Goal: Task Accomplishment & Management: Manage account settings

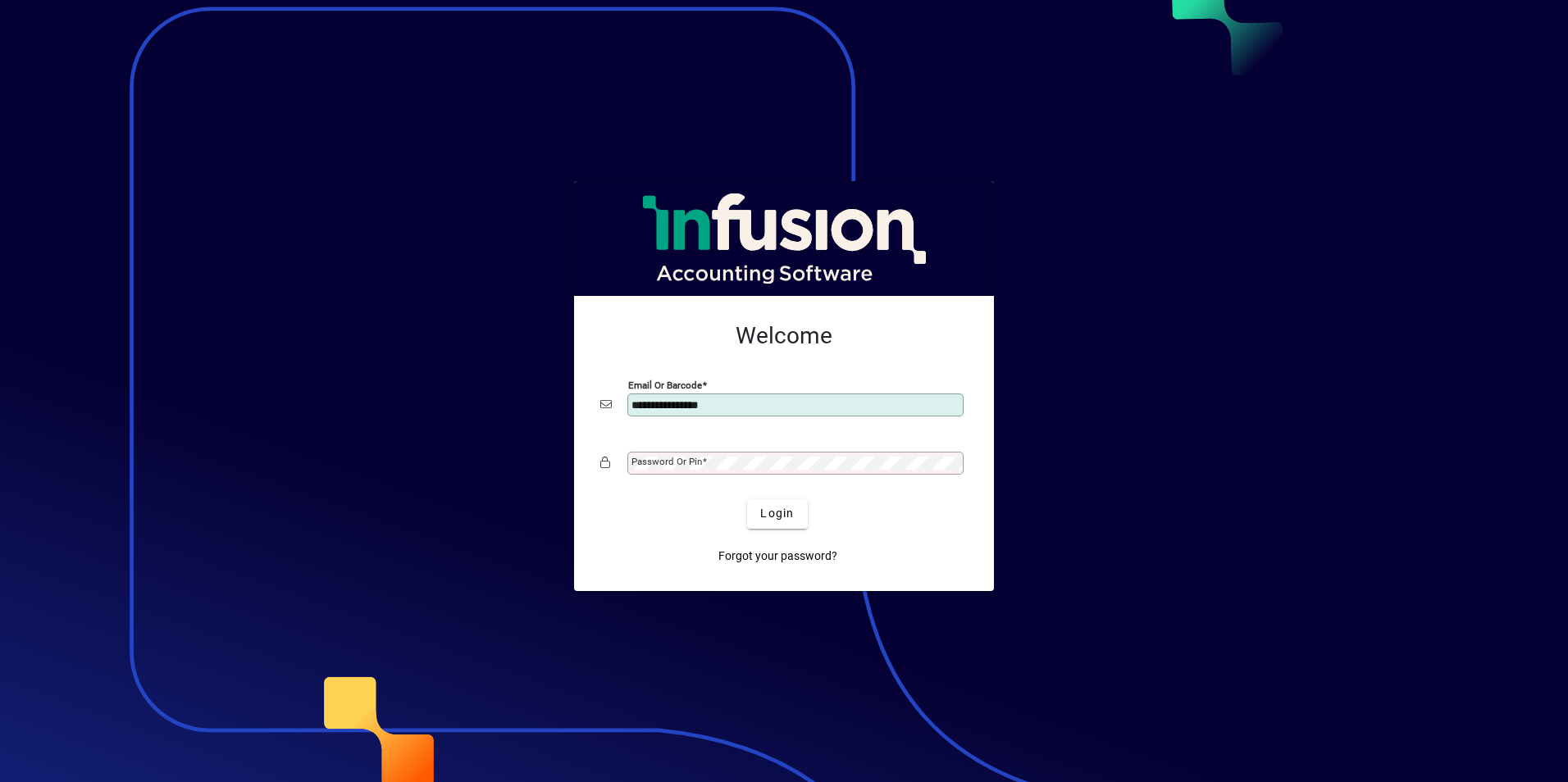
type input "**********"
click at [747, 499] on button "Login" at bounding box center [776, 514] width 60 height 29
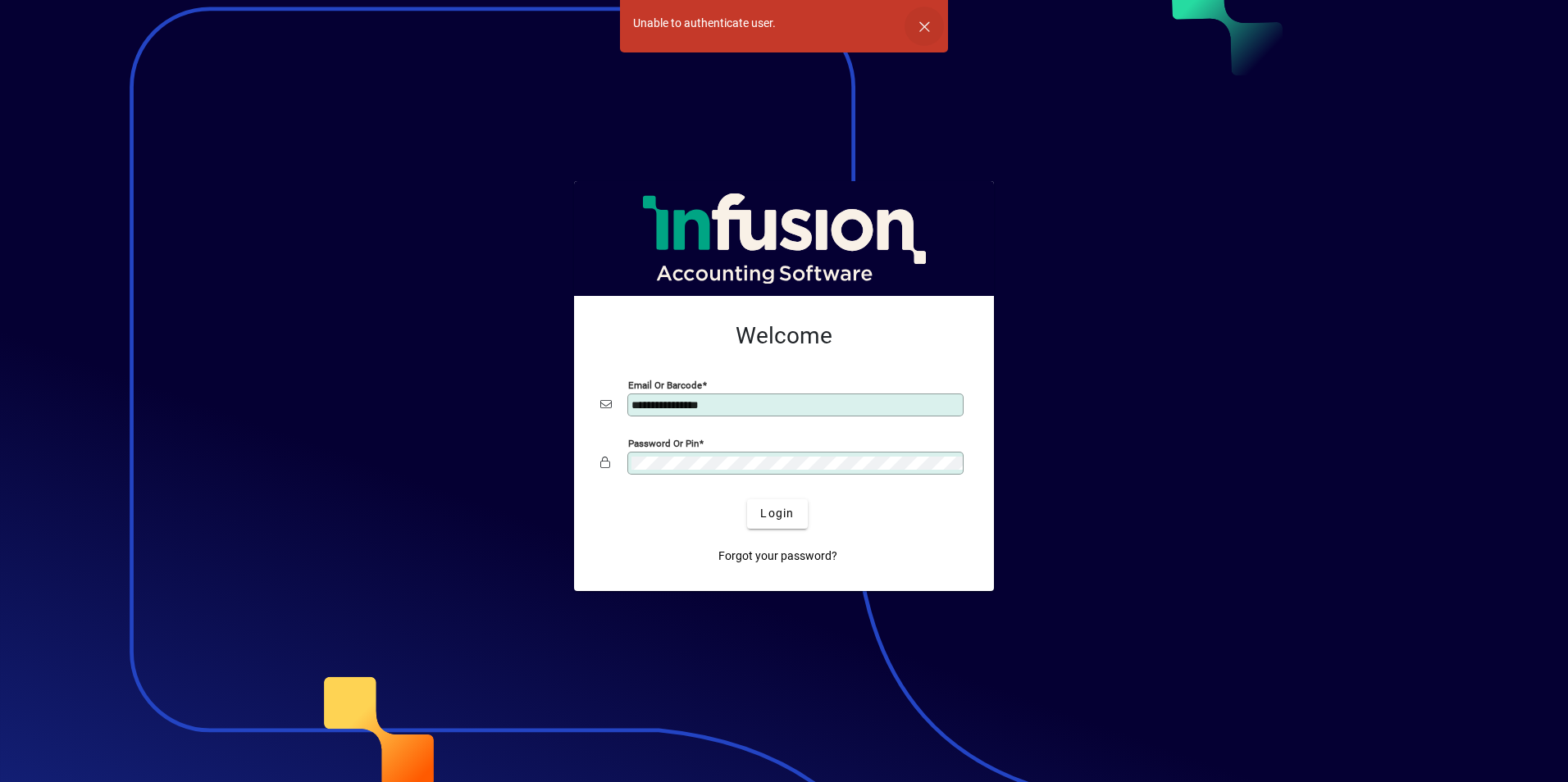
click at [929, 27] on span "button" at bounding box center [924, 26] width 39 height 39
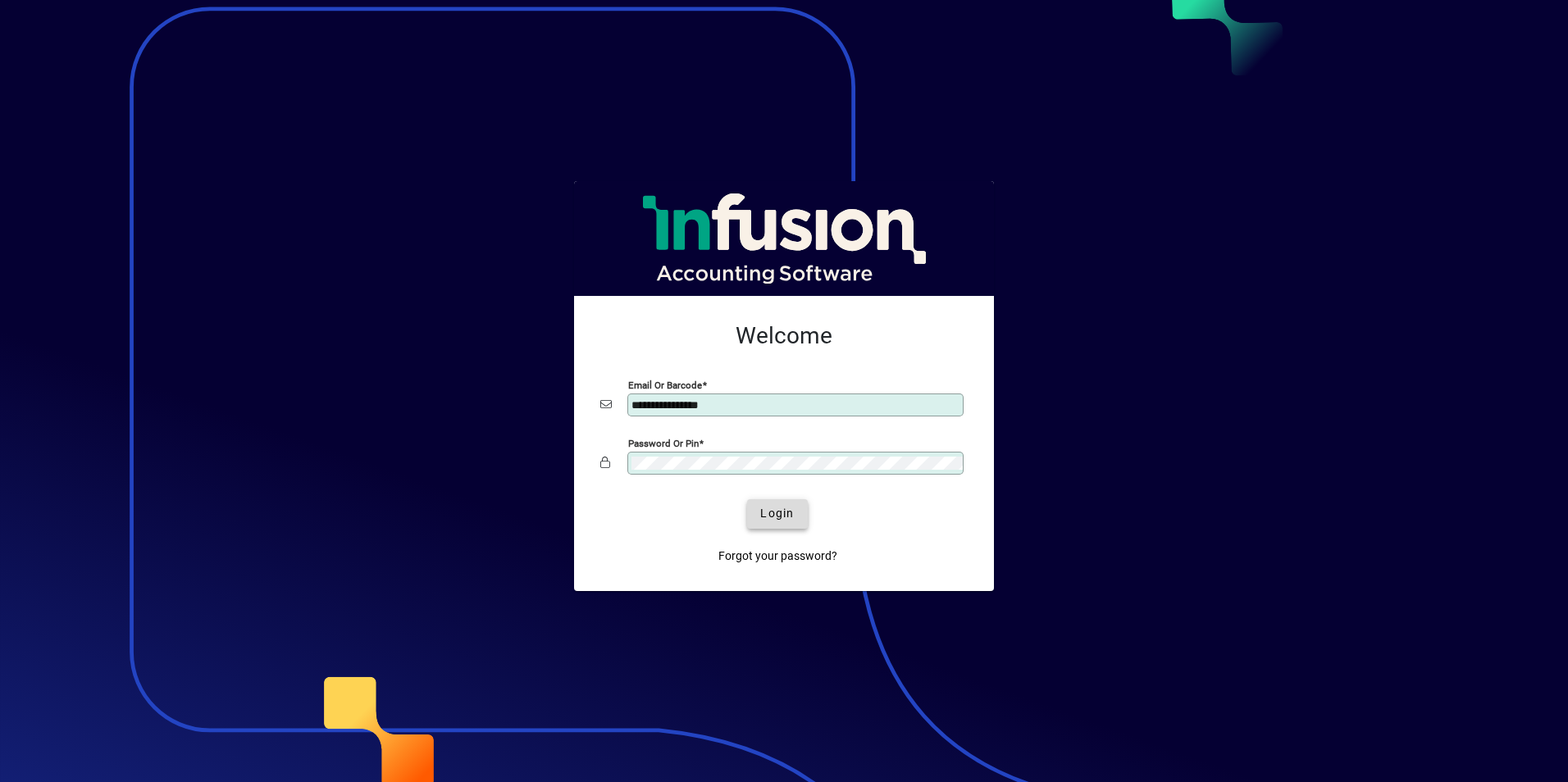
click at [767, 513] on span "Login" at bounding box center [777, 514] width 33 height 18
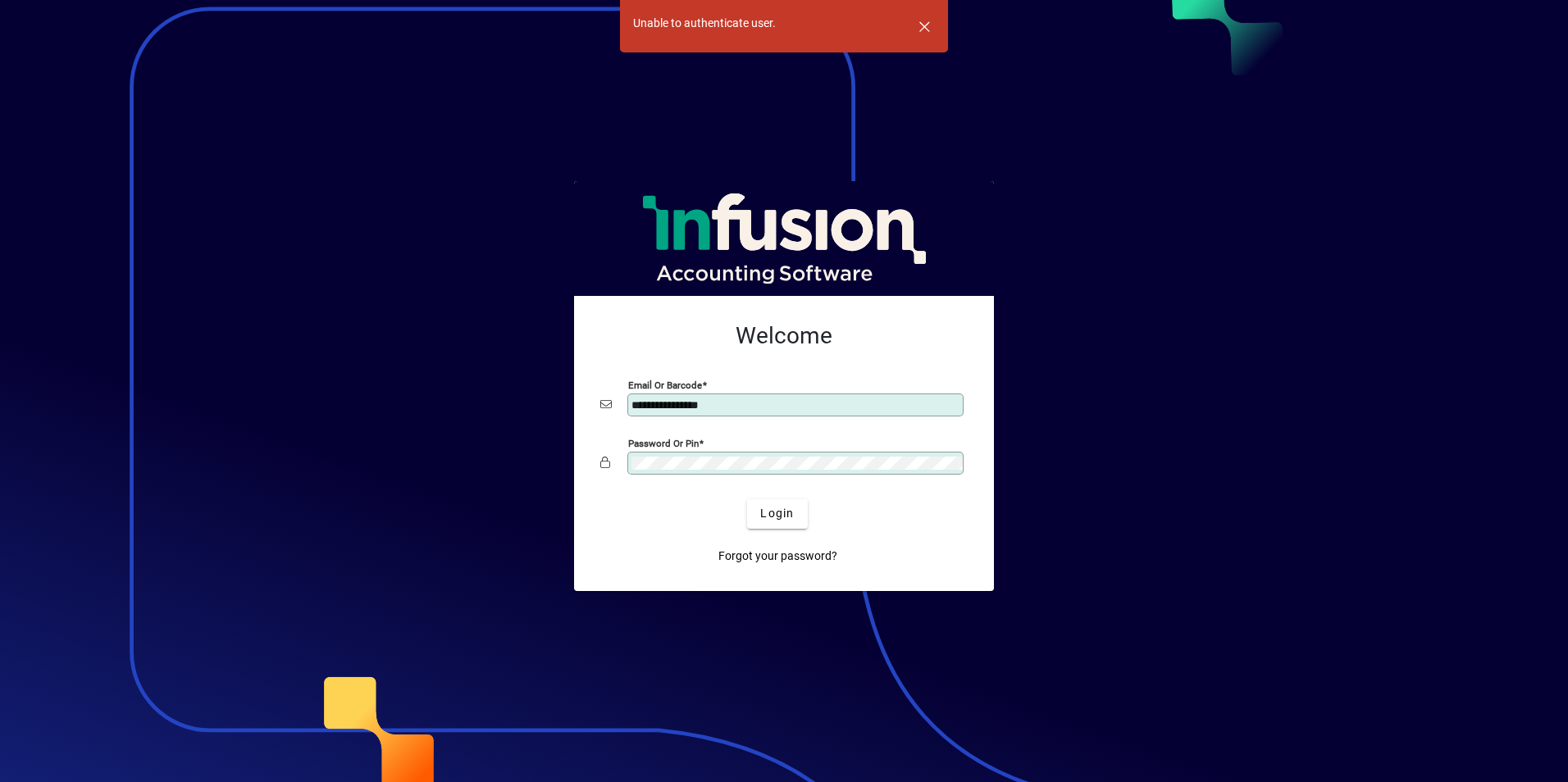
click at [922, 25] on span "button" at bounding box center [924, 26] width 39 height 39
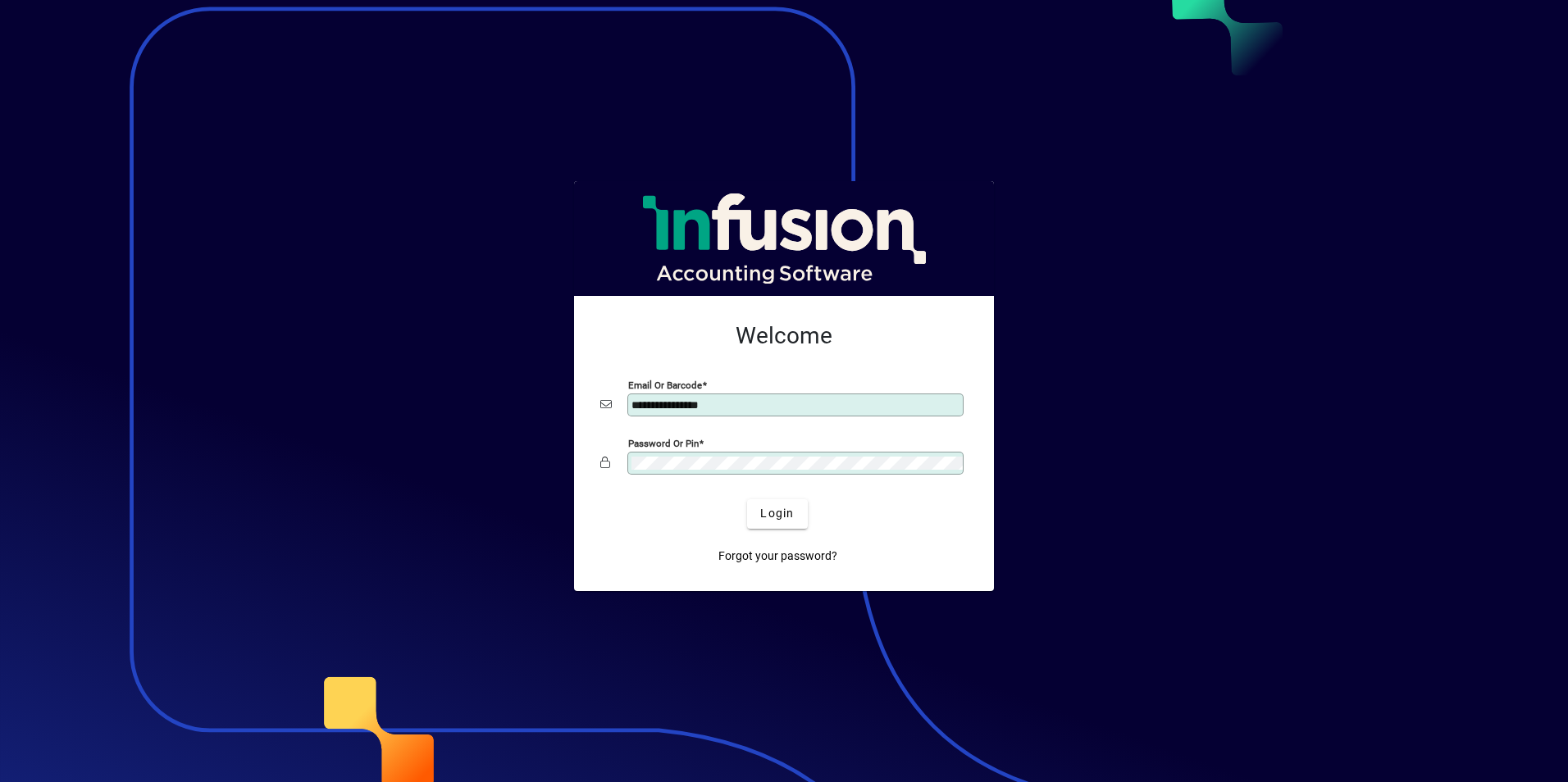
click at [747, 499] on button "Login" at bounding box center [776, 514] width 60 height 29
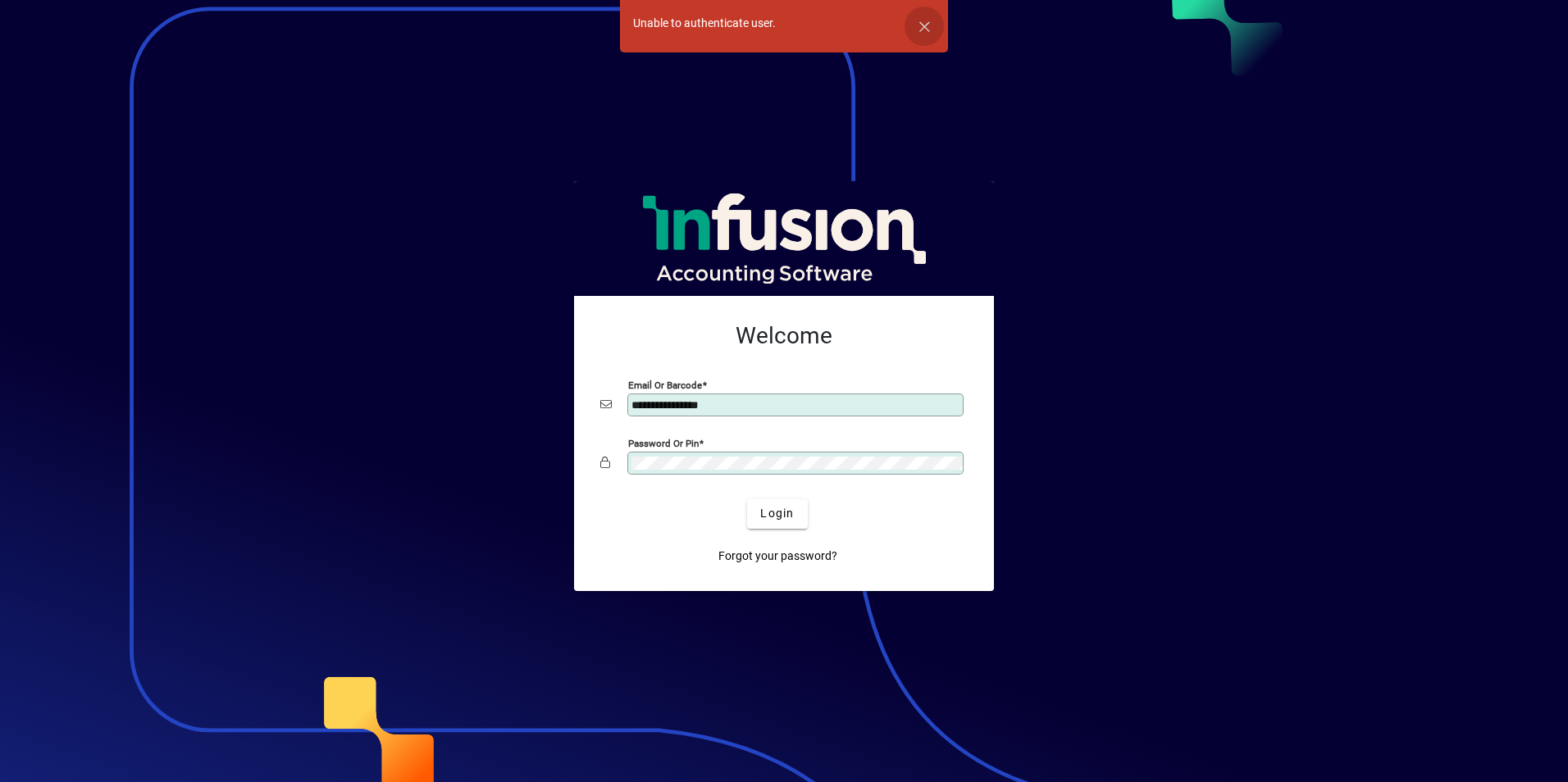
click at [929, 24] on span "button" at bounding box center [924, 26] width 39 height 39
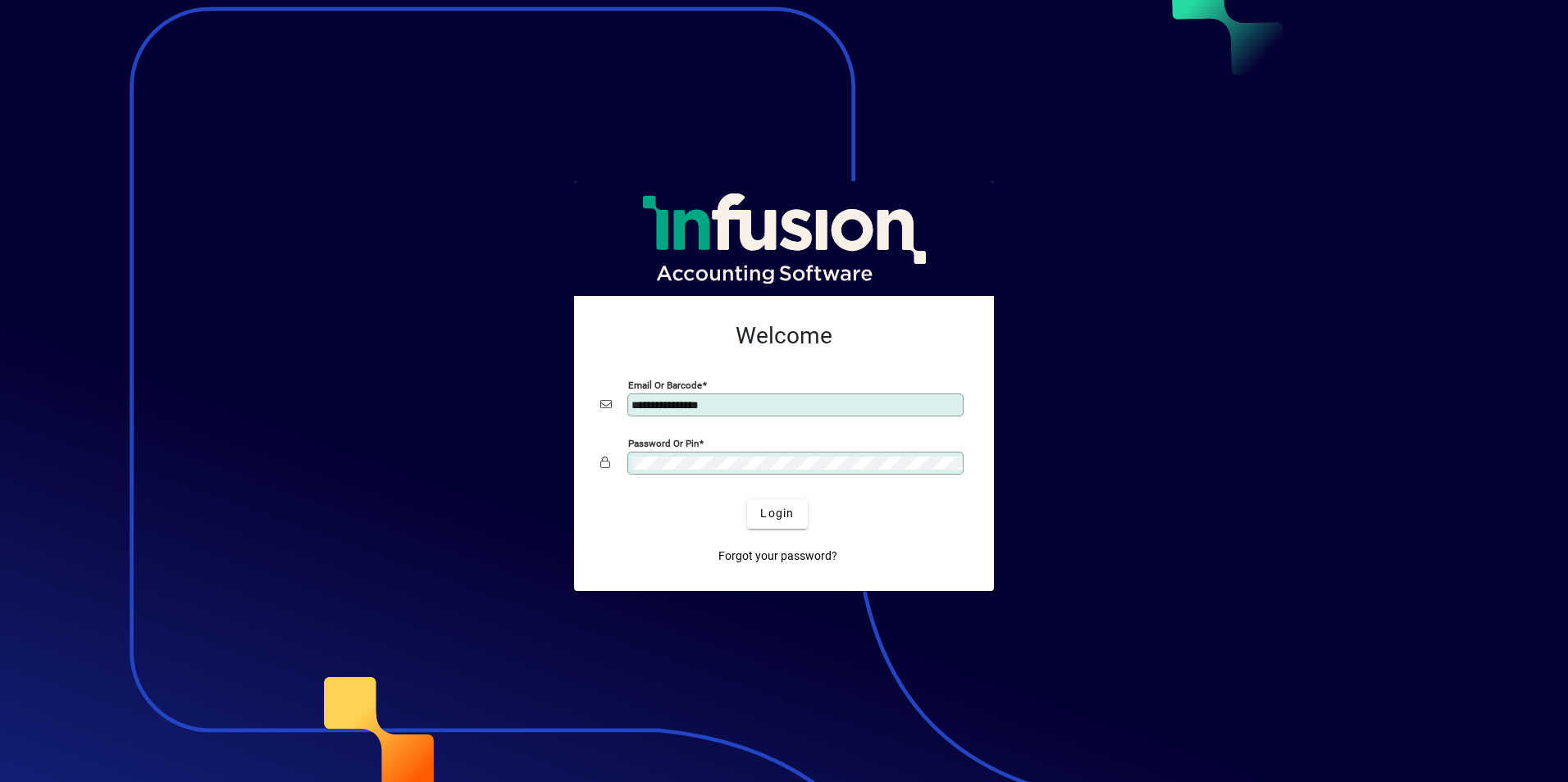
click at [747, 499] on button "Login" at bounding box center [776, 514] width 60 height 29
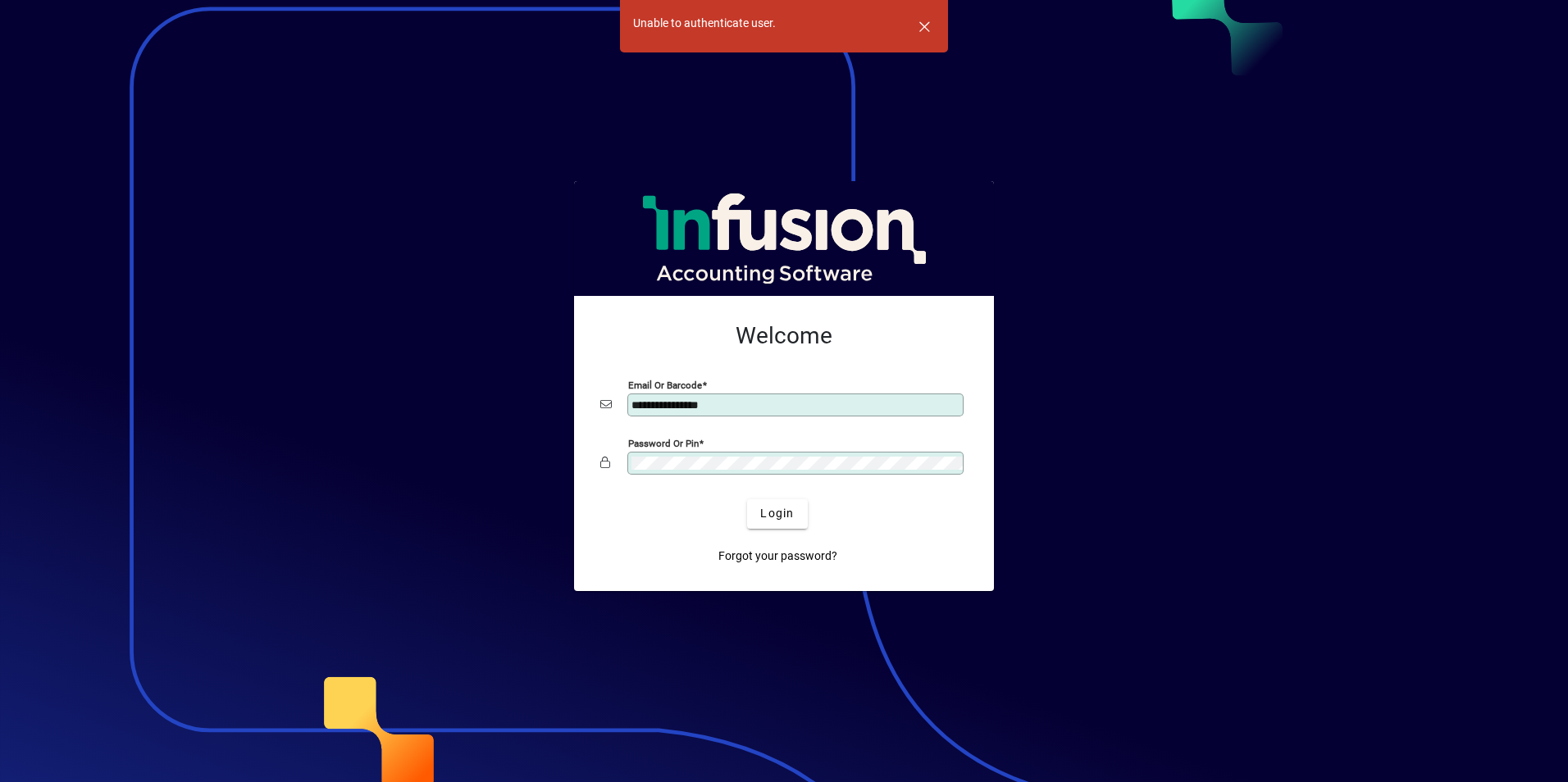
click at [747, 499] on button "Login" at bounding box center [776, 514] width 60 height 29
click at [771, 517] on span "Login" at bounding box center [777, 514] width 33 height 18
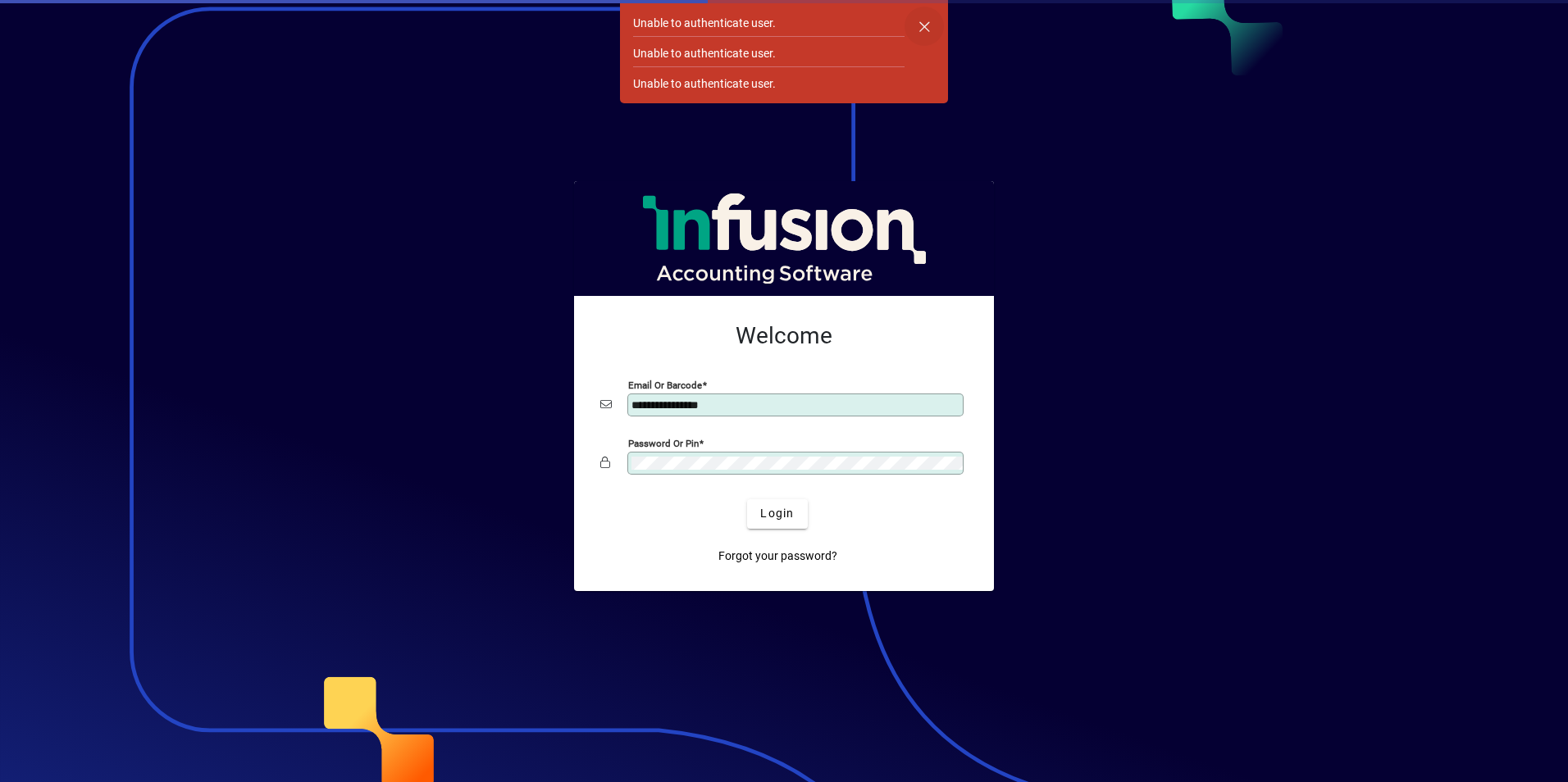
click at [925, 23] on span "button" at bounding box center [924, 26] width 39 height 39
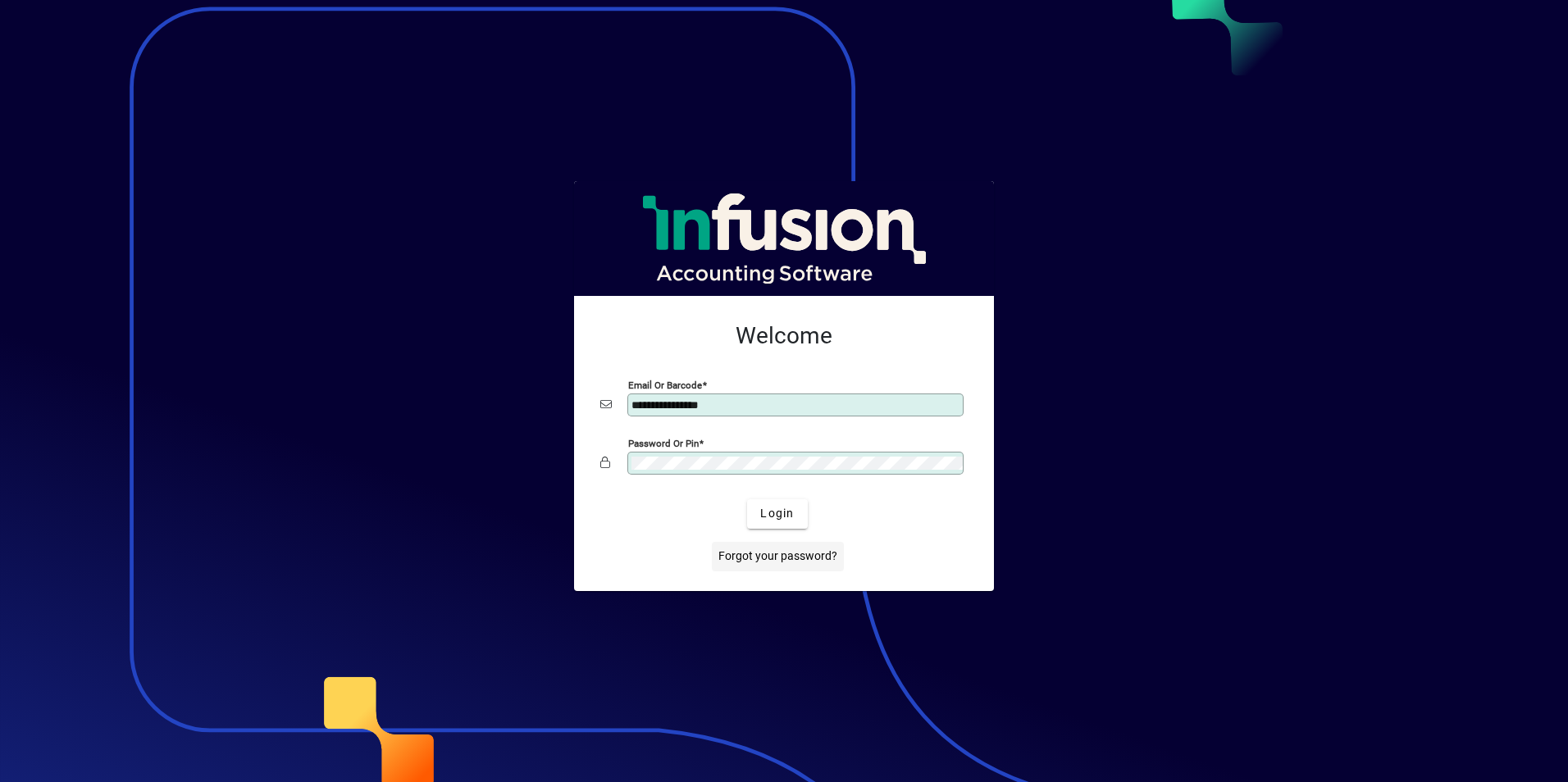
click at [761, 567] on span at bounding box center [777, 557] width 132 height 39
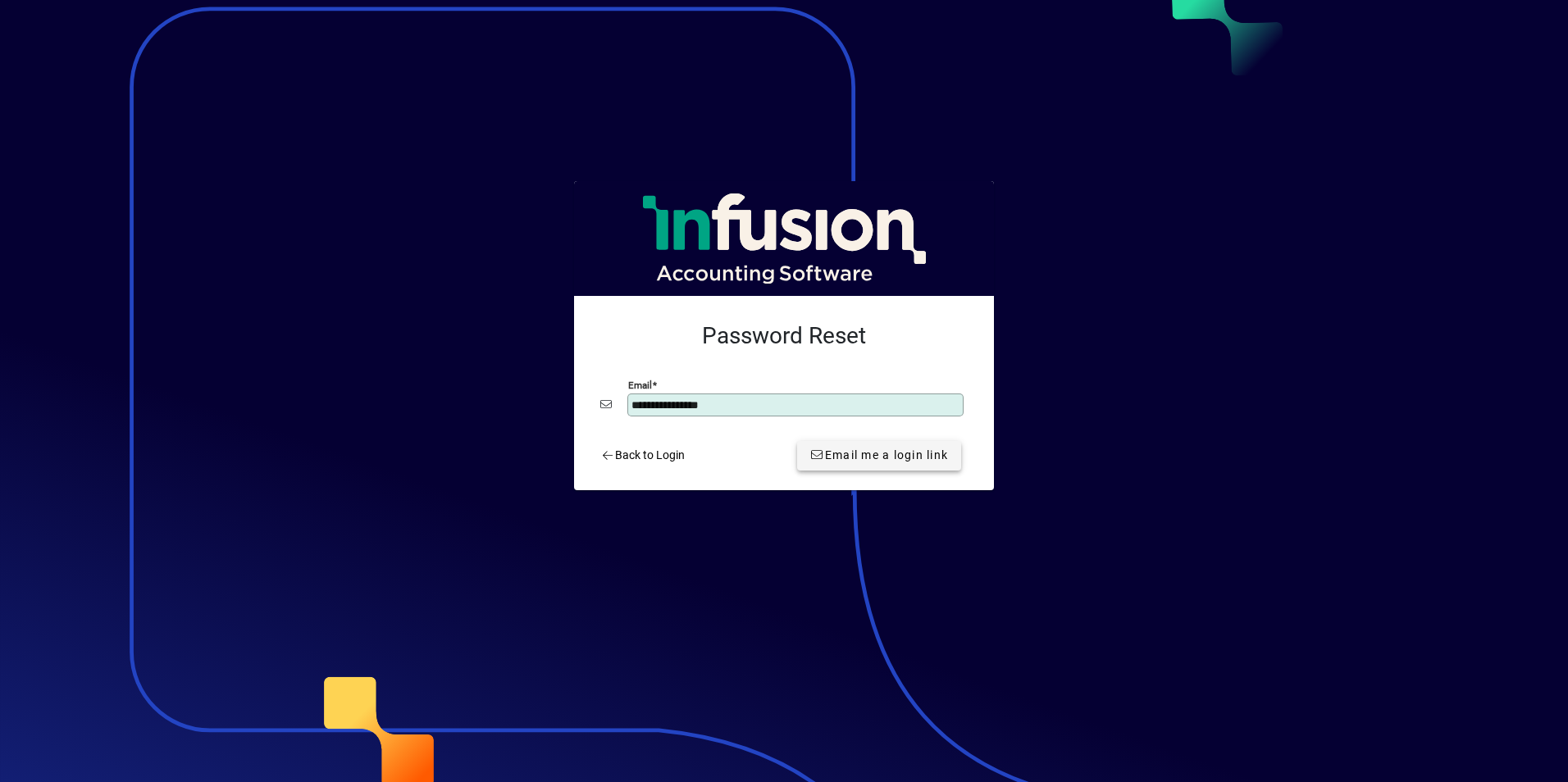
type input "**********"
click at [893, 458] on span "Email me a login link" at bounding box center [879, 456] width 138 height 18
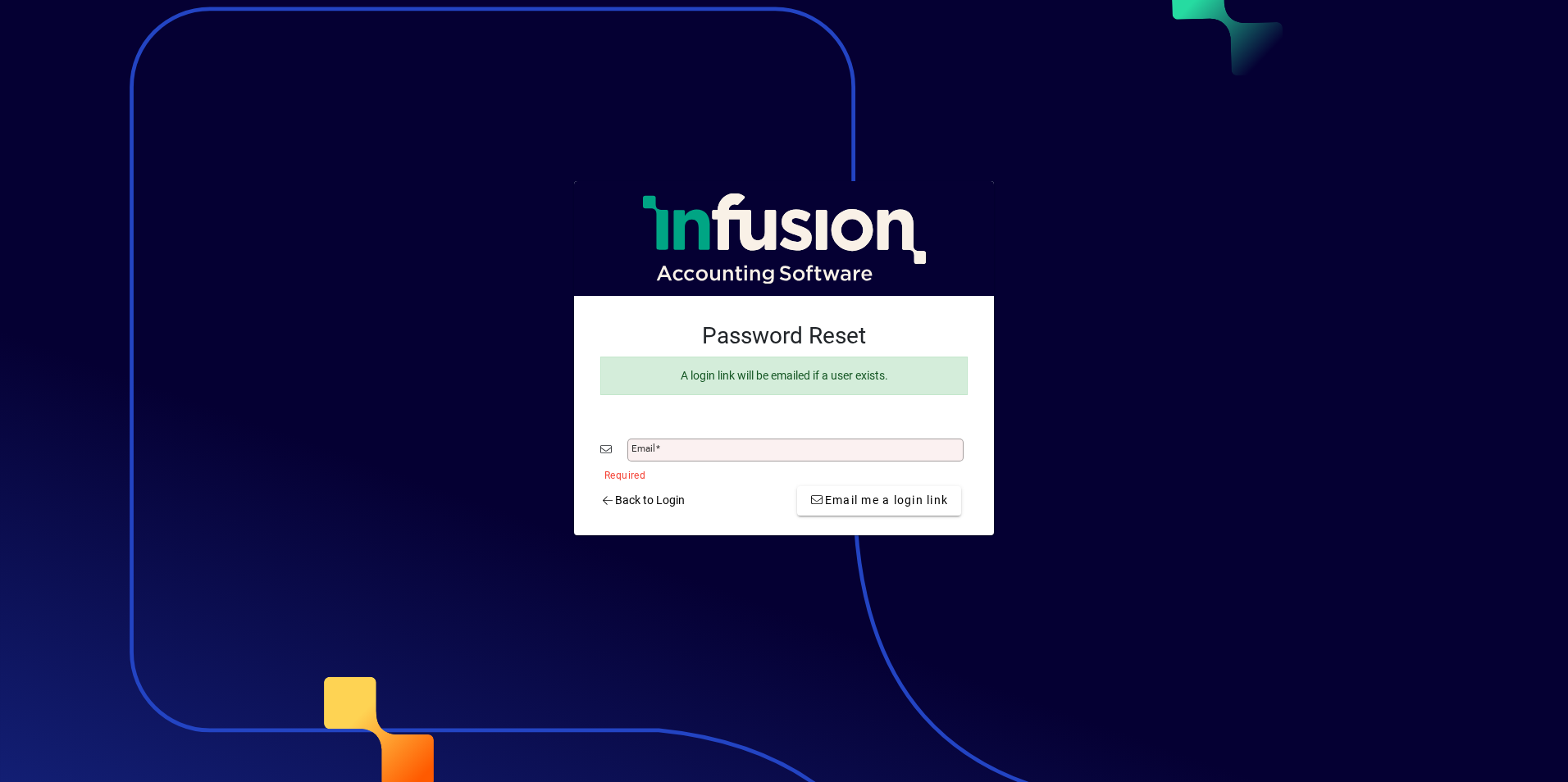
click at [650, 447] on mat-label "Email" at bounding box center [643, 448] width 23 height 12
click at [650, 447] on input "Email" at bounding box center [797, 449] width 331 height 13
type input "**********"
click at [861, 500] on span "Email me a login link" at bounding box center [879, 501] width 138 height 18
click at [656, 499] on span "Back to Login" at bounding box center [642, 501] width 84 height 18
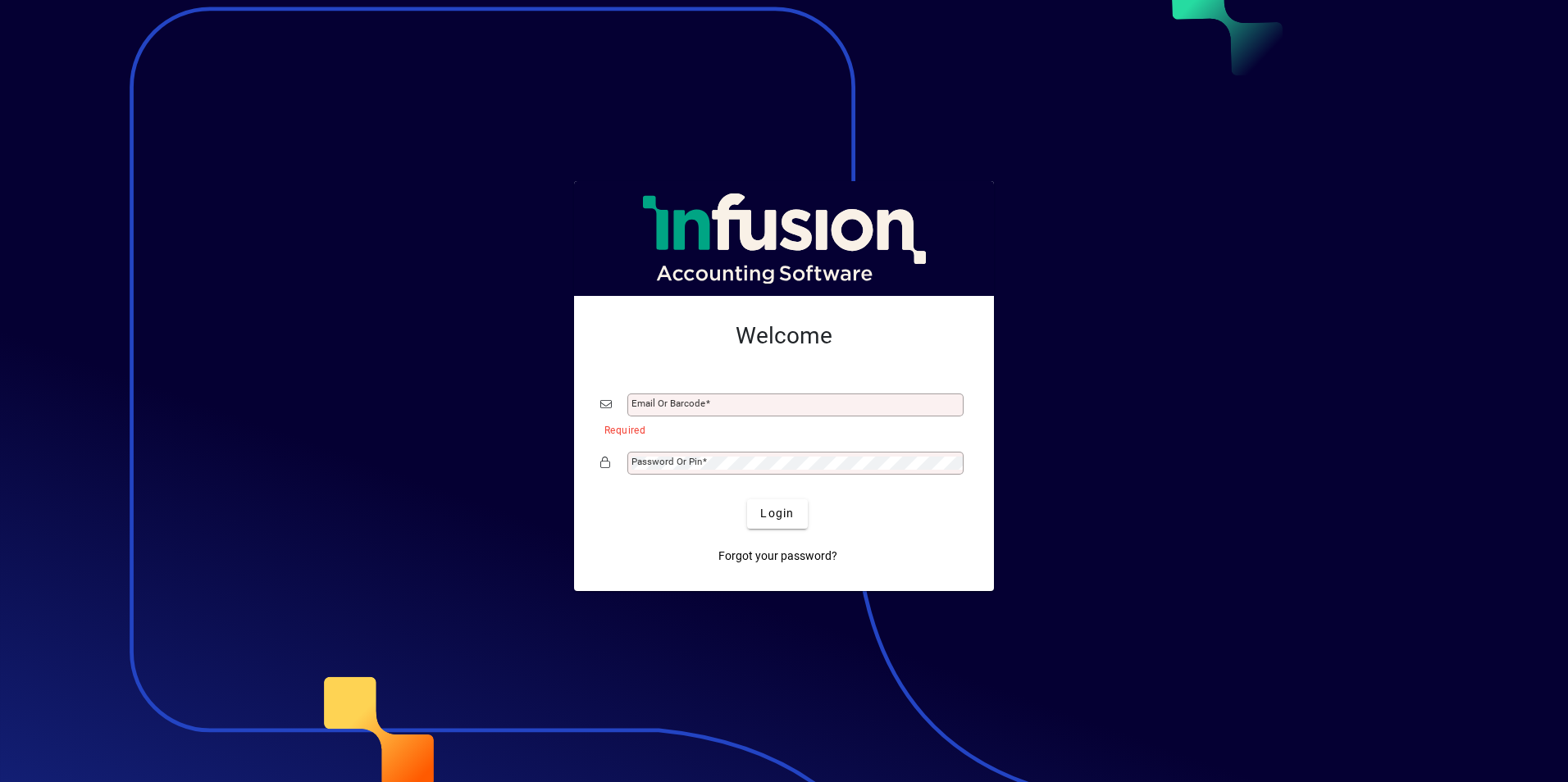
click at [646, 403] on input "Email or Barcode" at bounding box center [797, 404] width 331 height 13
type input "**********"
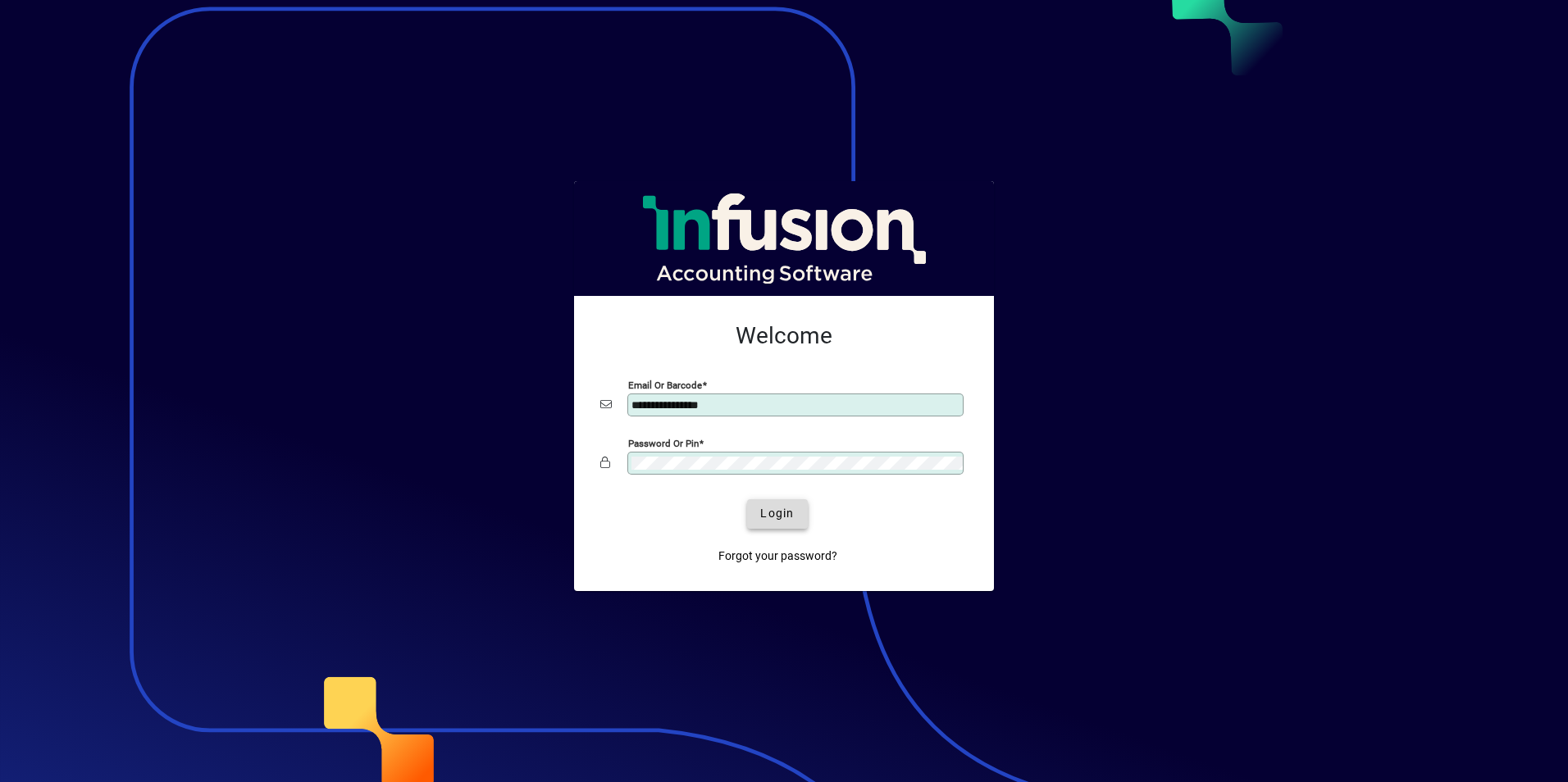
click at [782, 514] on span "Login" at bounding box center [777, 514] width 33 height 18
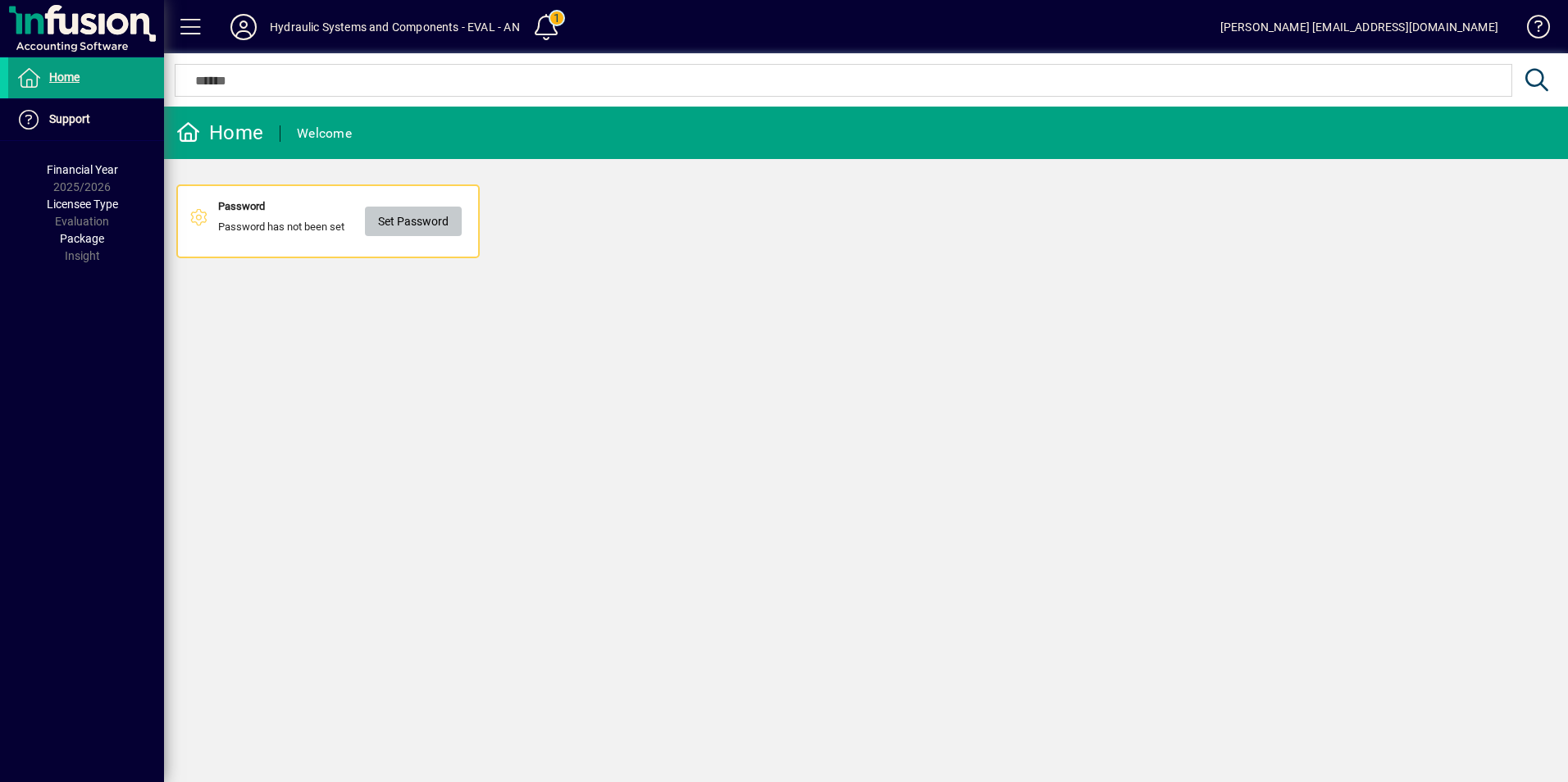
click at [406, 226] on span "Set Password" at bounding box center [413, 222] width 70 height 27
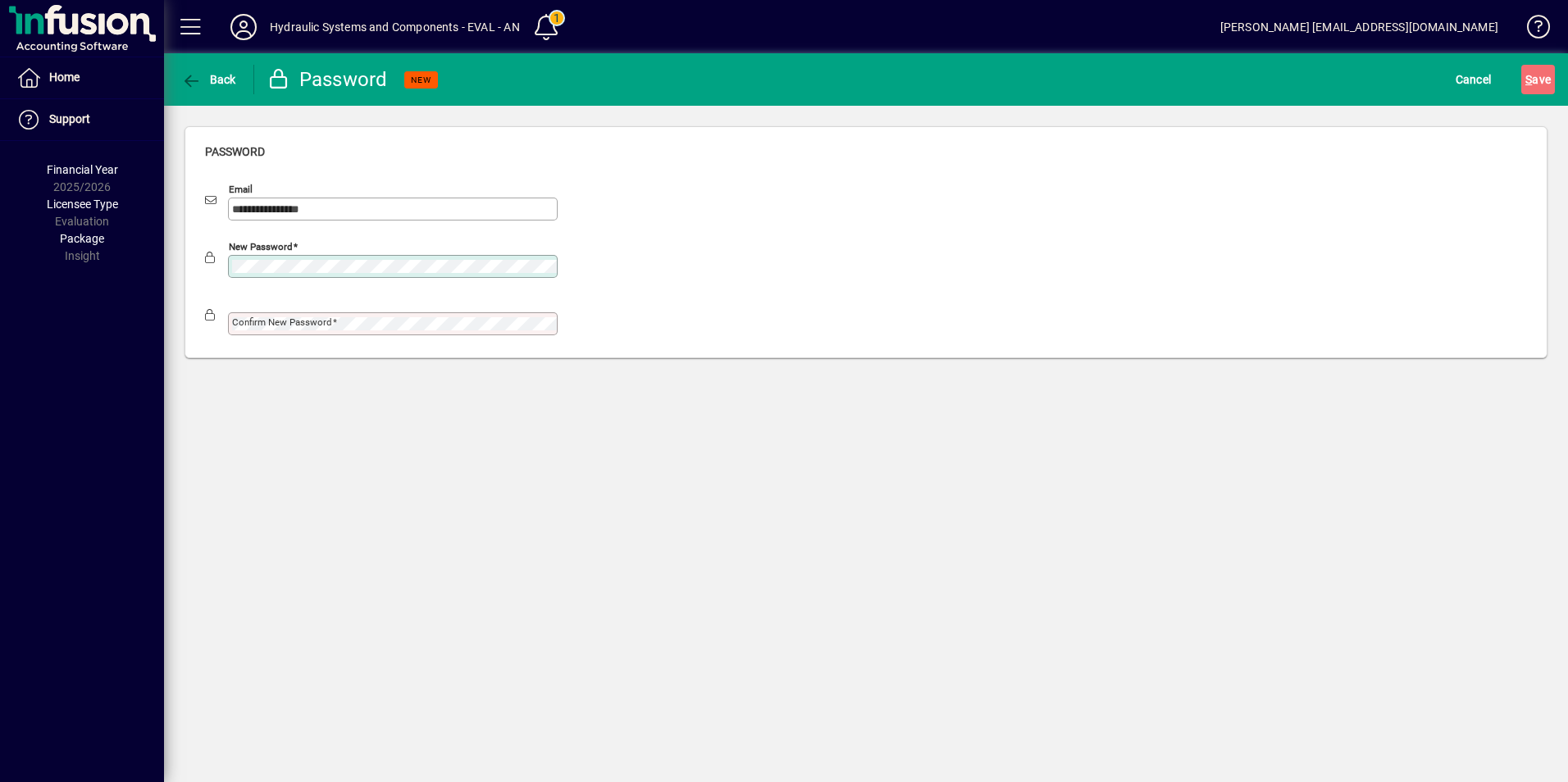
click at [284, 316] on mat-label "Confirm new password" at bounding box center [282, 322] width 100 height 12
click at [1535, 82] on span "S ave" at bounding box center [1538, 79] width 25 height 26
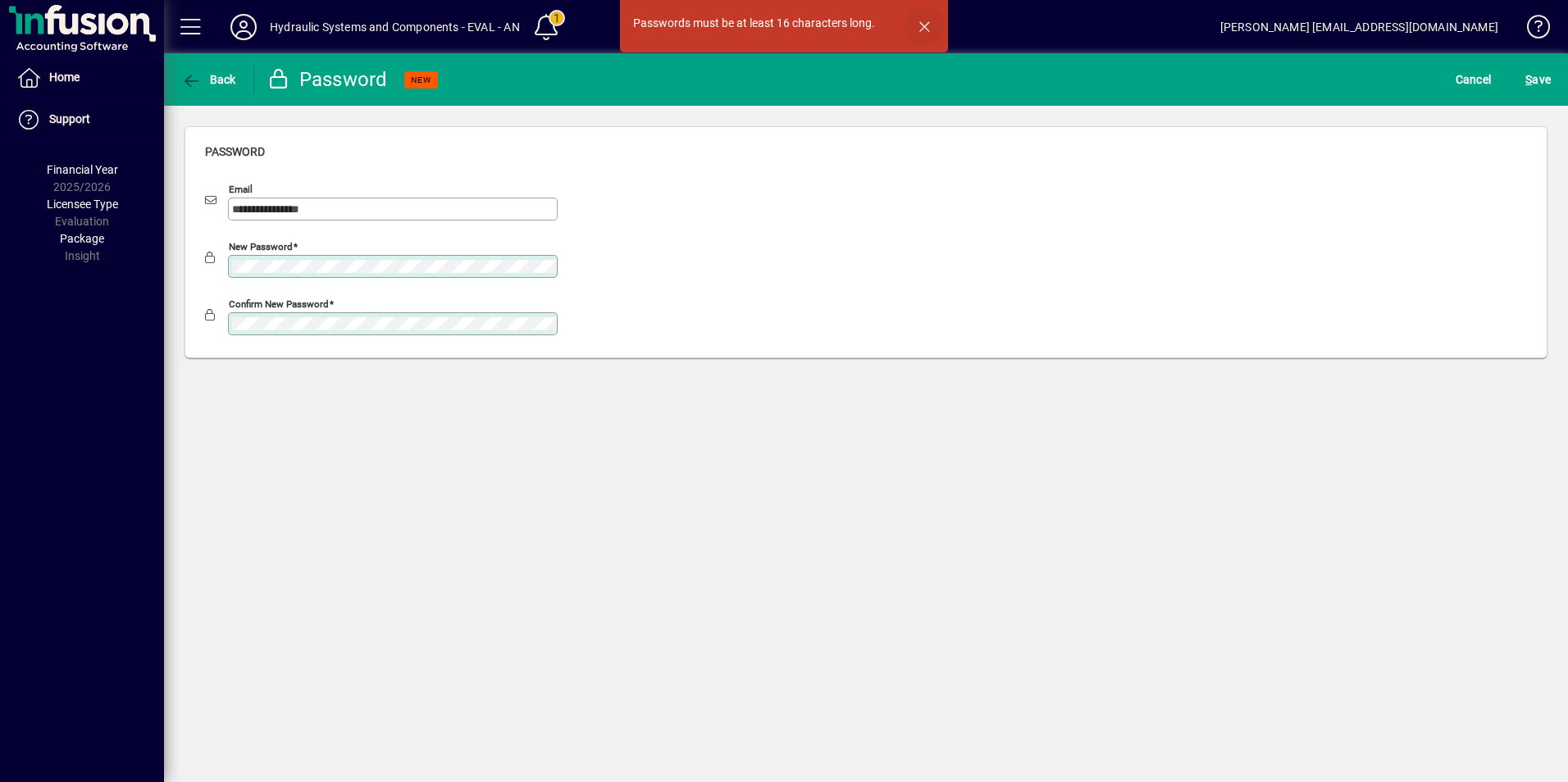
click at [925, 27] on span "button" at bounding box center [924, 26] width 39 height 39
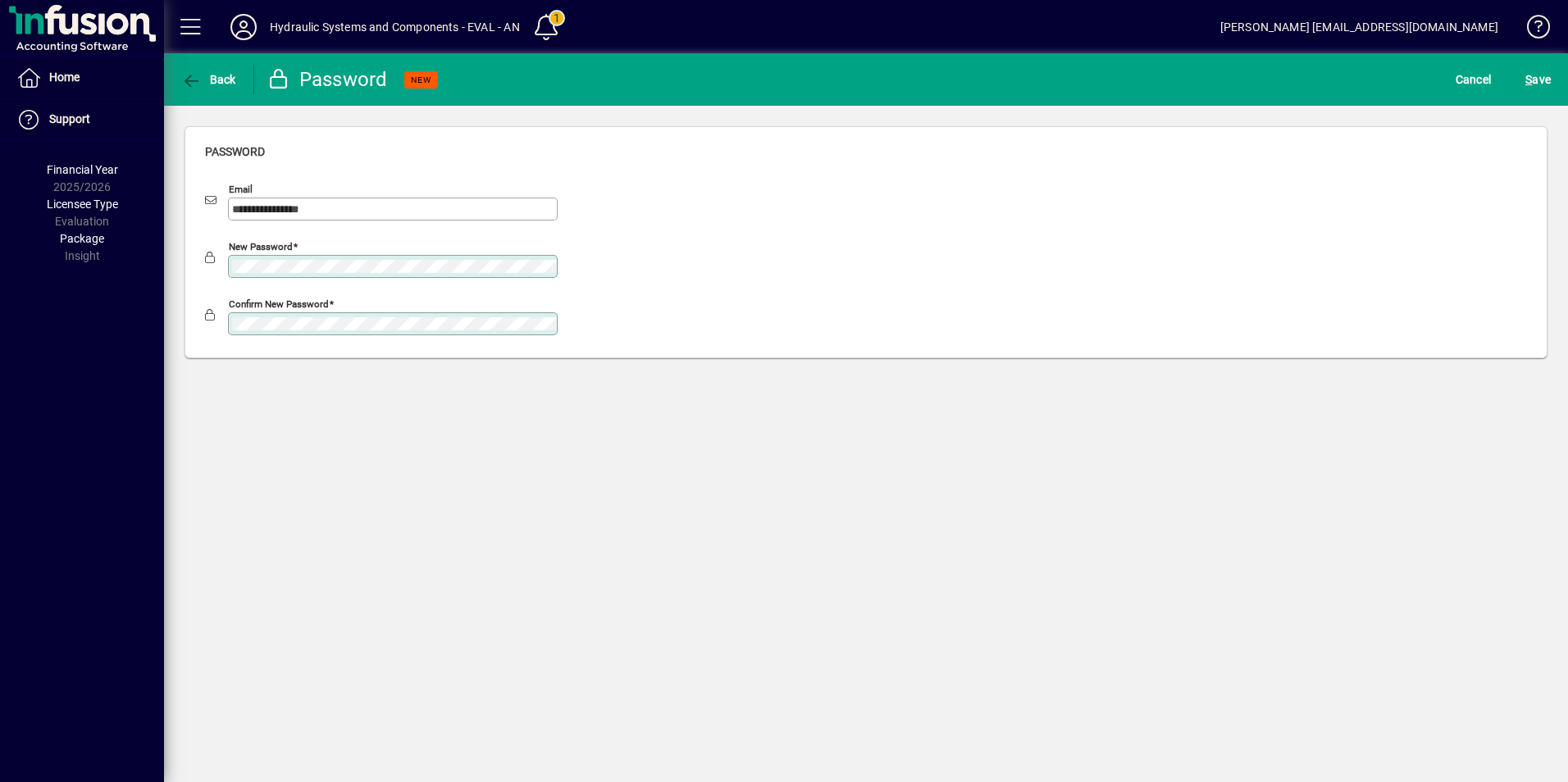
click at [276, 331] on div "Confirm new password" at bounding box center [392, 323] width 330 height 23
click at [1521, 65] on button "S ave" at bounding box center [1538, 79] width 33 height 29
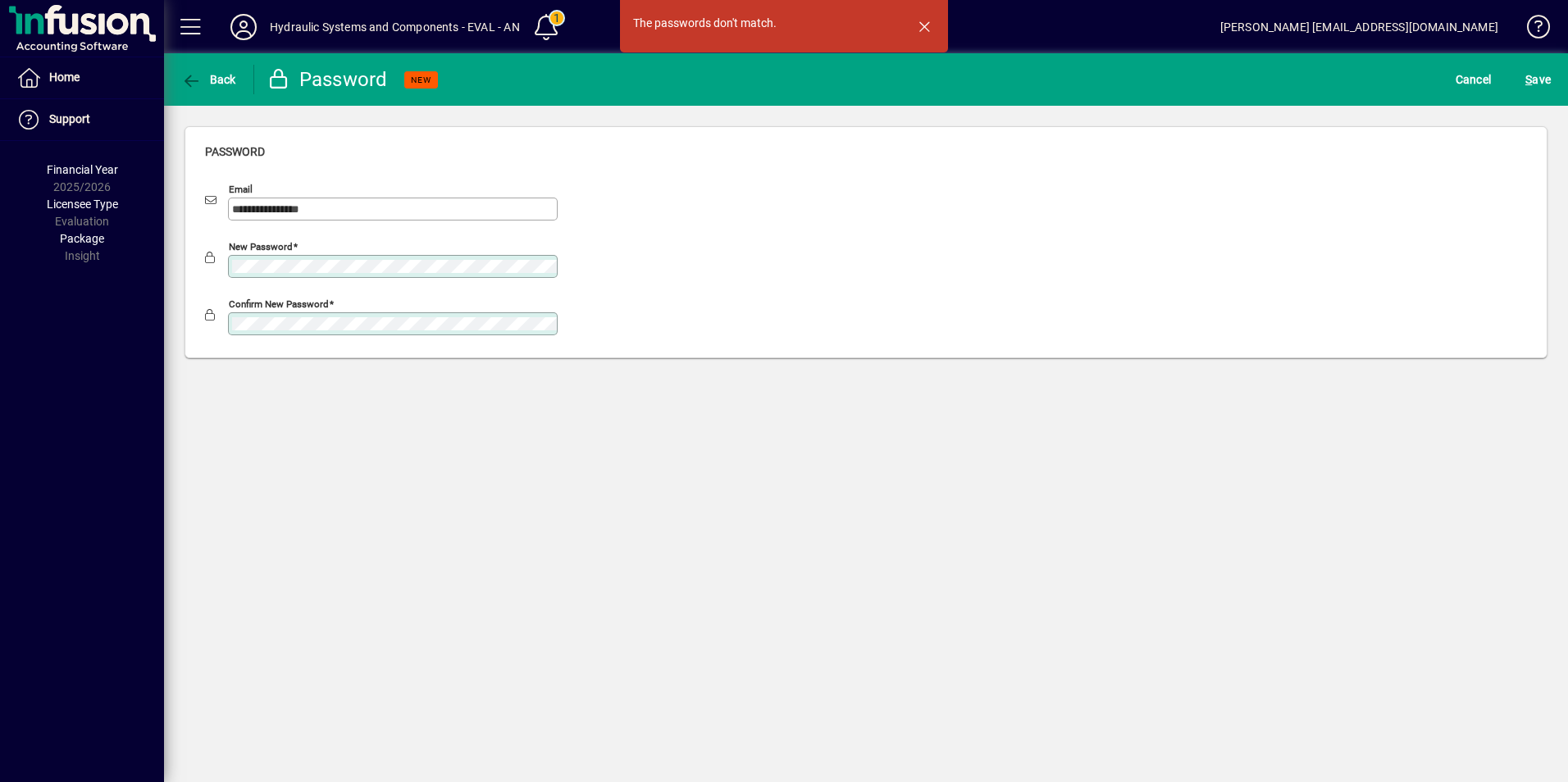
click at [931, 25] on span "button" at bounding box center [924, 26] width 39 height 39
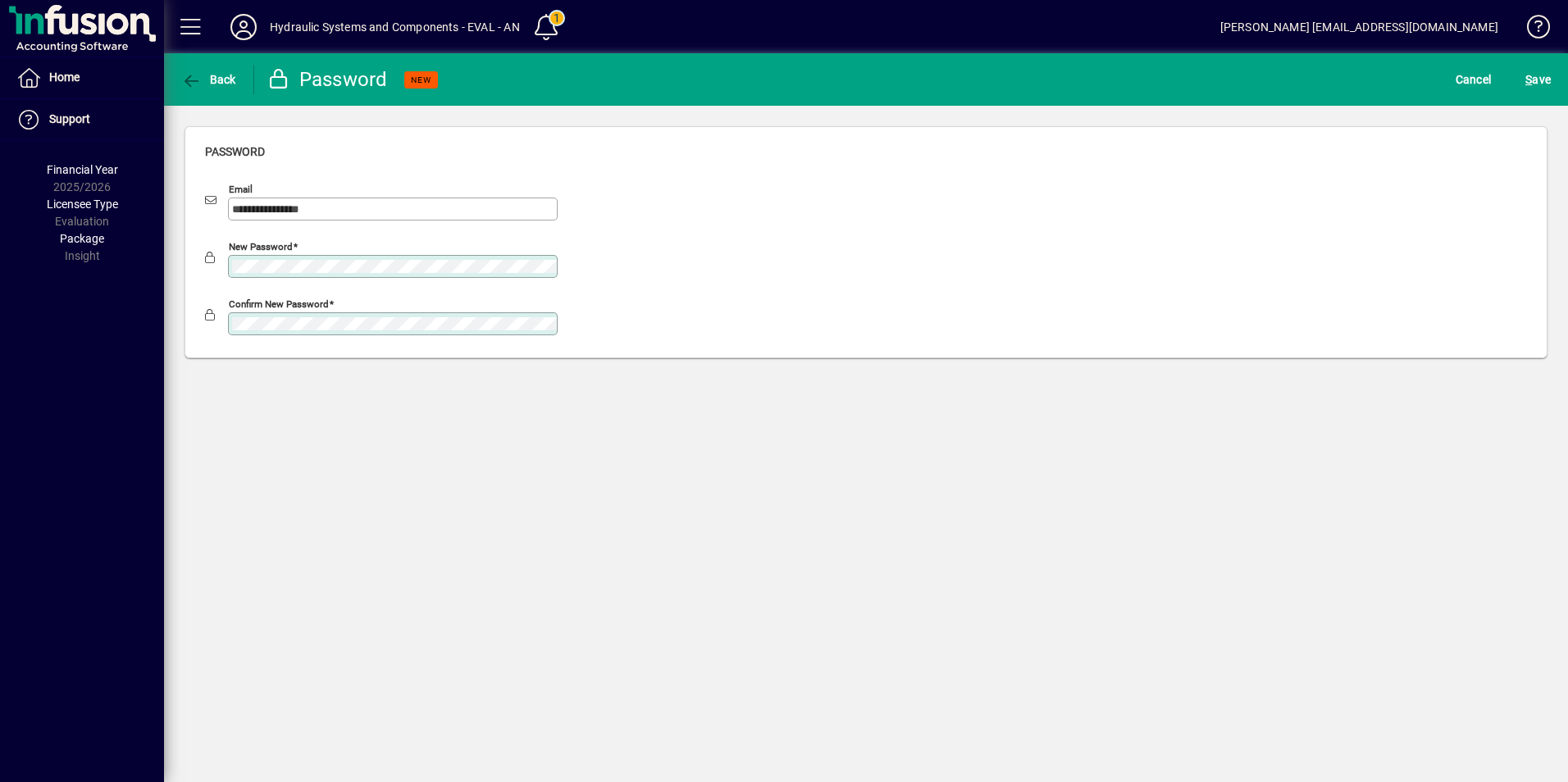
click at [1521, 65] on button "S ave" at bounding box center [1538, 79] width 33 height 29
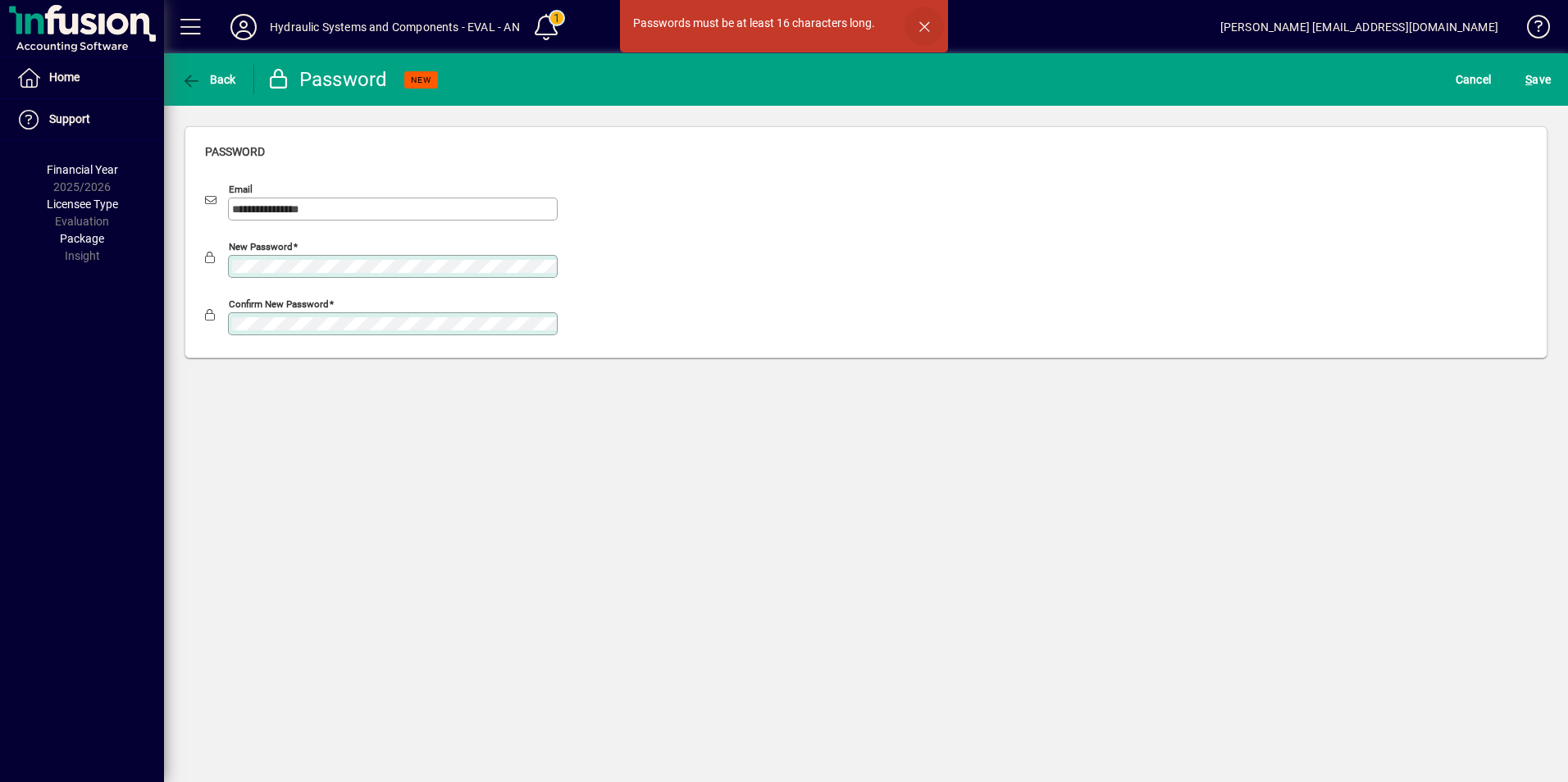
click at [929, 23] on span "button" at bounding box center [924, 26] width 39 height 39
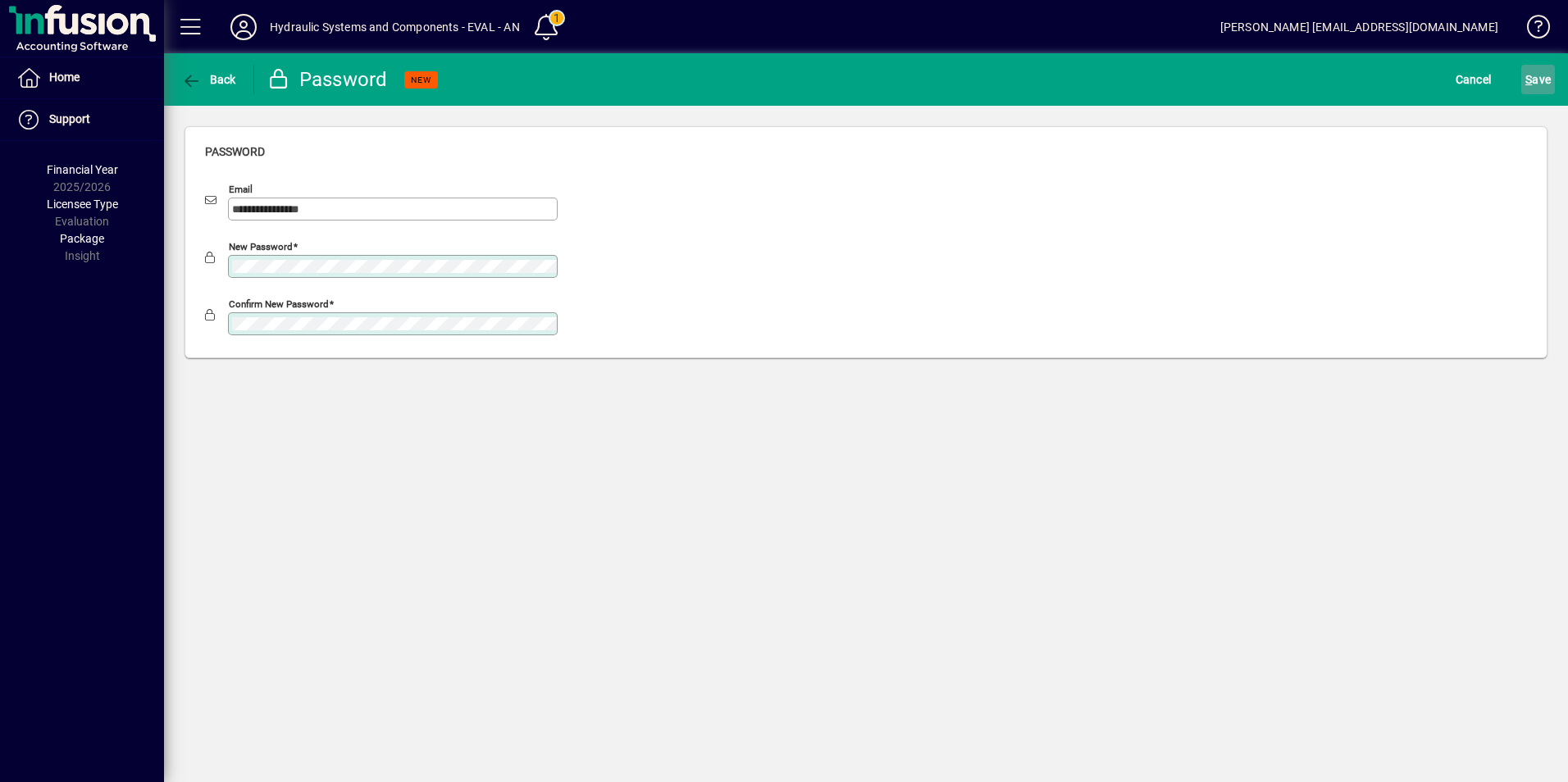
click at [1531, 79] on span "S" at bounding box center [1528, 79] width 7 height 13
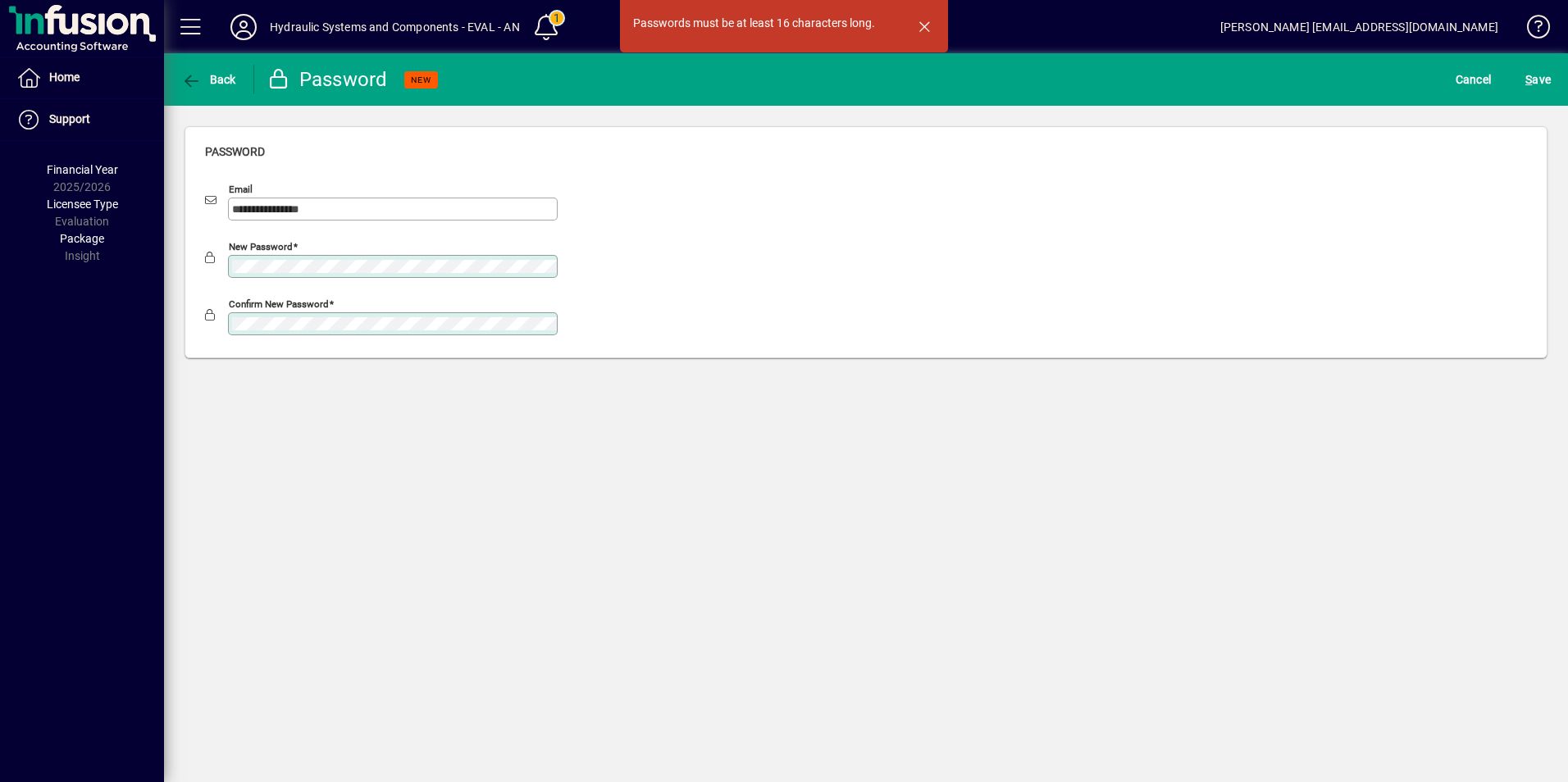
drag, startPoint x: 931, startPoint y: 25, endPoint x: 973, endPoint y: 58, distance: 53.4
click at [931, 25] on span "button" at bounding box center [924, 26] width 39 height 39
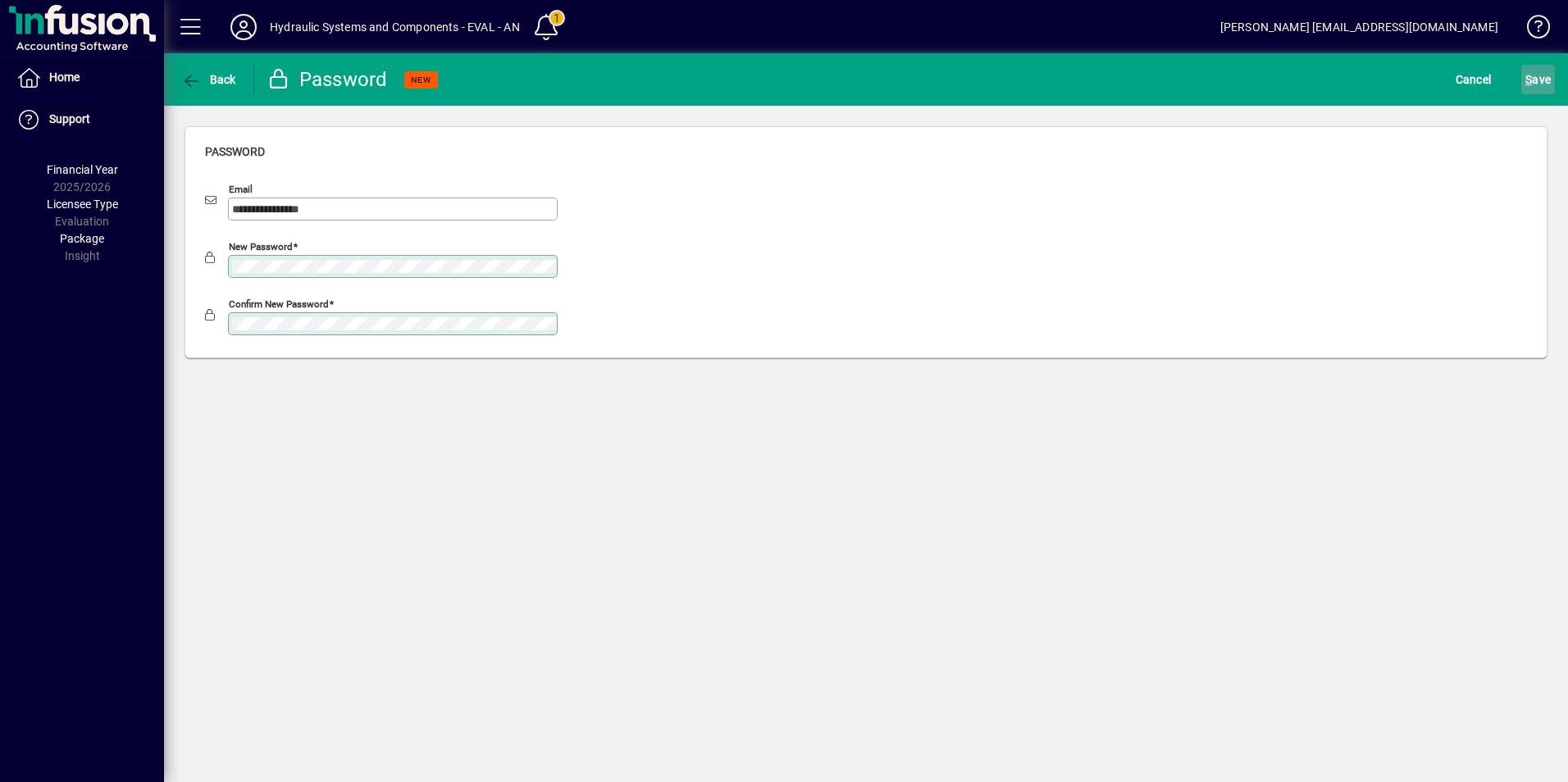
click at [1543, 78] on span "S ave" at bounding box center [1538, 79] width 25 height 26
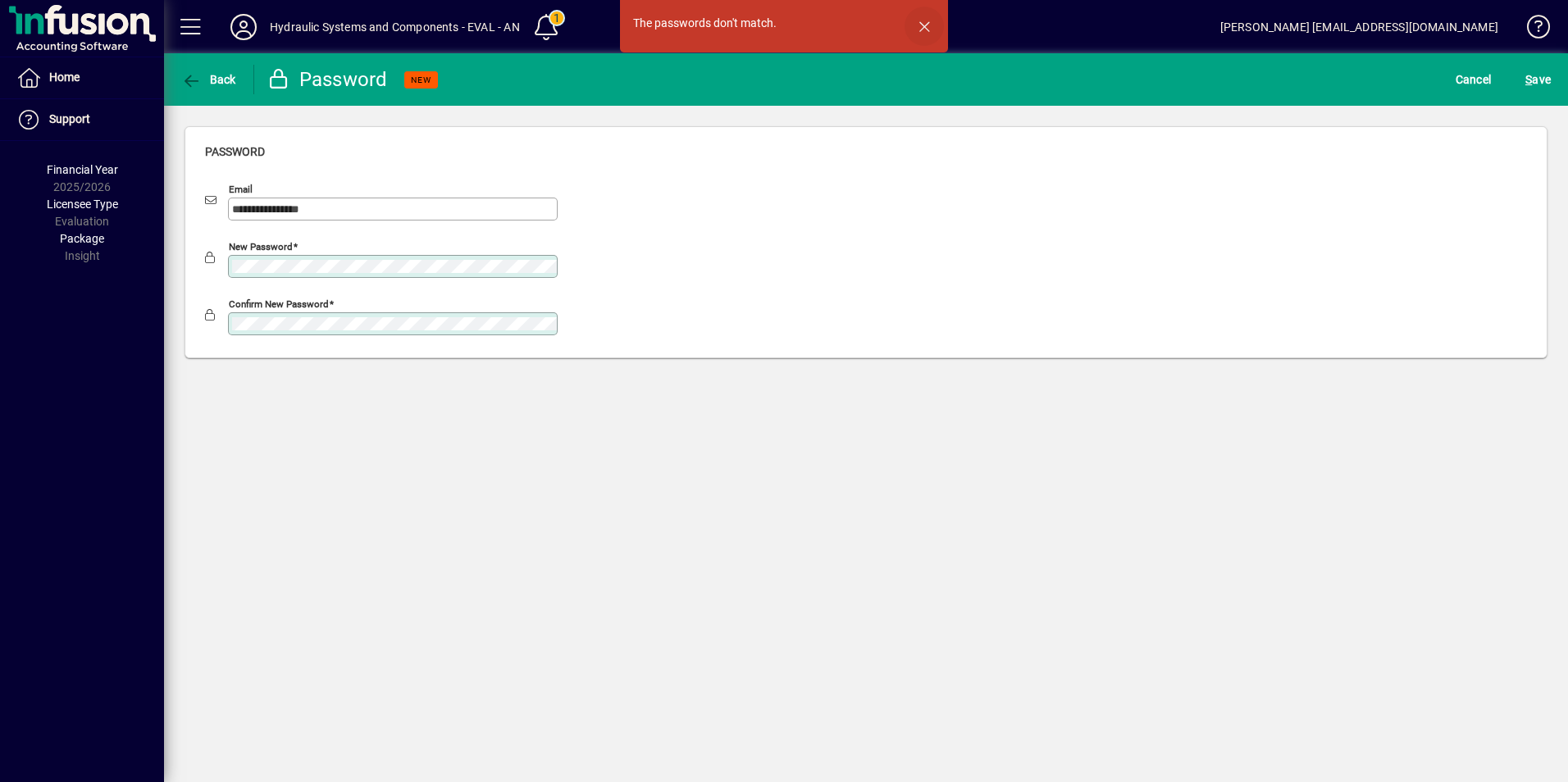
click at [920, 25] on span "button" at bounding box center [924, 26] width 39 height 39
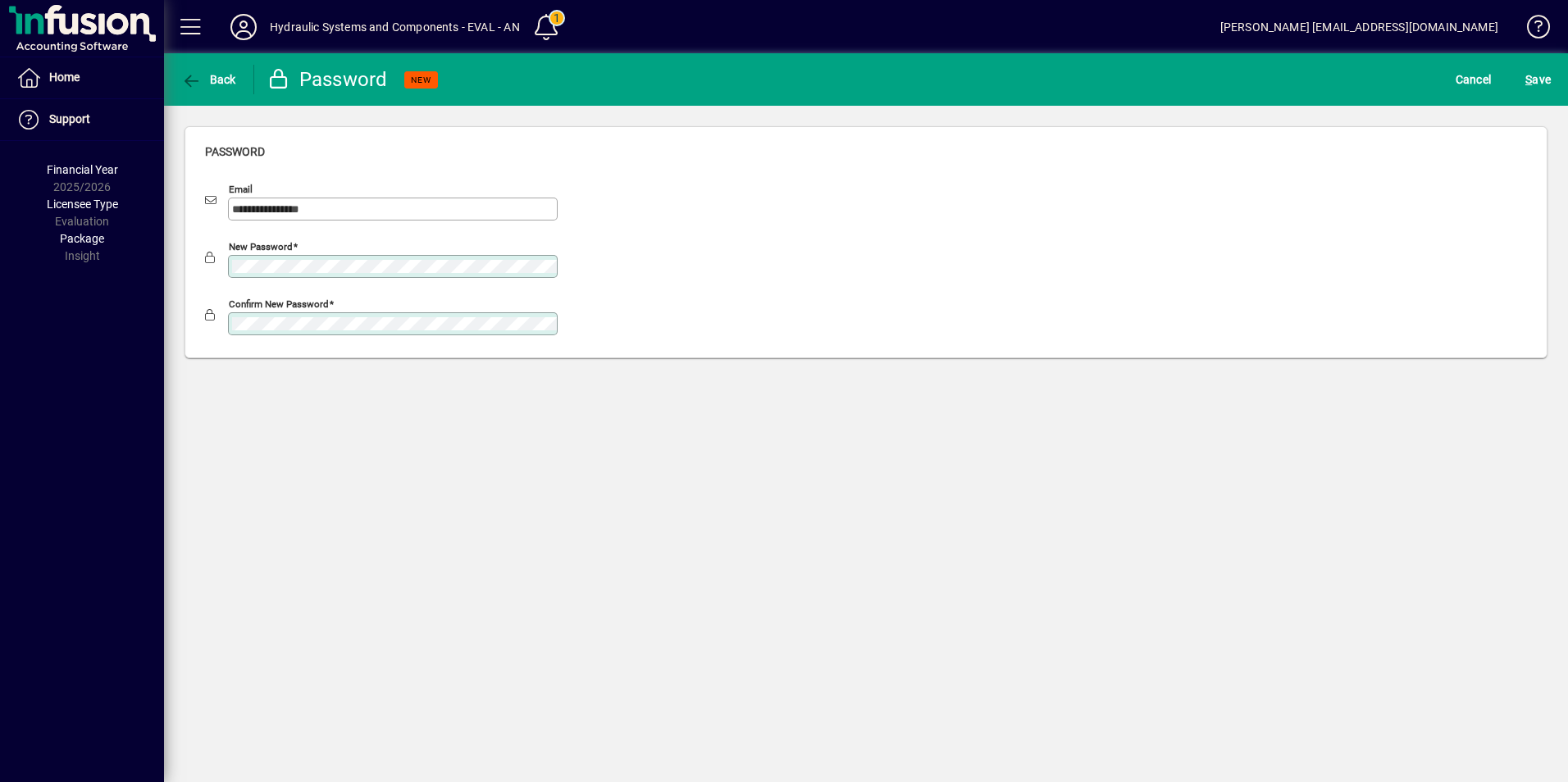
click at [323, 256] on div "New password" at bounding box center [392, 266] width 330 height 23
click at [1526, 78] on span "S" at bounding box center [1528, 79] width 7 height 13
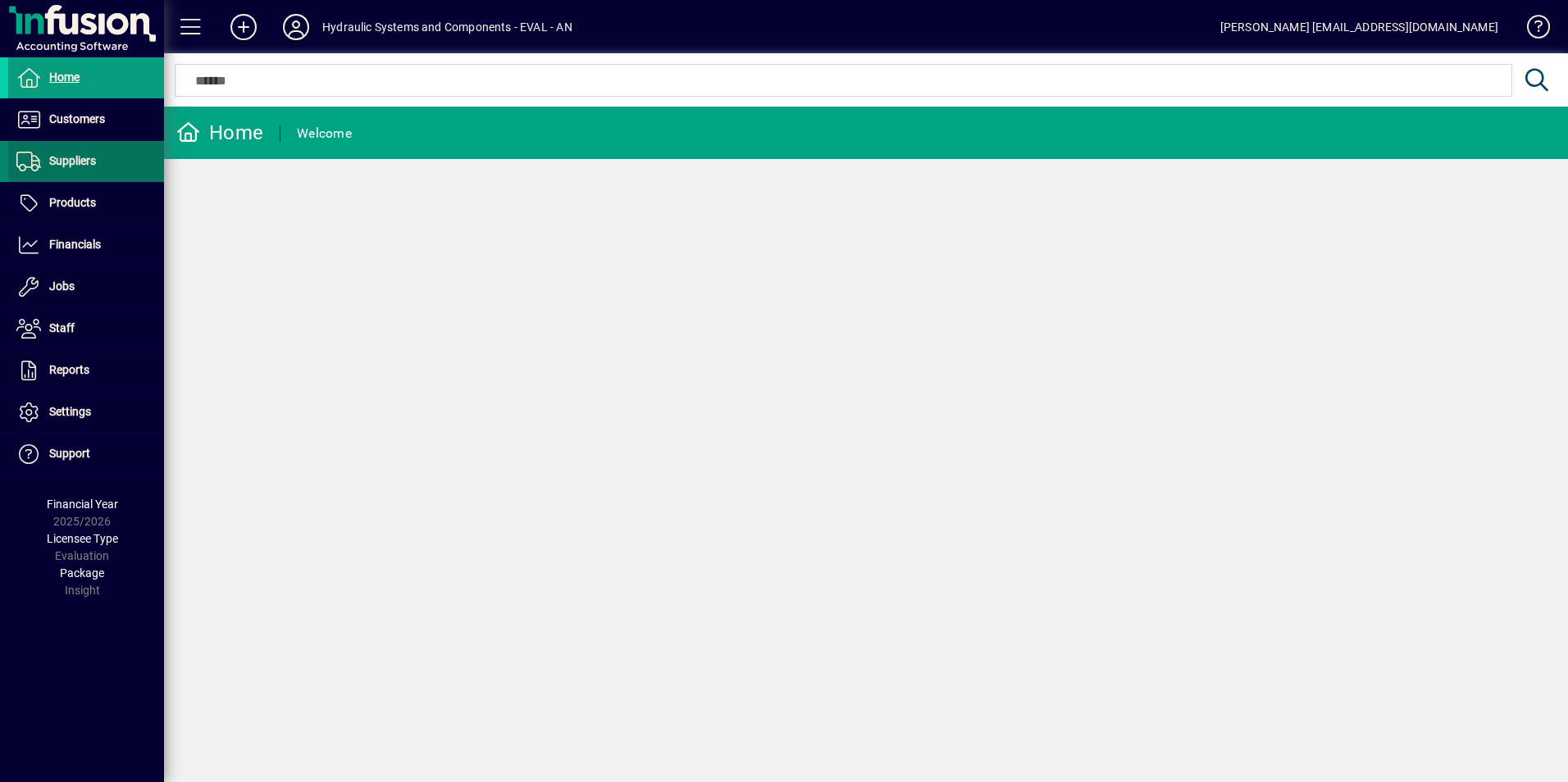
click at [69, 161] on span "Suppliers" at bounding box center [72, 161] width 47 height 13
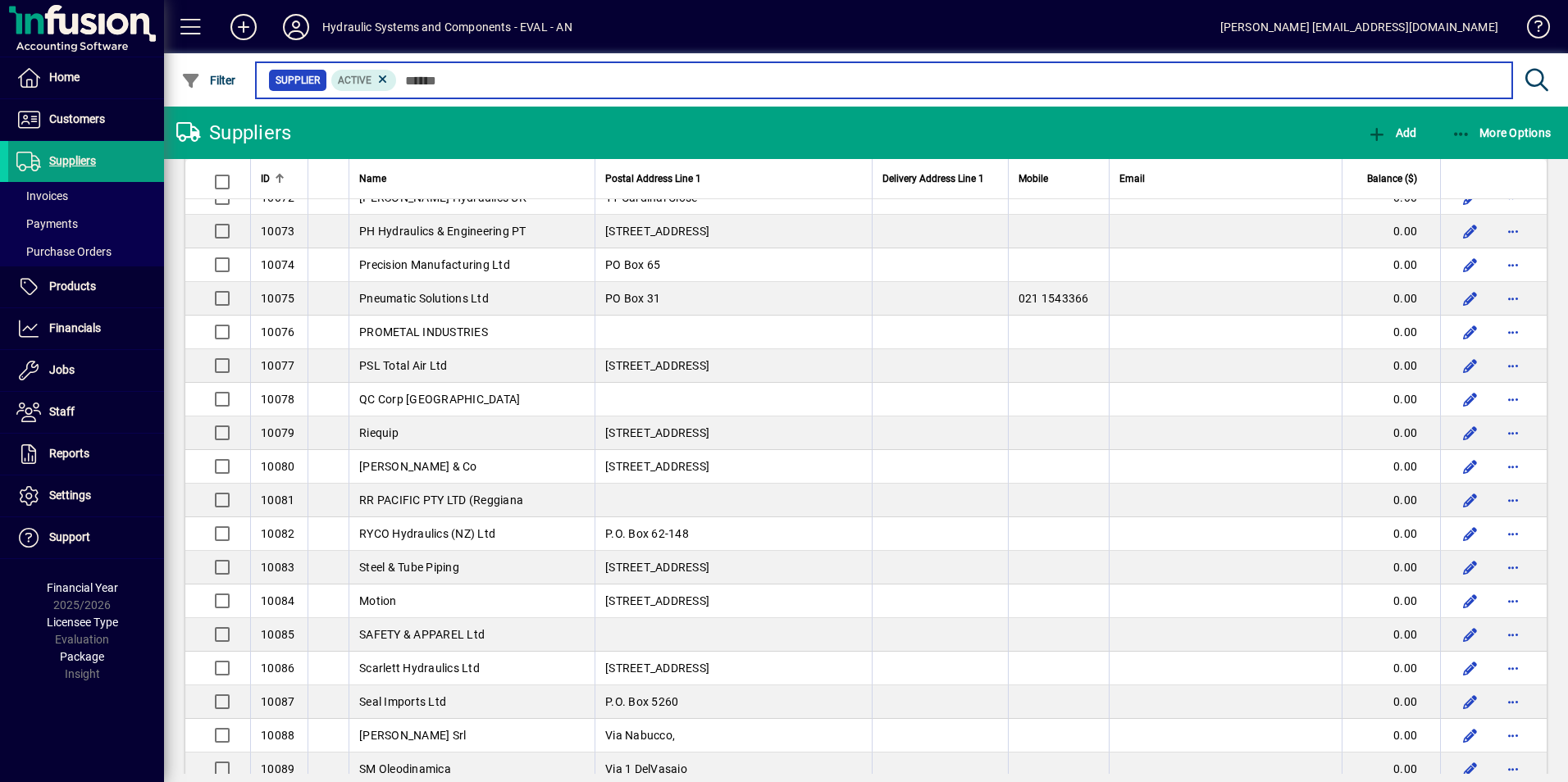
scroll to position [2871, 0]
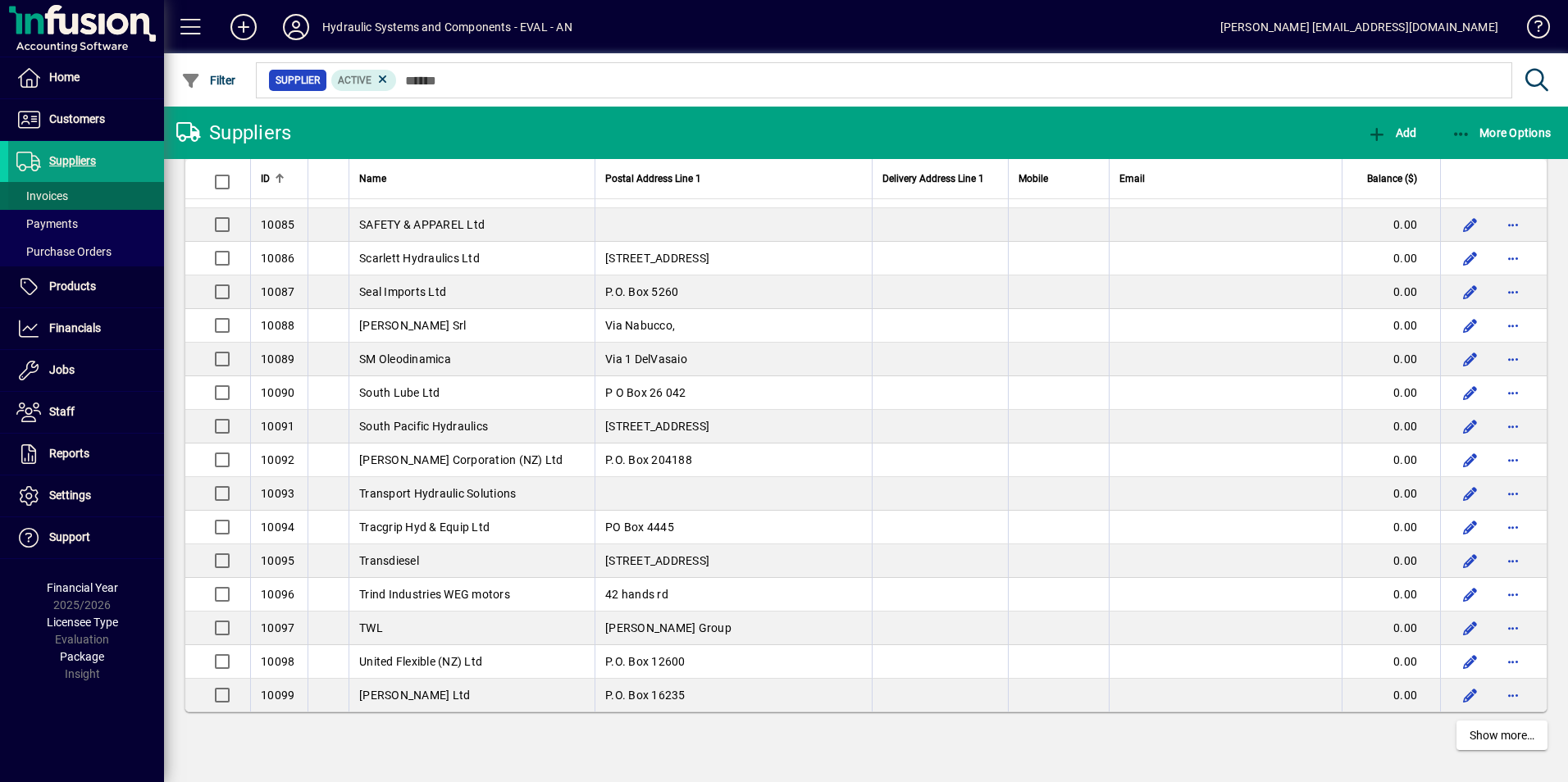
click at [60, 200] on span "Invoices" at bounding box center [42, 196] width 52 height 13
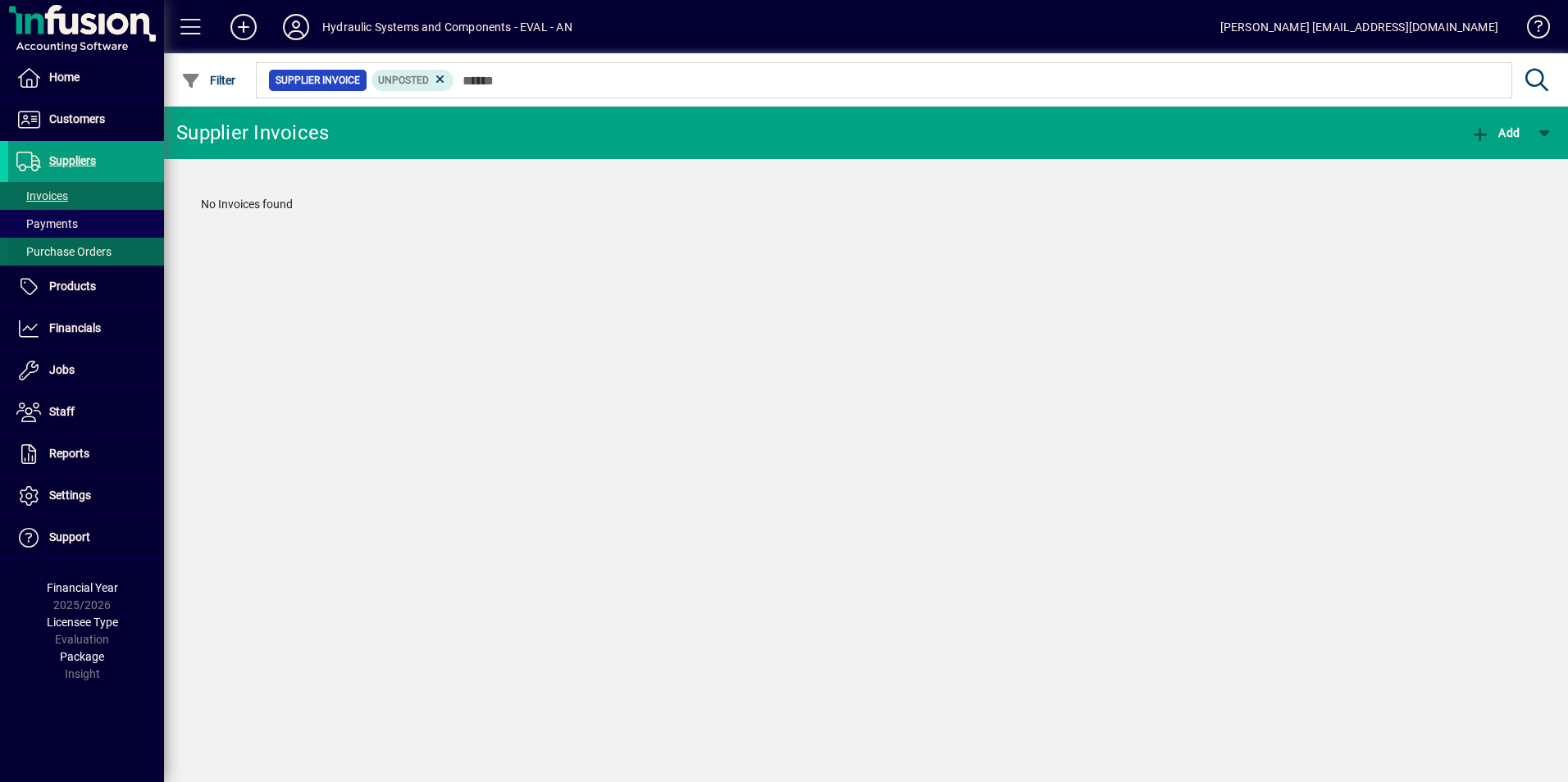
click at [69, 252] on span "Purchase Orders" at bounding box center [64, 252] width 95 height 13
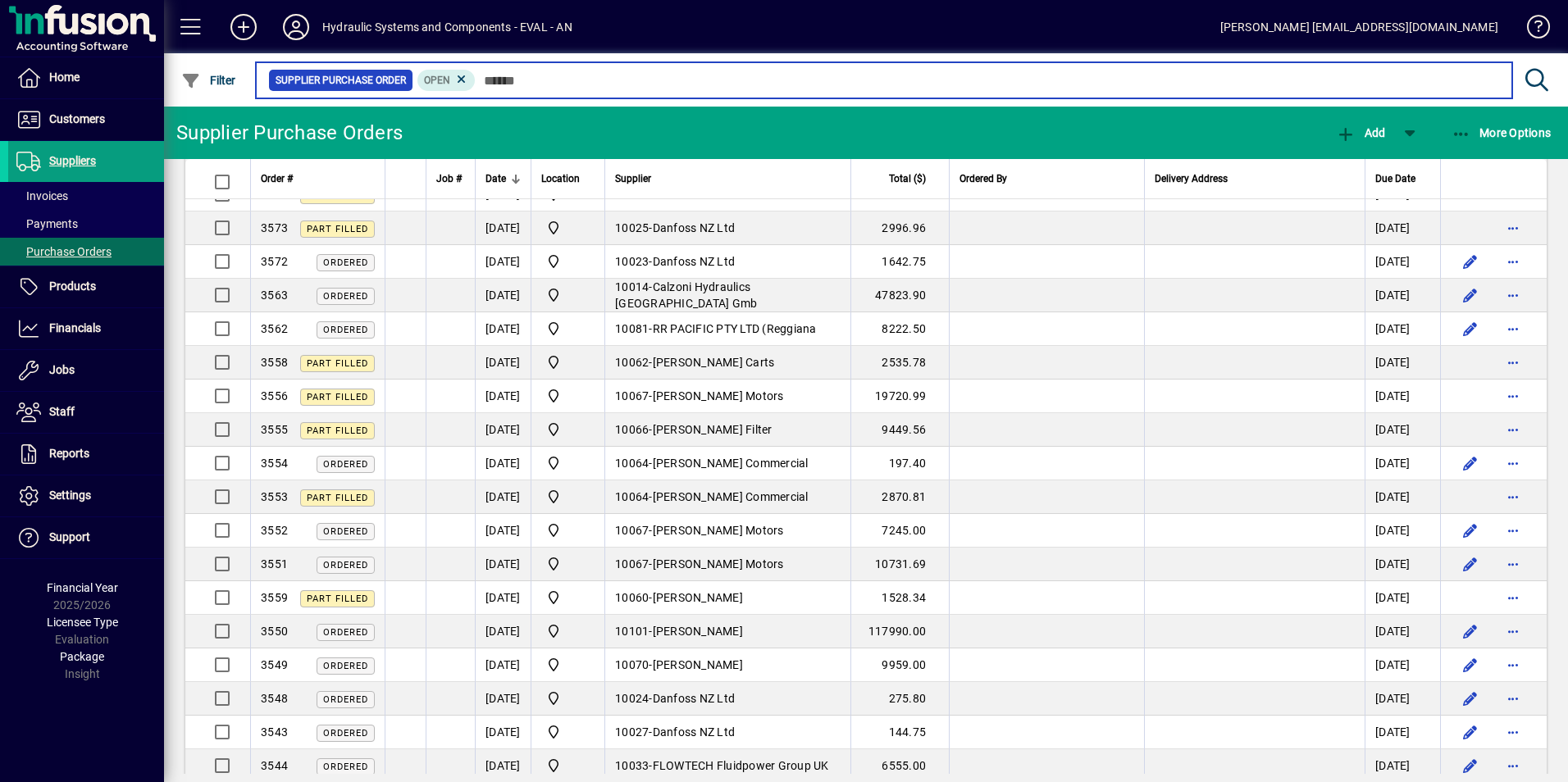
scroll to position [1230, 0]
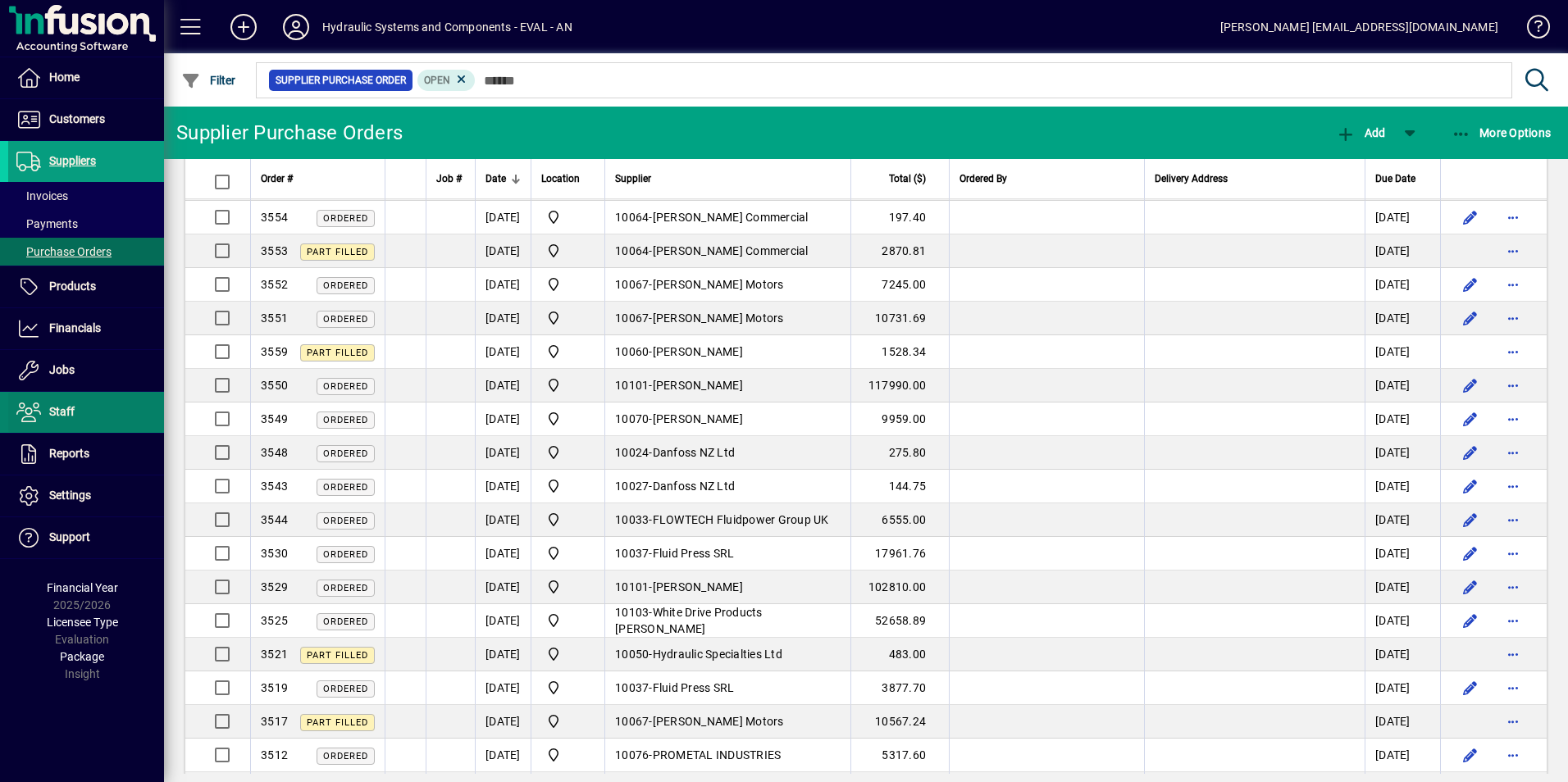
click at [54, 412] on span "Staff" at bounding box center [62, 411] width 25 height 13
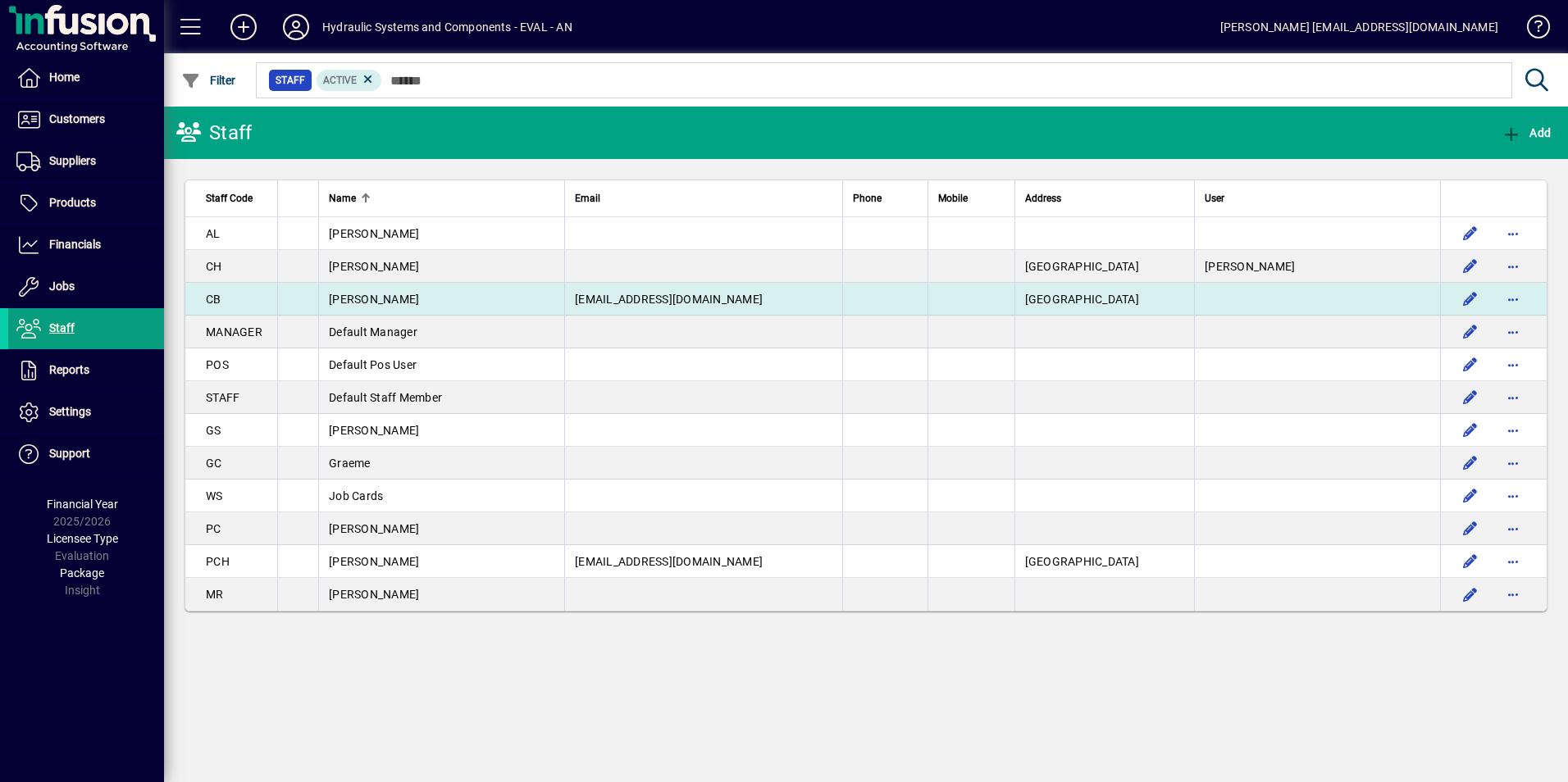
click at [928, 301] on td at bounding box center [971, 299] width 86 height 33
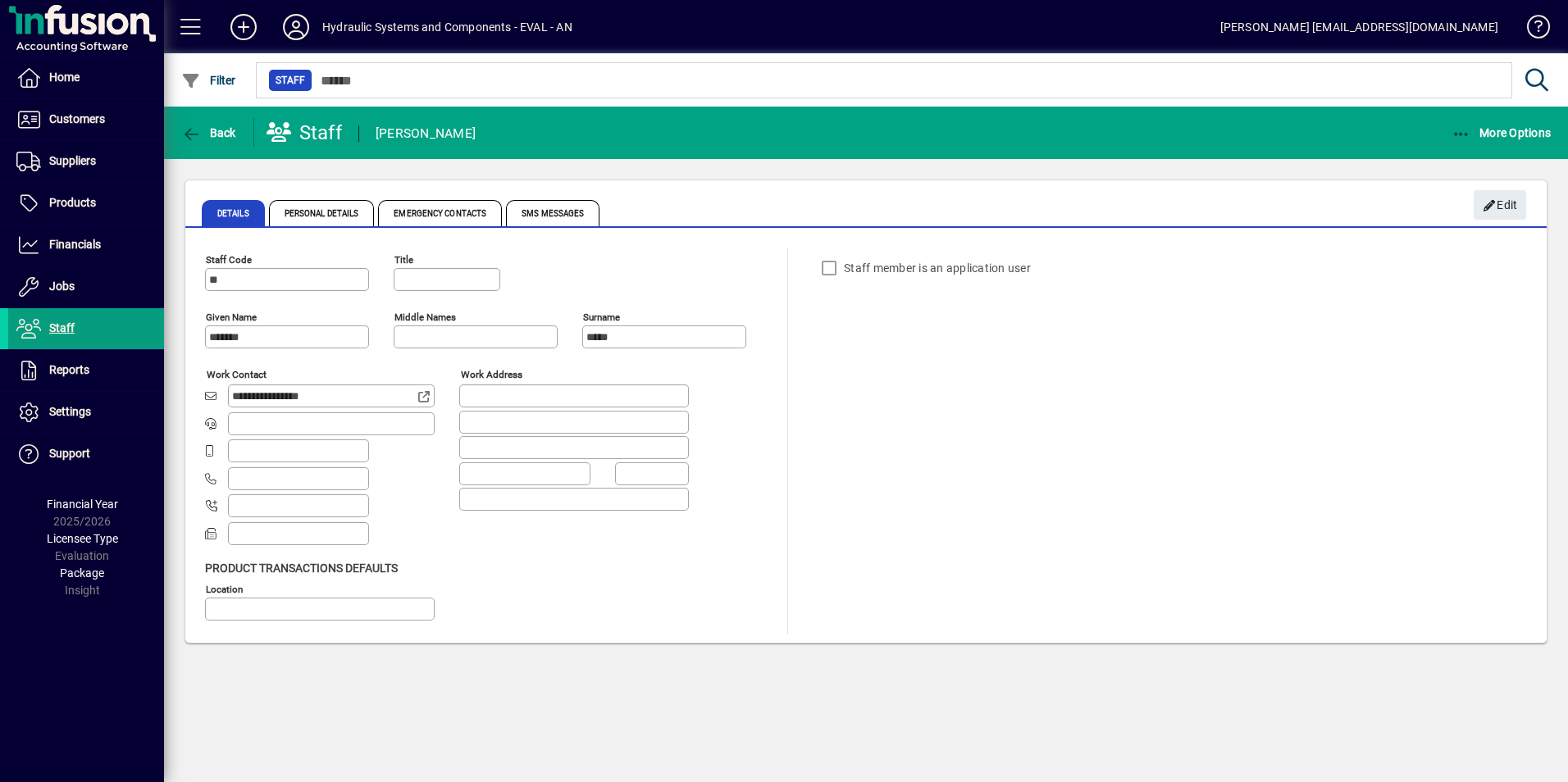
type input "**********"
click at [248, 454] on input "text" at bounding box center [300, 450] width 136 height 13
click at [248, 451] on input "text" at bounding box center [300, 450] width 136 height 13
click at [1501, 202] on span "Edit" at bounding box center [1500, 206] width 35 height 27
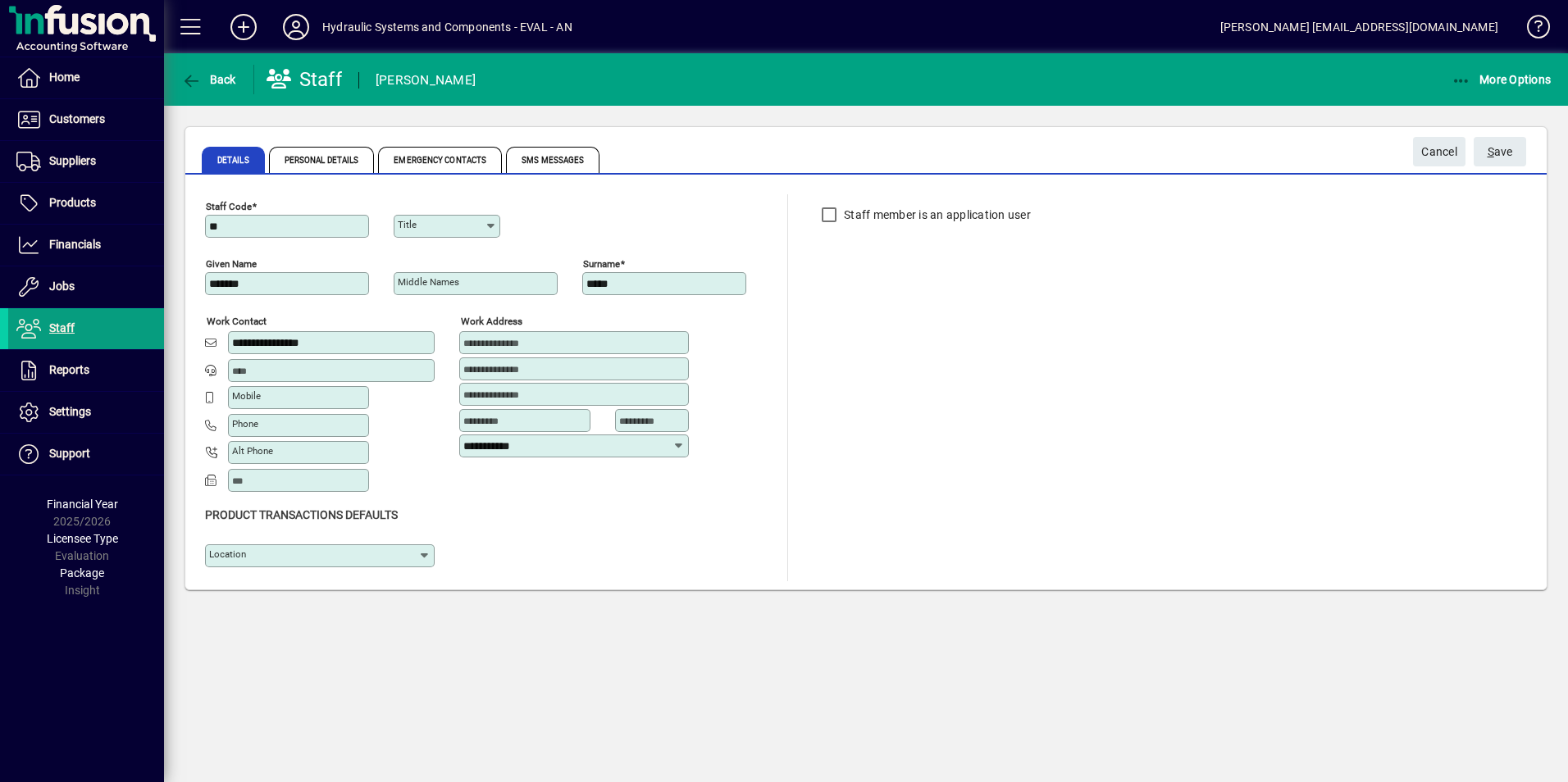
click at [271, 402] on input "Mobile" at bounding box center [300, 397] width 136 height 13
type input "**********"
click at [428, 555] on icon at bounding box center [424, 555] width 13 height 13
click at [263, 597] on div "[GEOGRAPHIC_DATA]" at bounding box center [276, 596] width 116 height 18
type input "**********"
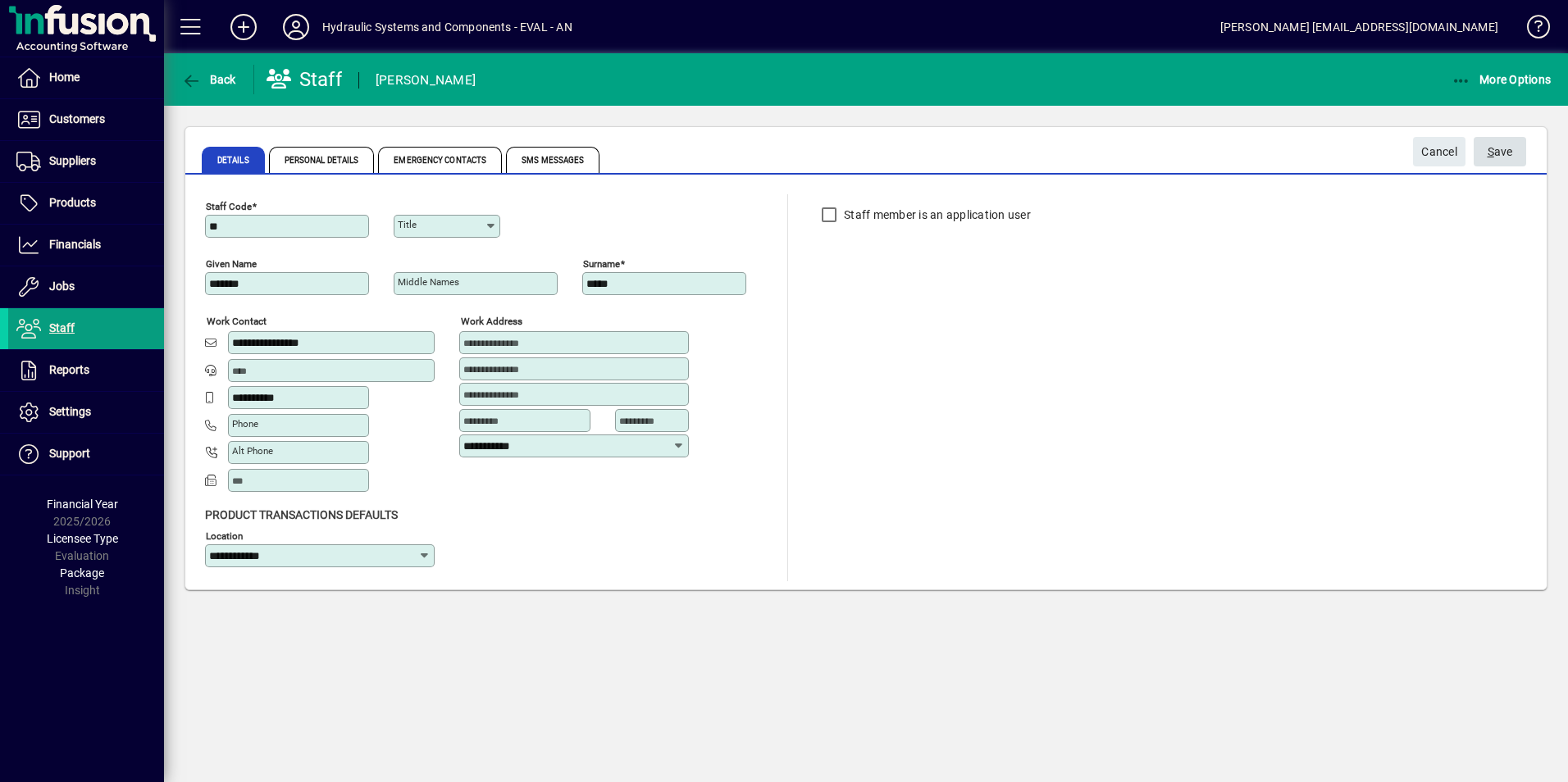
click at [1492, 154] on span "S" at bounding box center [1491, 151] width 7 height 13
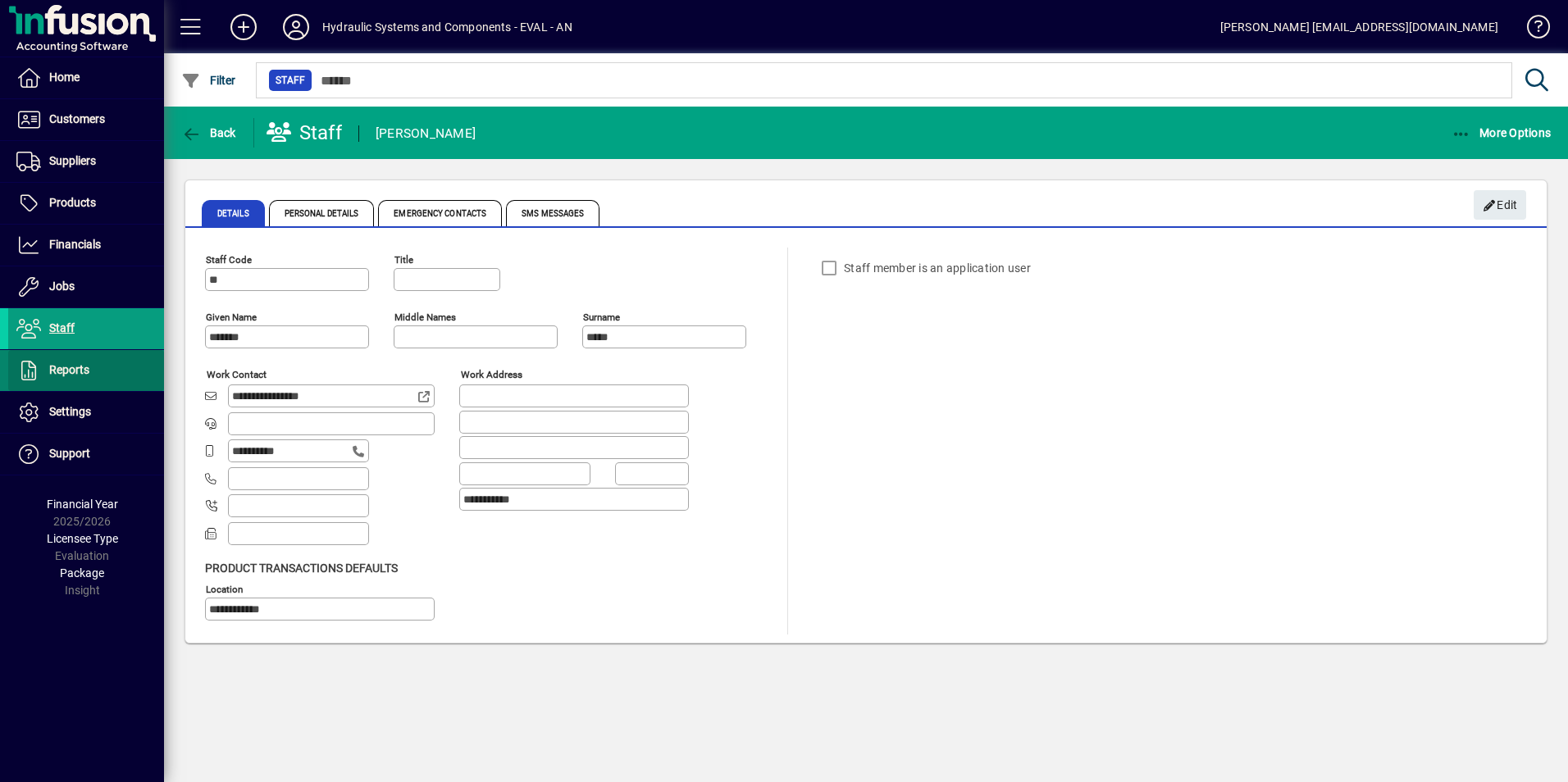
click at [78, 364] on span "Reports" at bounding box center [69, 369] width 40 height 13
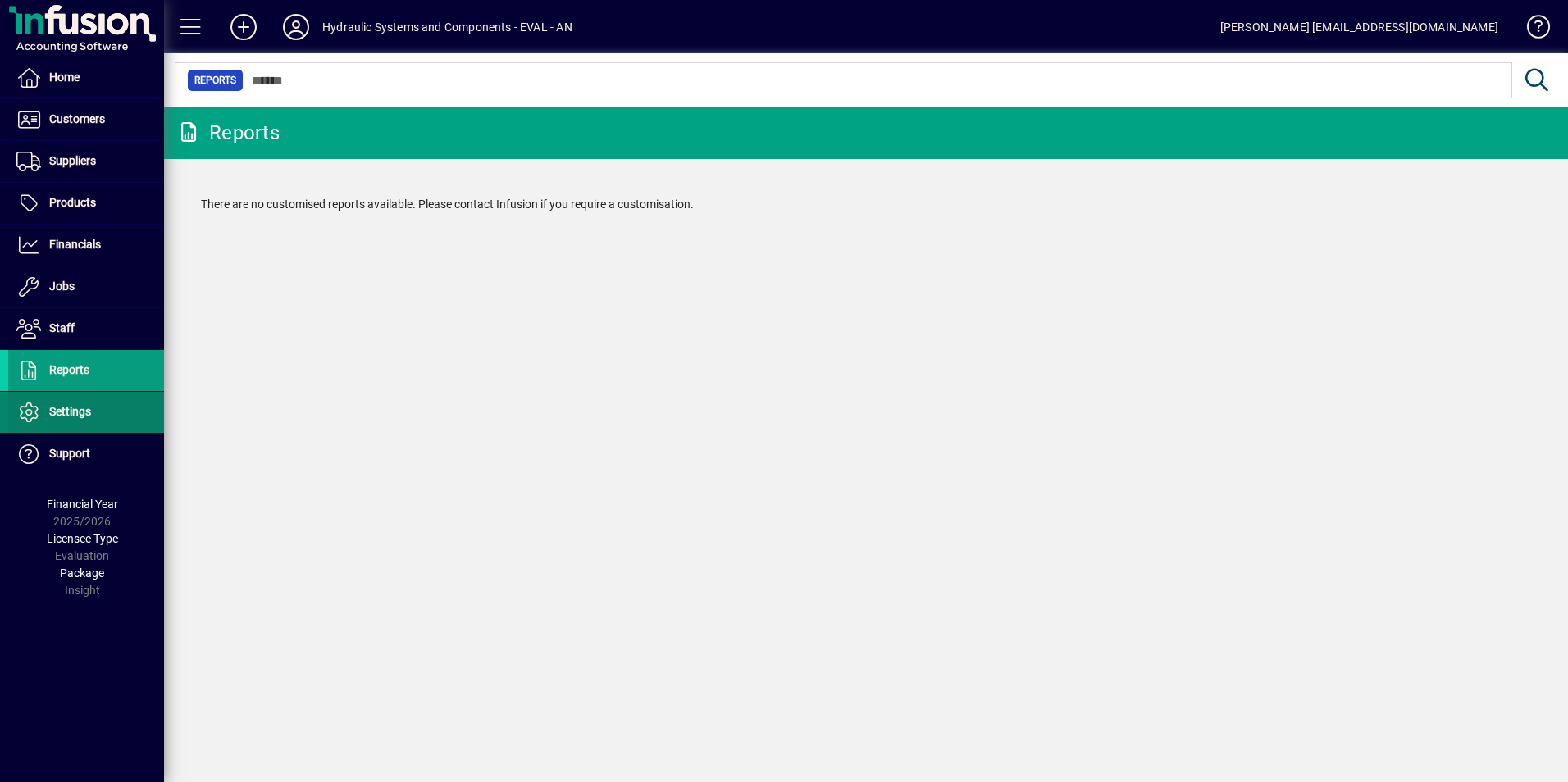
click at [48, 415] on span "Settings" at bounding box center [49, 412] width 83 height 20
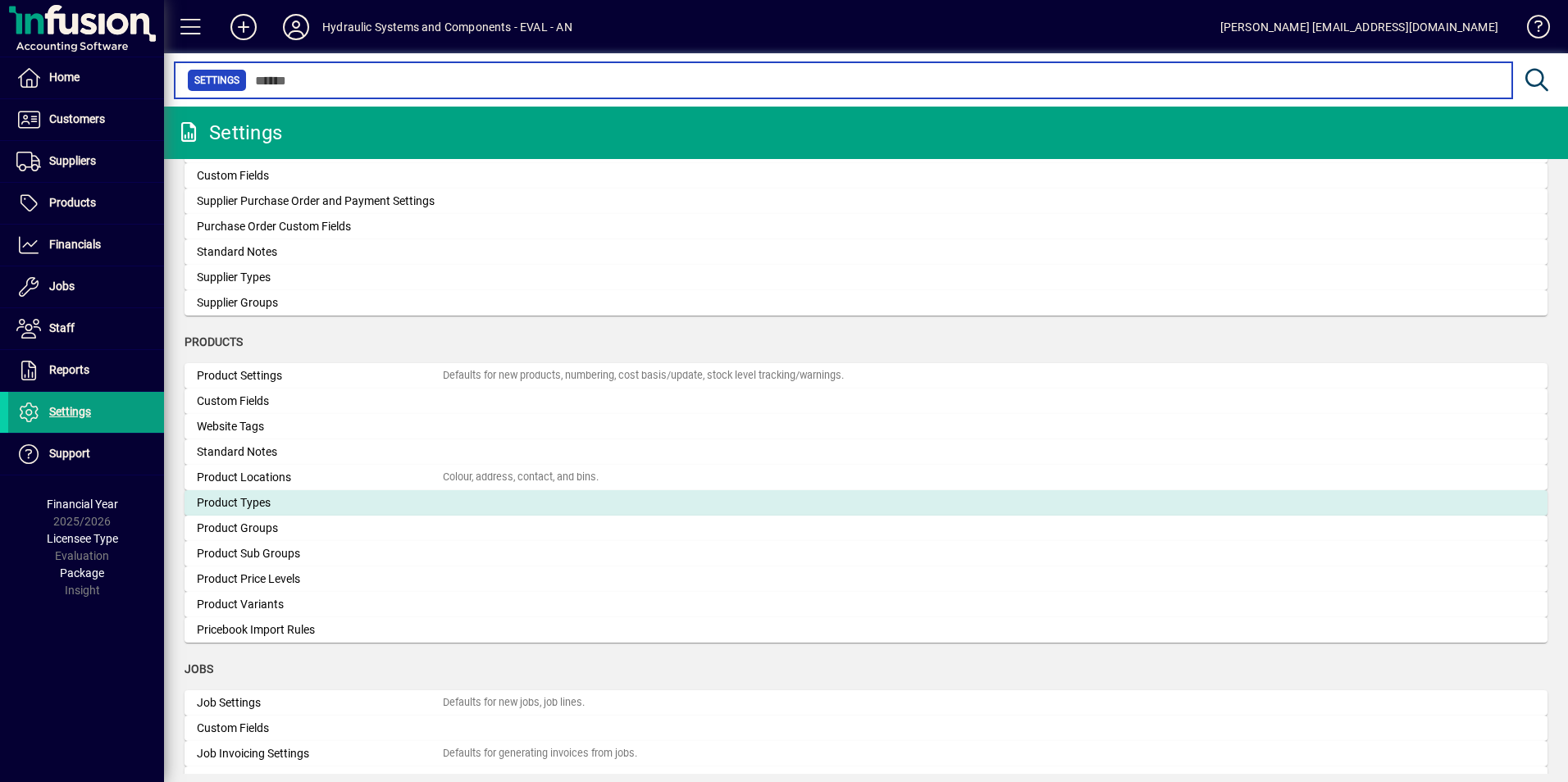
scroll to position [1312, 0]
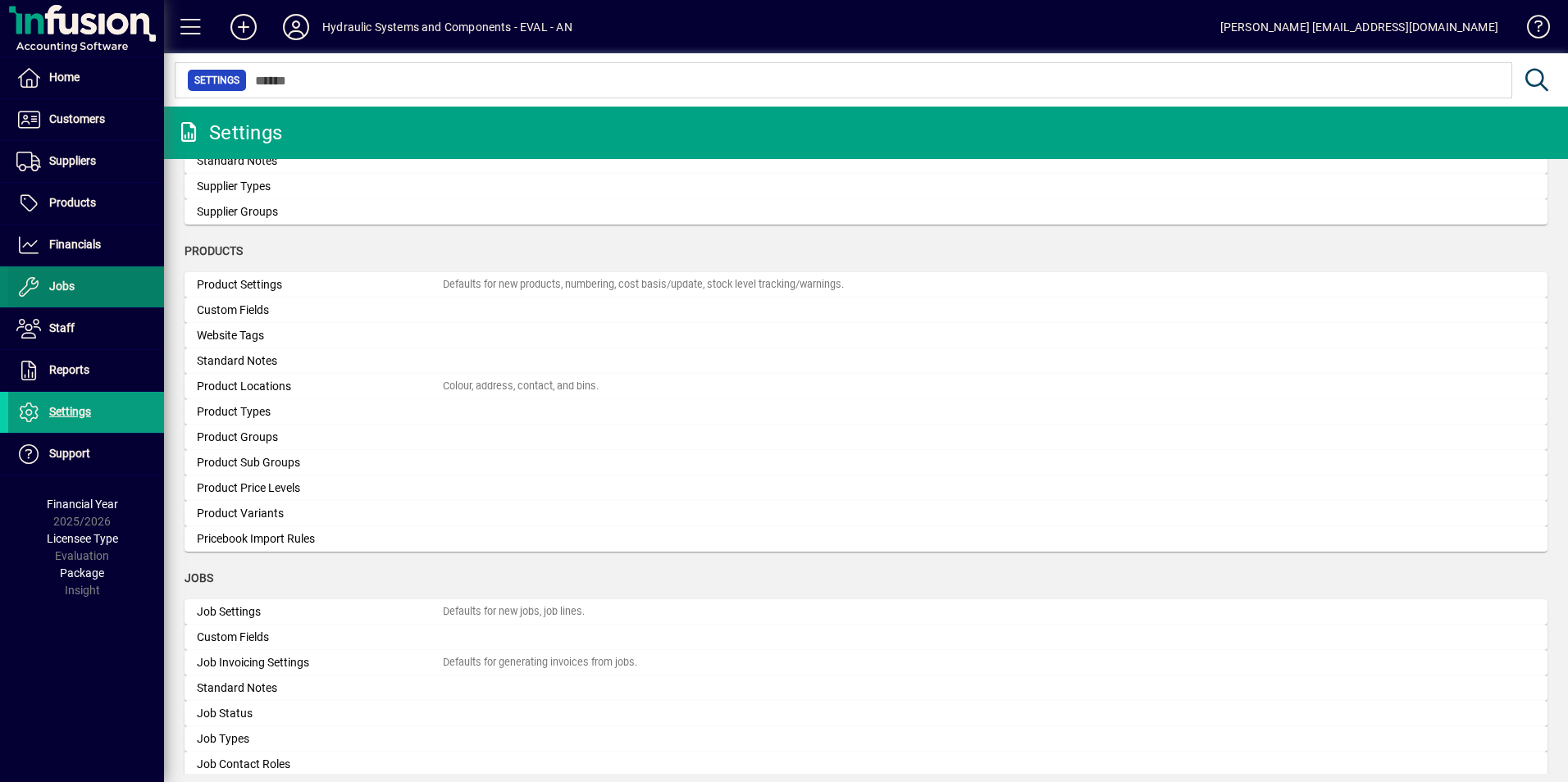
click at [29, 288] on icon at bounding box center [28, 287] width 24 height 20
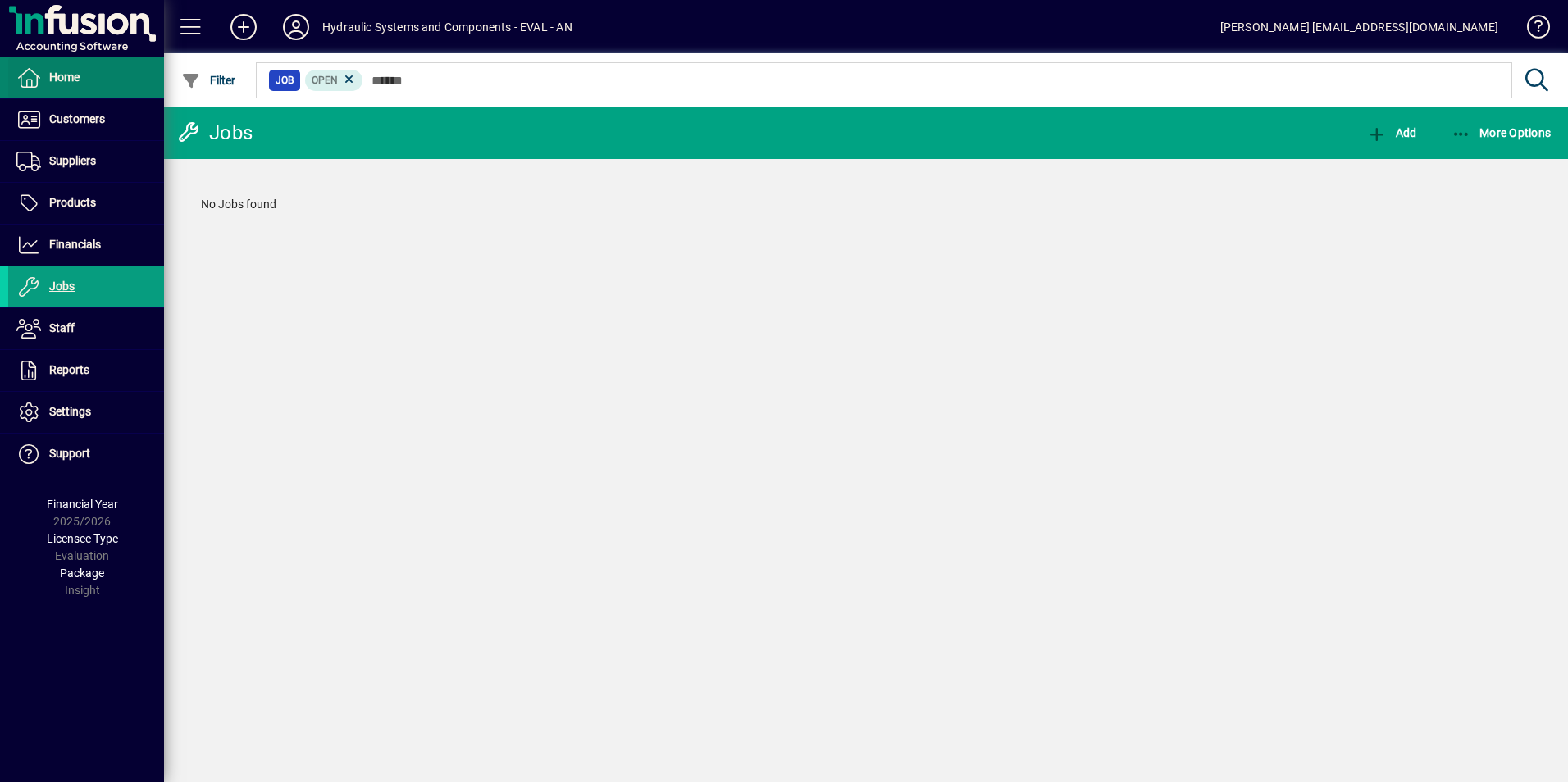
click at [61, 78] on span "Home" at bounding box center [64, 76] width 30 height 13
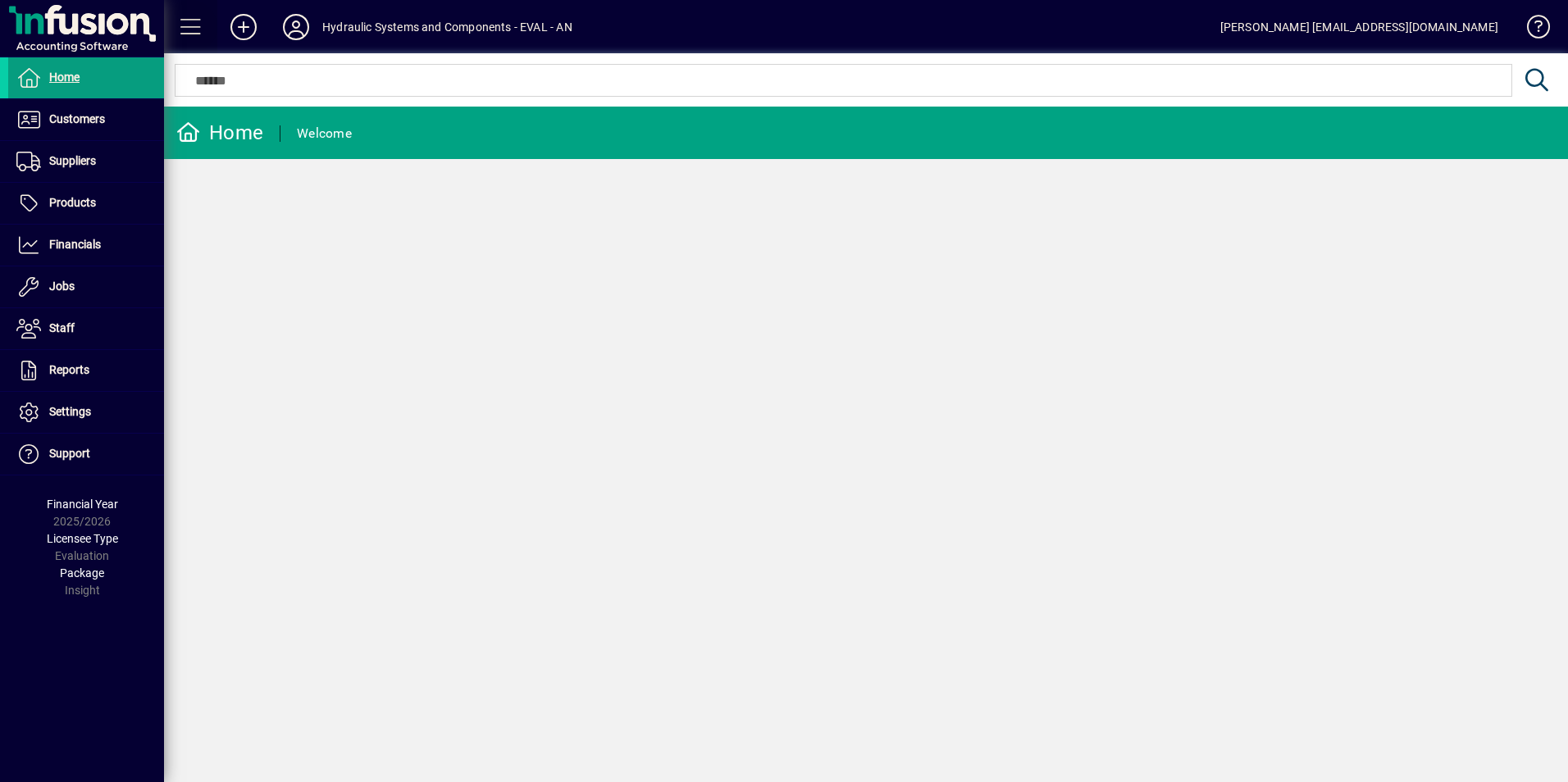
click at [185, 28] on span at bounding box center [191, 27] width 39 height 39
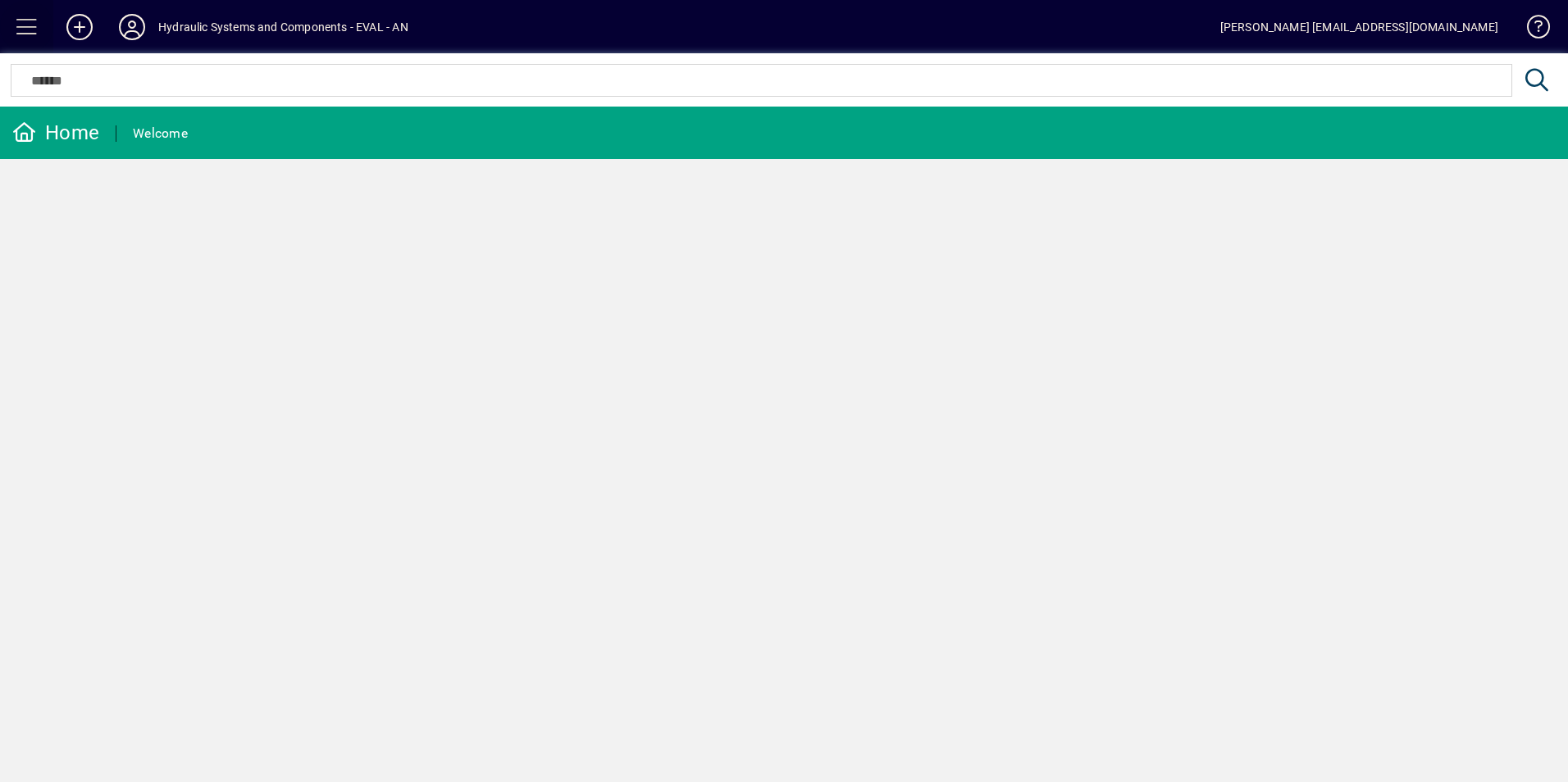
click at [35, 25] on span at bounding box center [27, 27] width 39 height 39
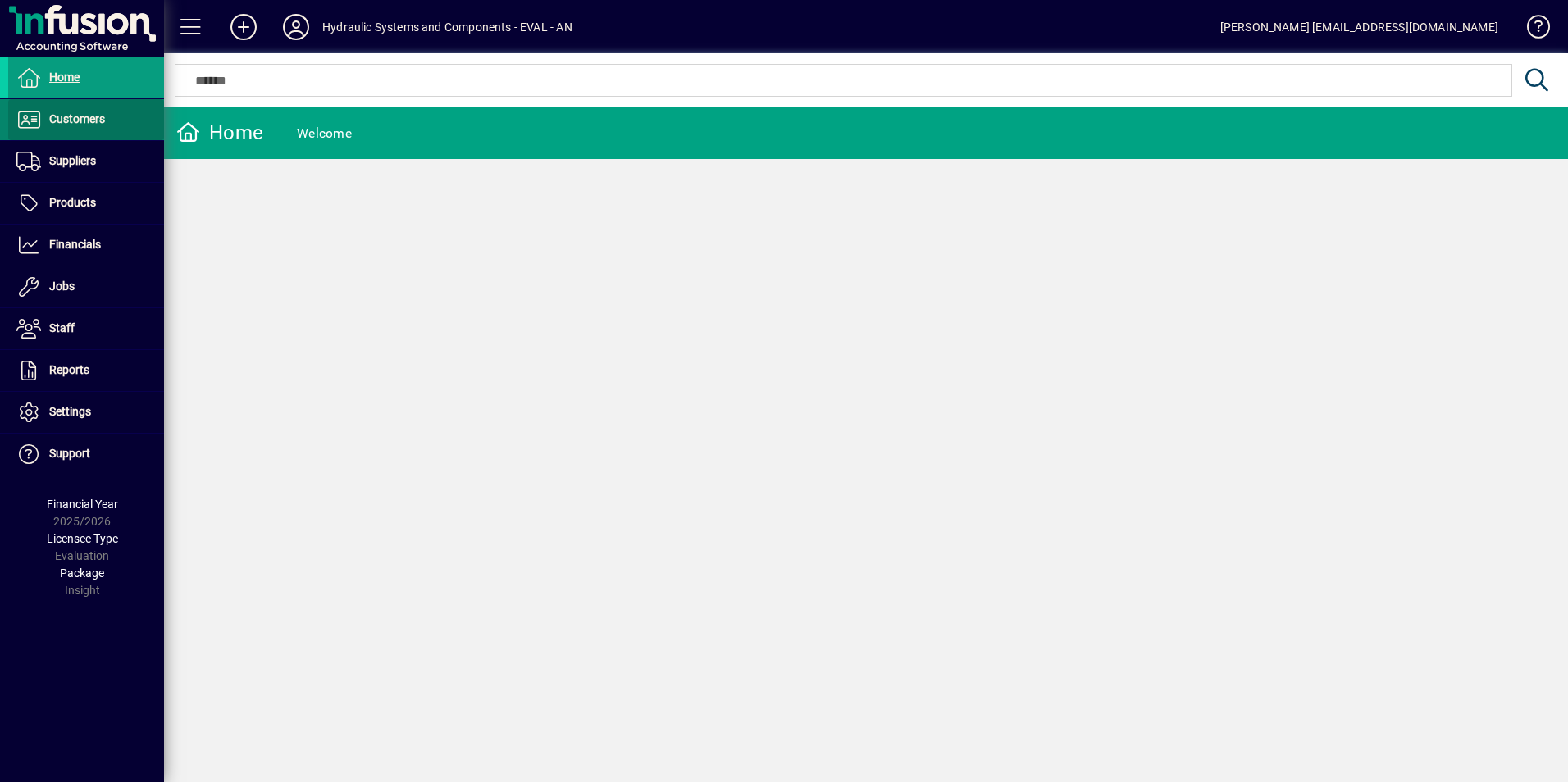
click at [62, 118] on span "Customers" at bounding box center [76, 118] width 56 height 13
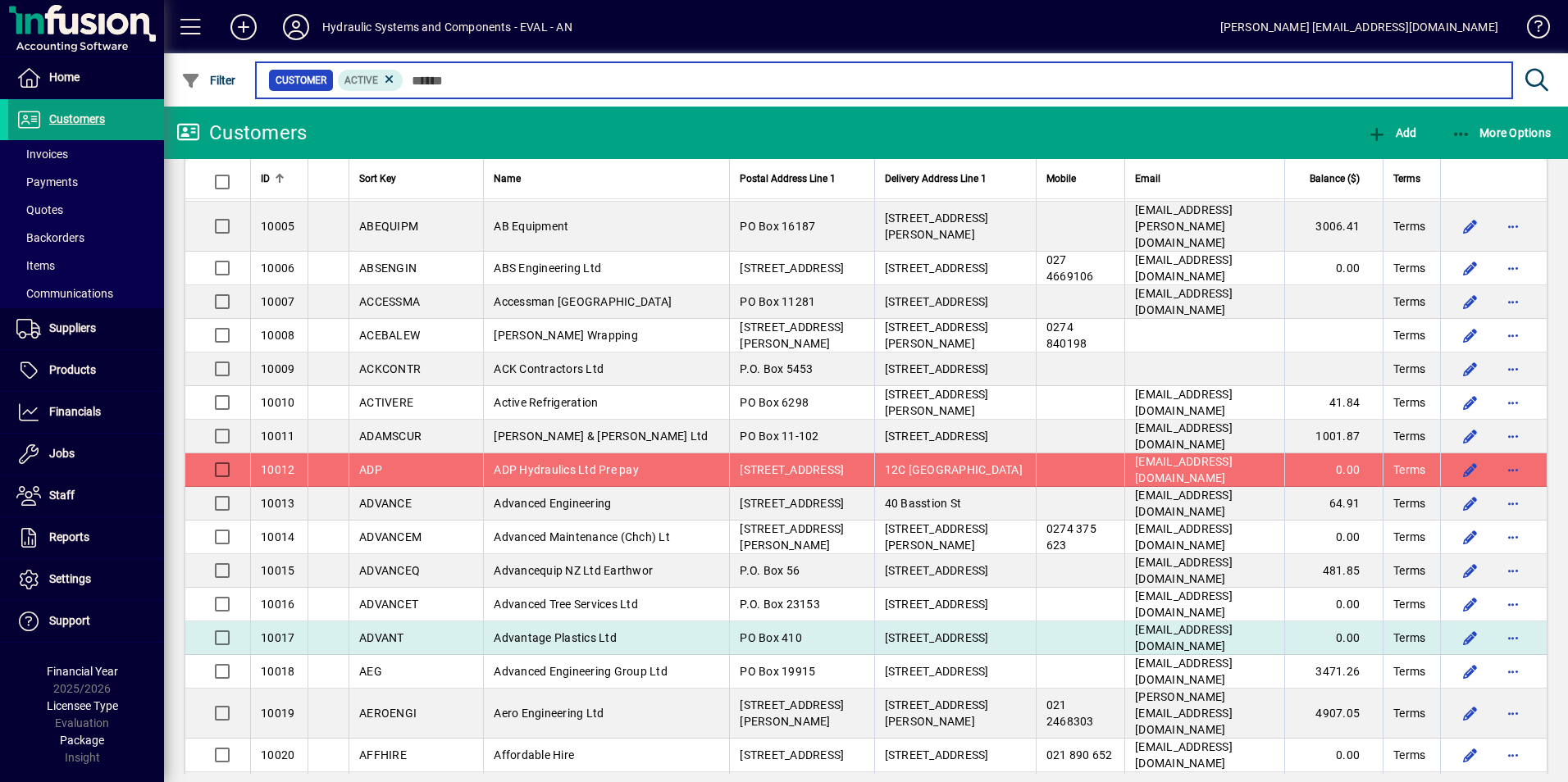
scroll to position [185, 0]
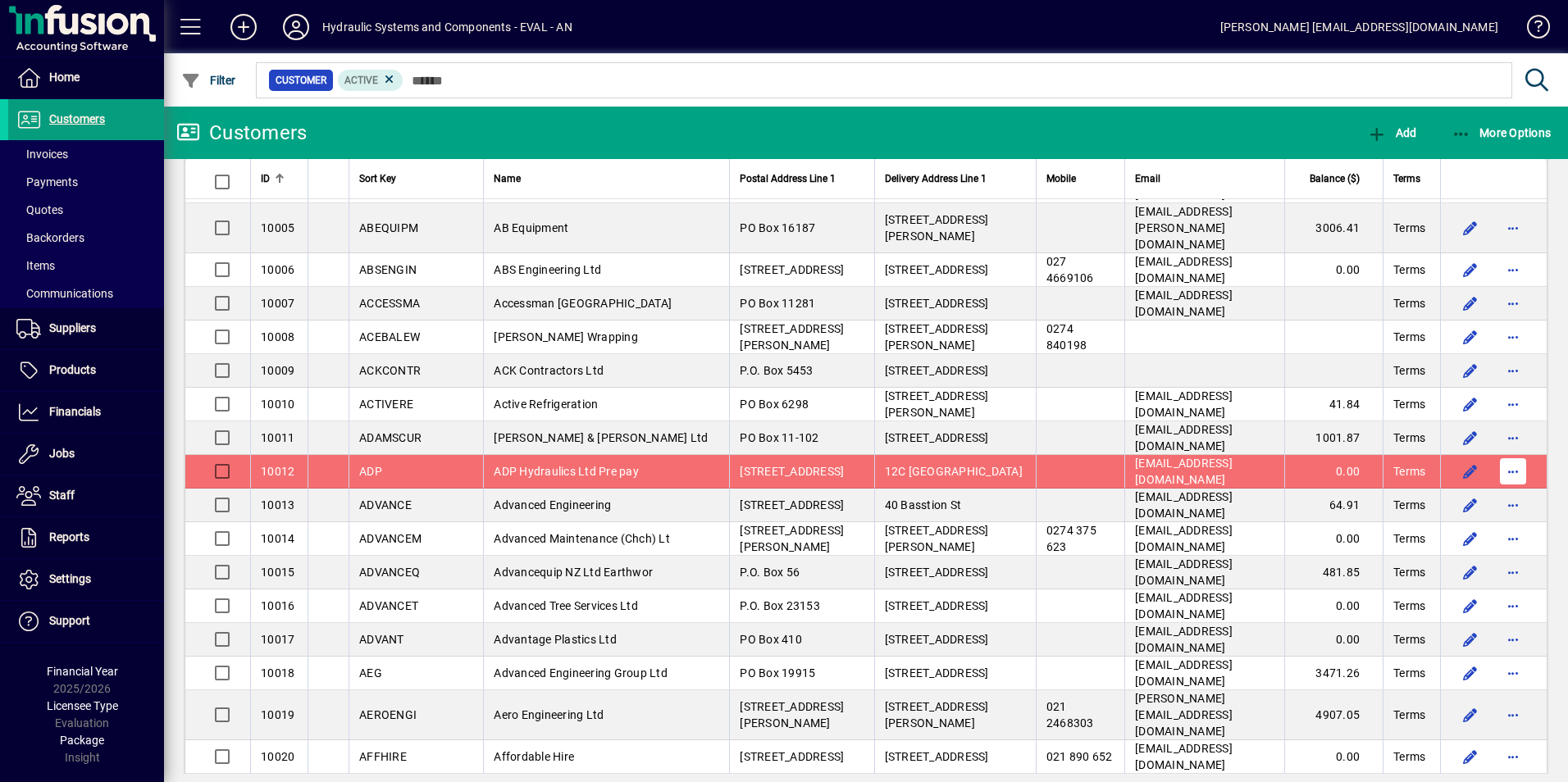
click at [1502, 452] on span "button" at bounding box center [1513, 472] width 39 height 39
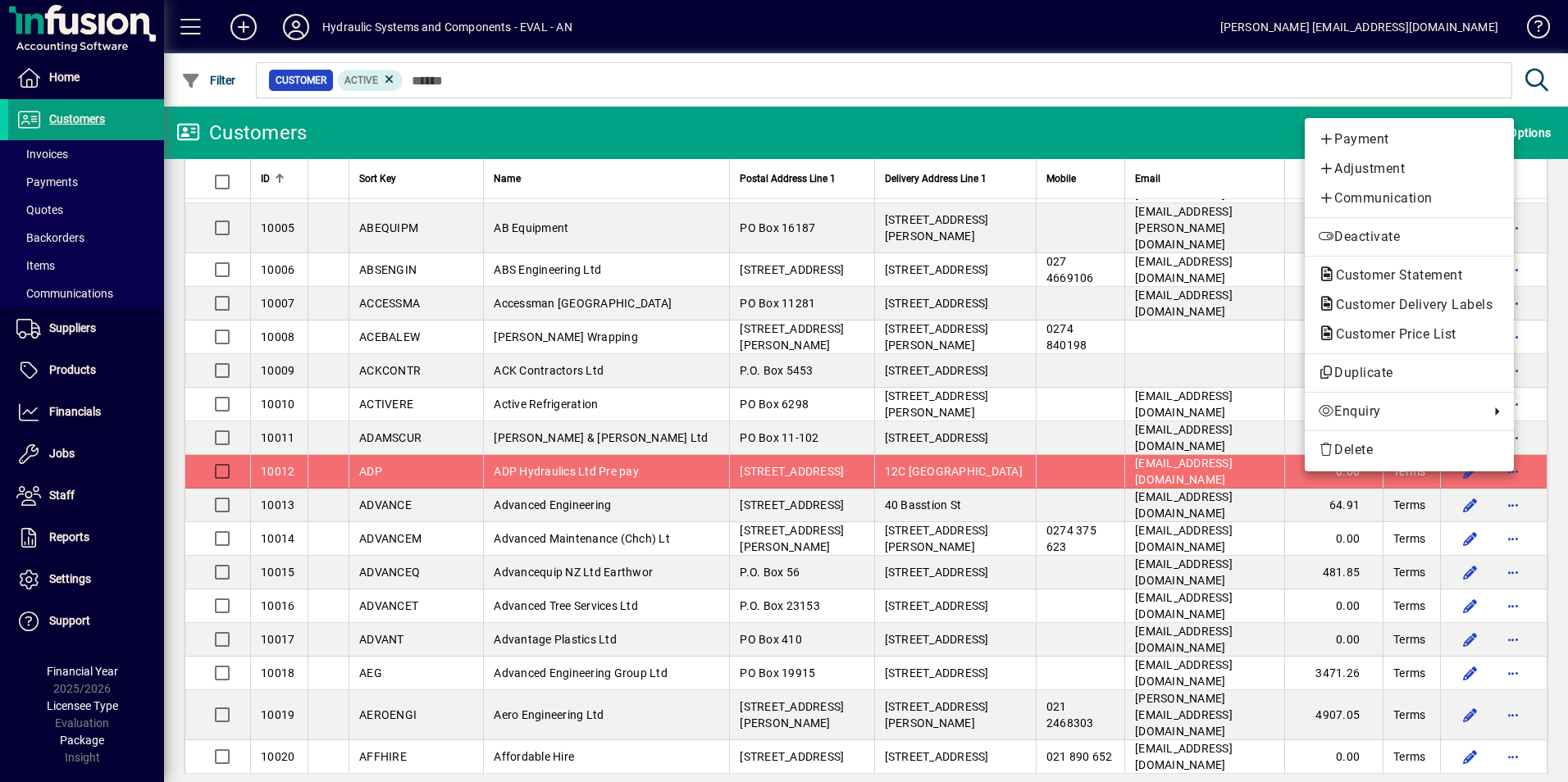
click at [1545, 397] on div at bounding box center [784, 391] width 1568 height 782
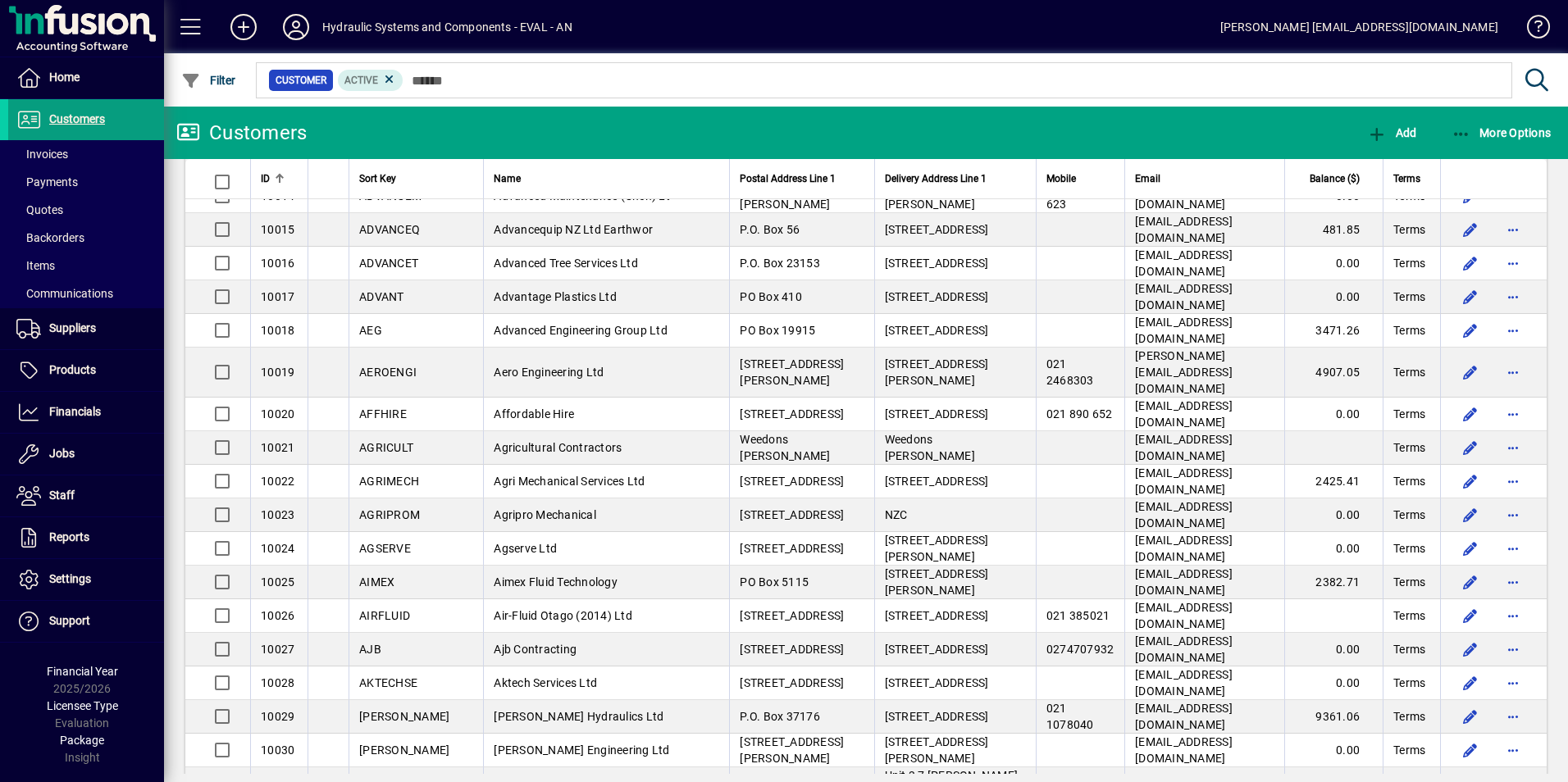
scroll to position [267, 0]
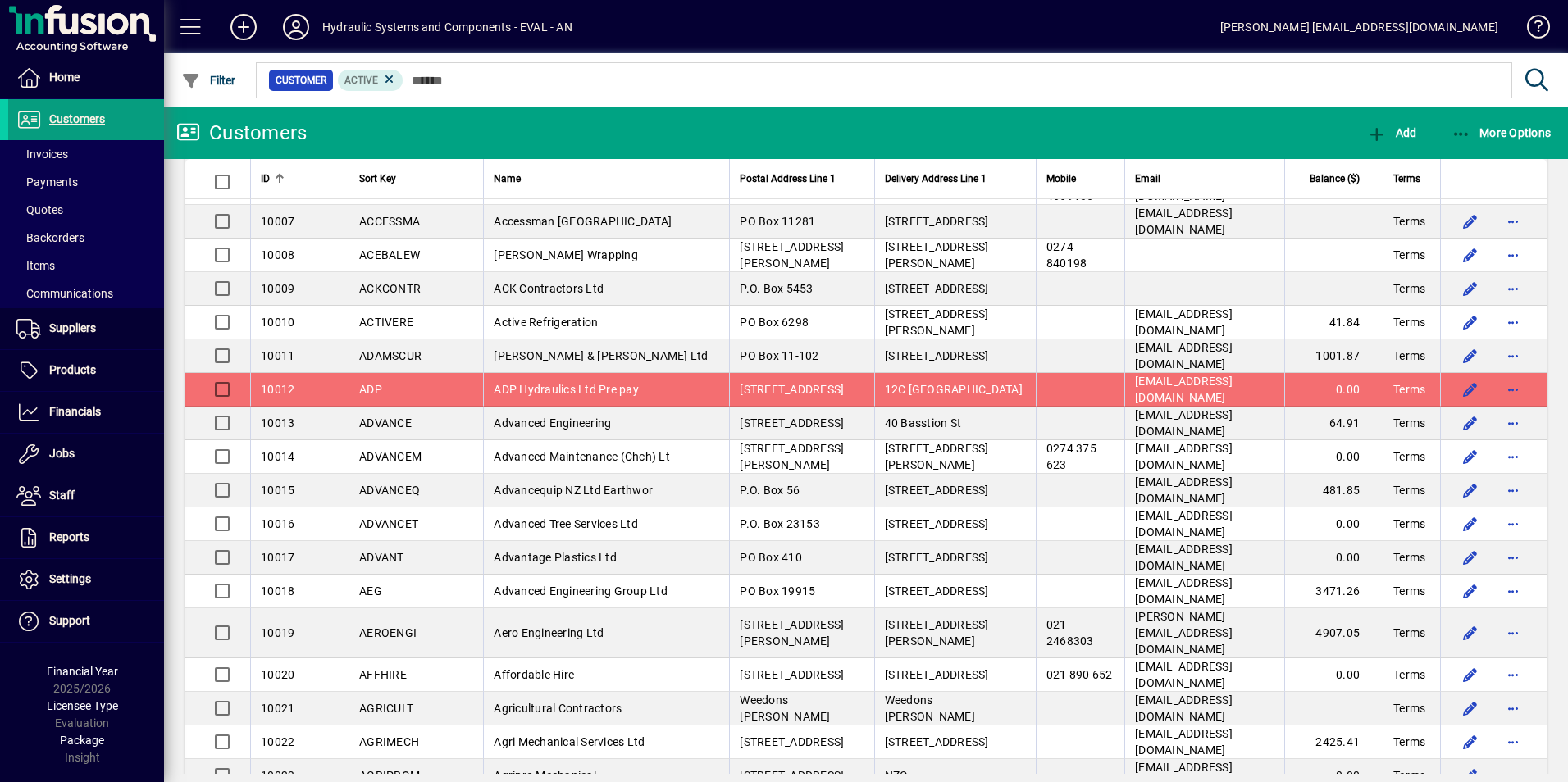
click at [372, 383] on span "ADP" at bounding box center [370, 389] width 23 height 13
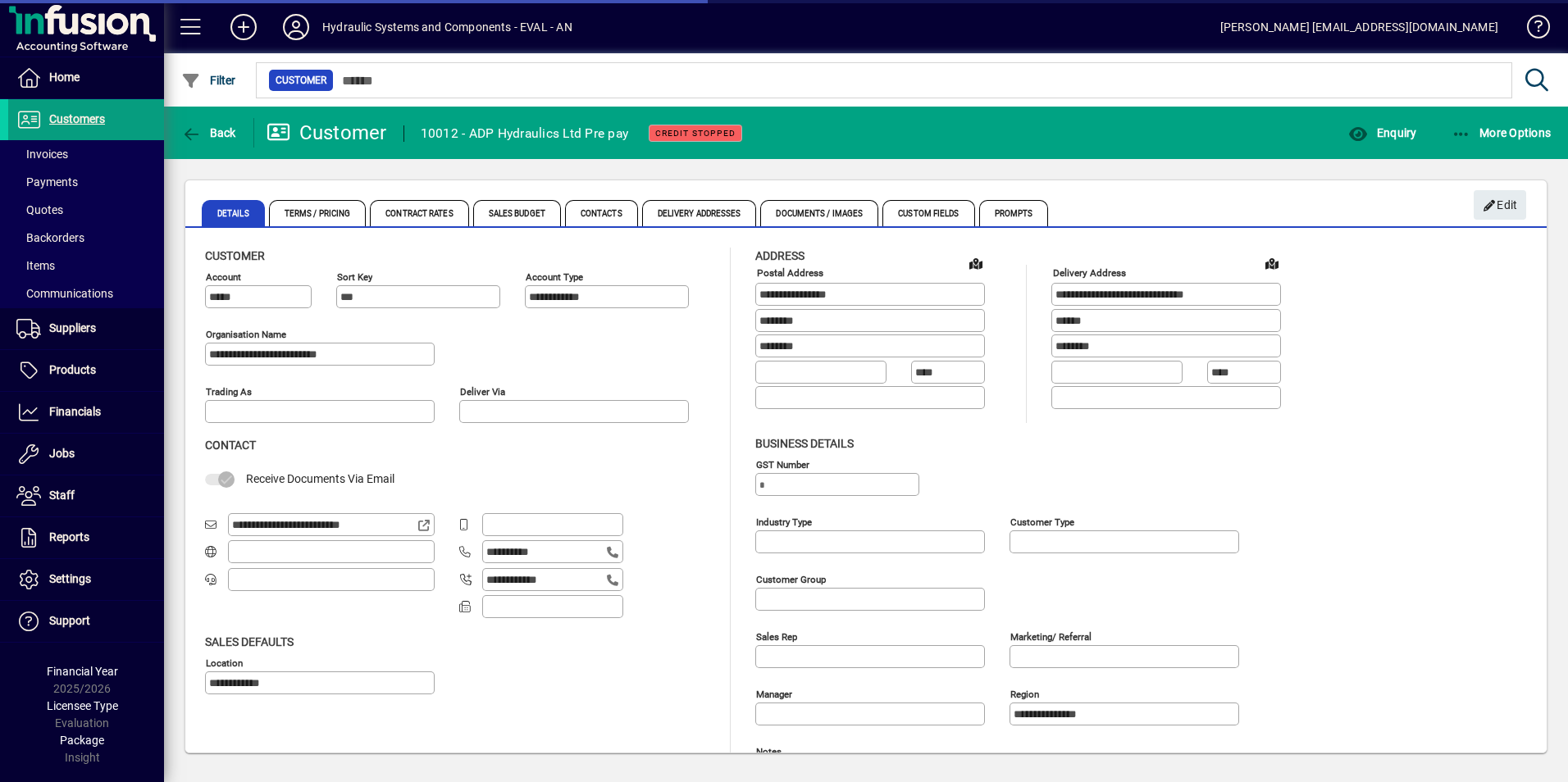
type input "*****"
click at [1025, 208] on span "Prompts" at bounding box center [1013, 212] width 69 height 26
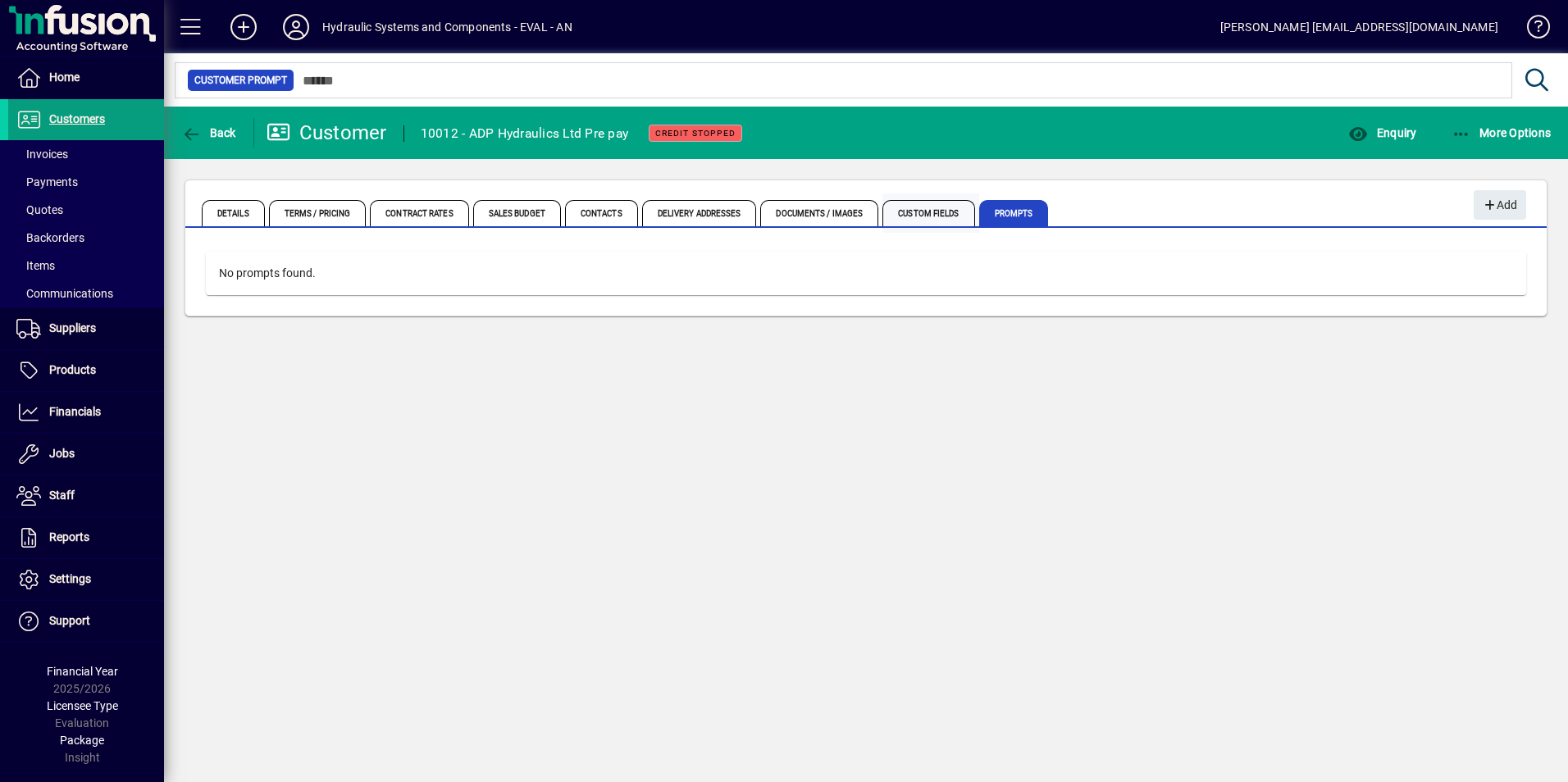
click at [917, 212] on span "Custom Fields" at bounding box center [929, 212] width 92 height 26
click at [592, 211] on span "Contacts" at bounding box center [601, 212] width 73 height 26
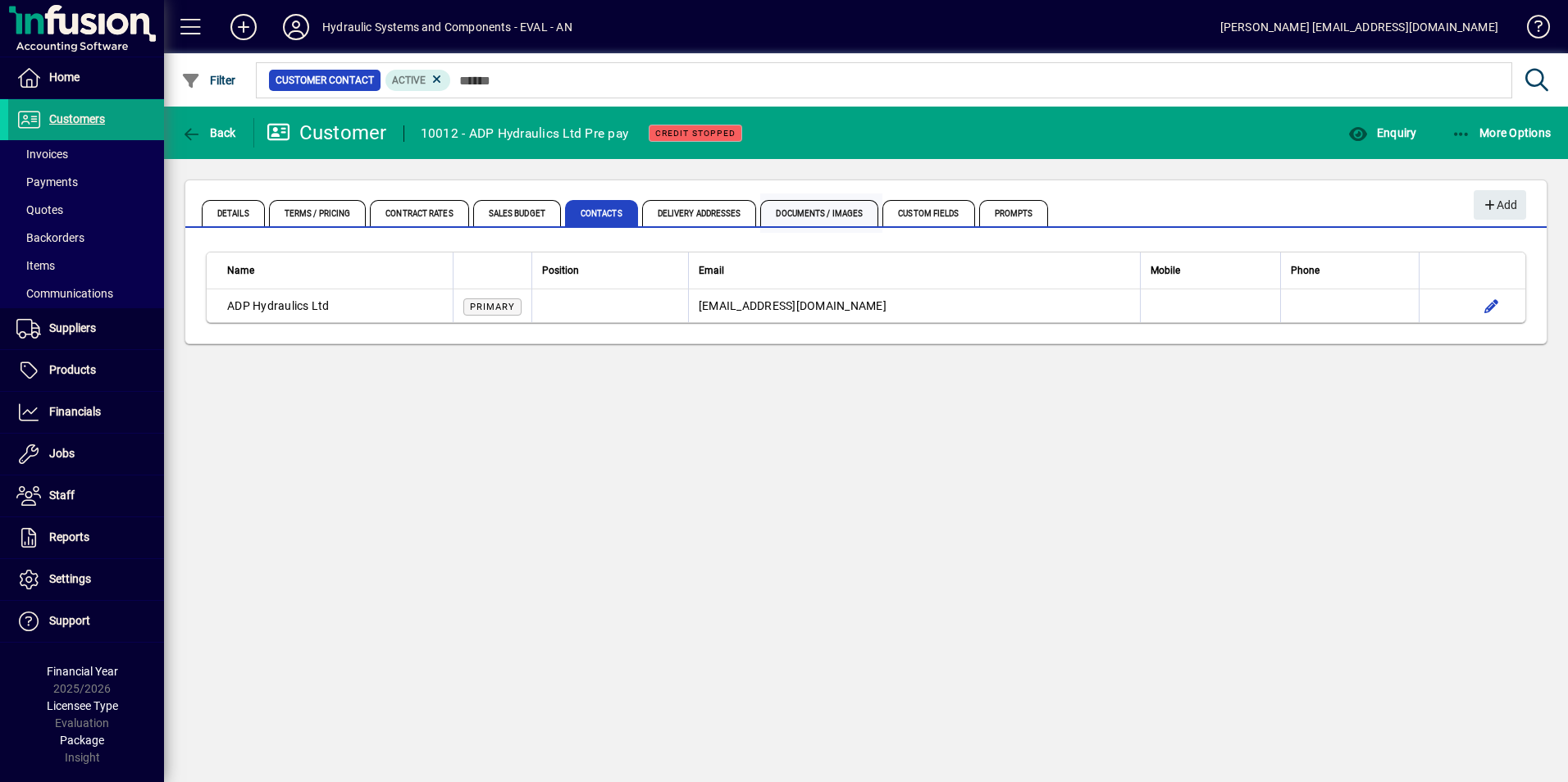
click at [841, 211] on span "Documents / Images" at bounding box center [819, 212] width 118 height 26
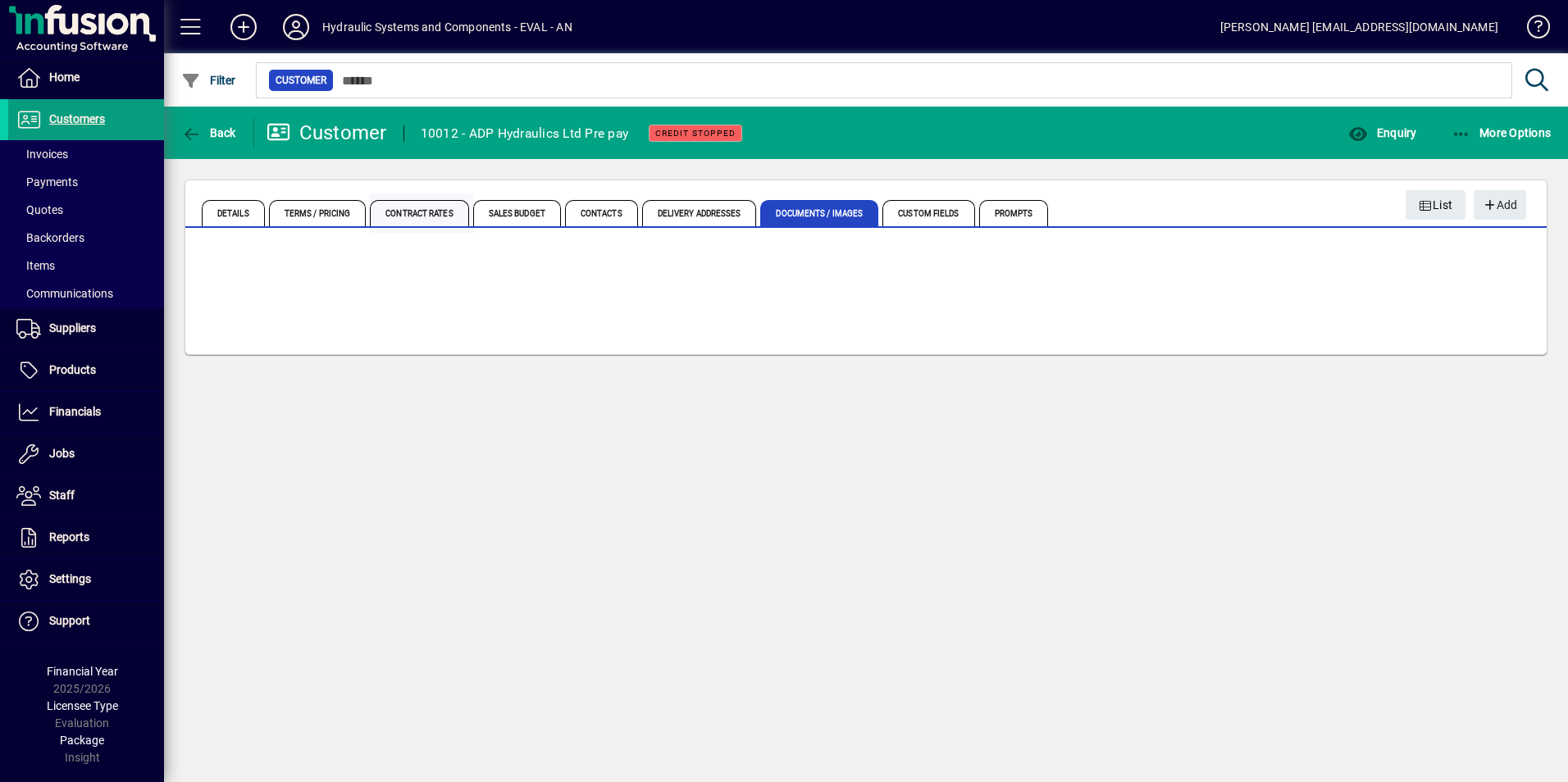
click at [425, 212] on span "Contract Rates" at bounding box center [419, 212] width 99 height 26
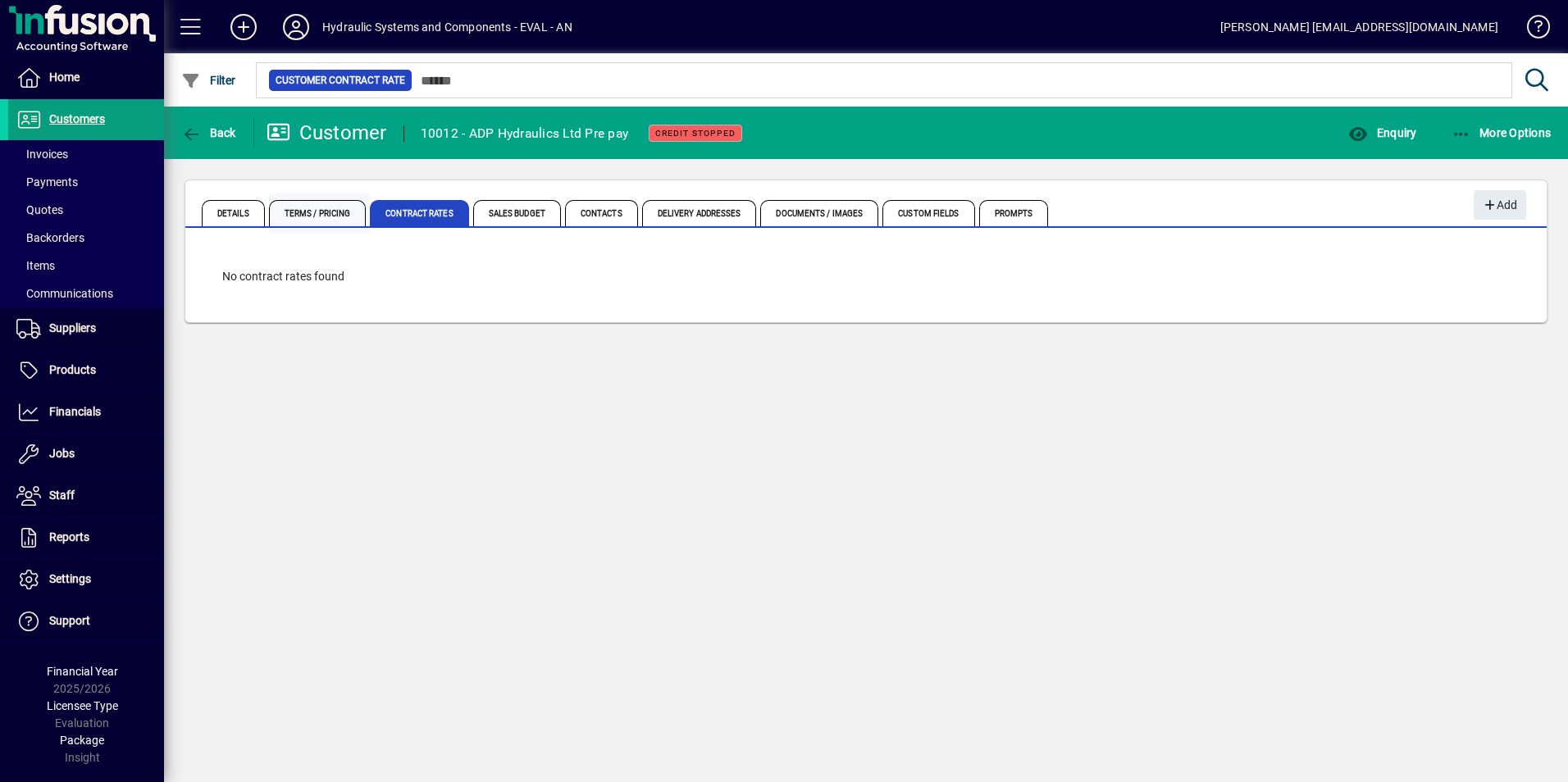
click at [326, 215] on span "Terms / Pricing" at bounding box center [318, 212] width 98 height 26
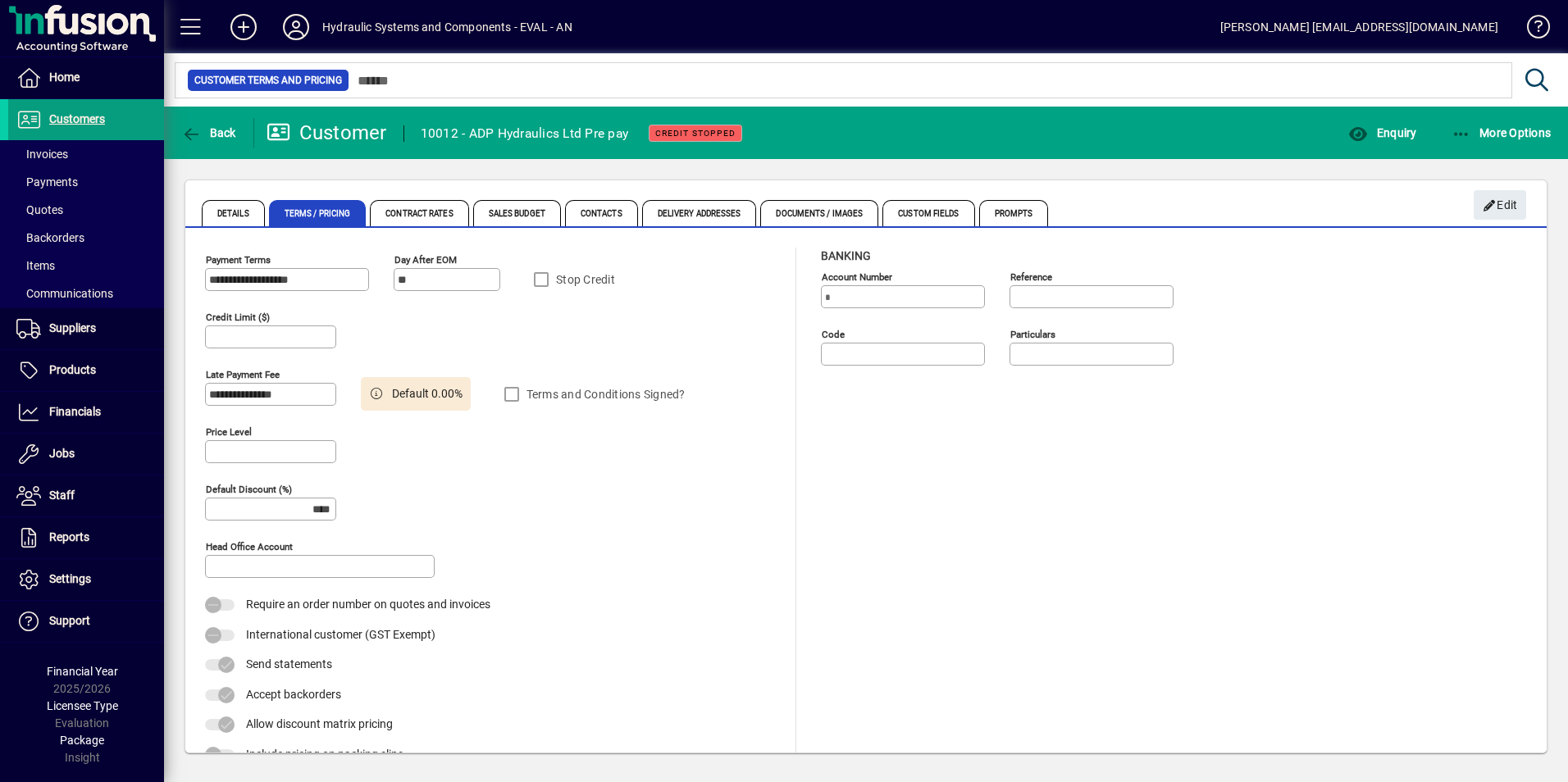
type input "*****"
click at [226, 213] on span "Details" at bounding box center [233, 212] width 64 height 26
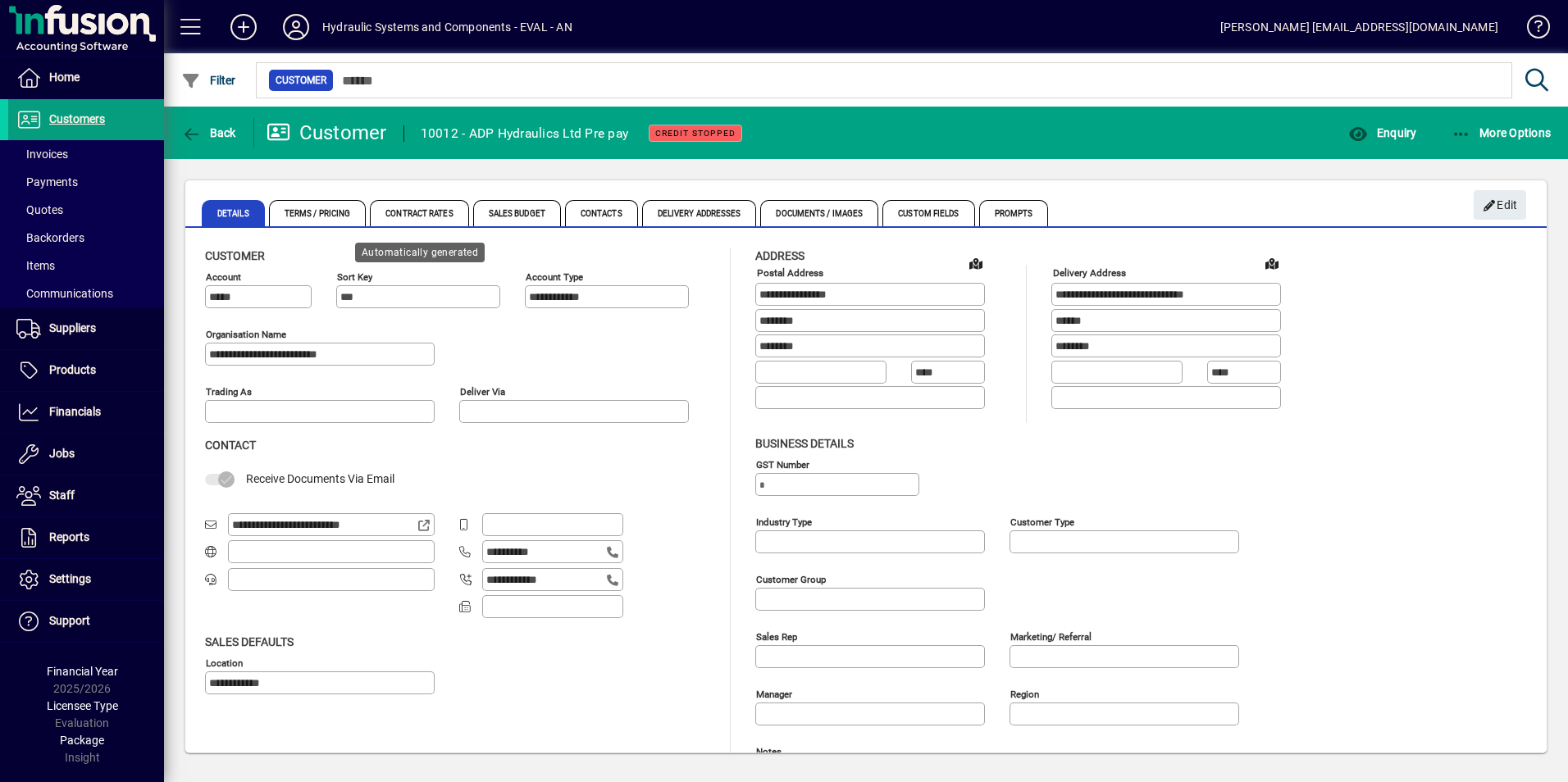
type input "*****"
type input "**********"
click at [43, 157] on span "Invoices" at bounding box center [42, 154] width 52 height 13
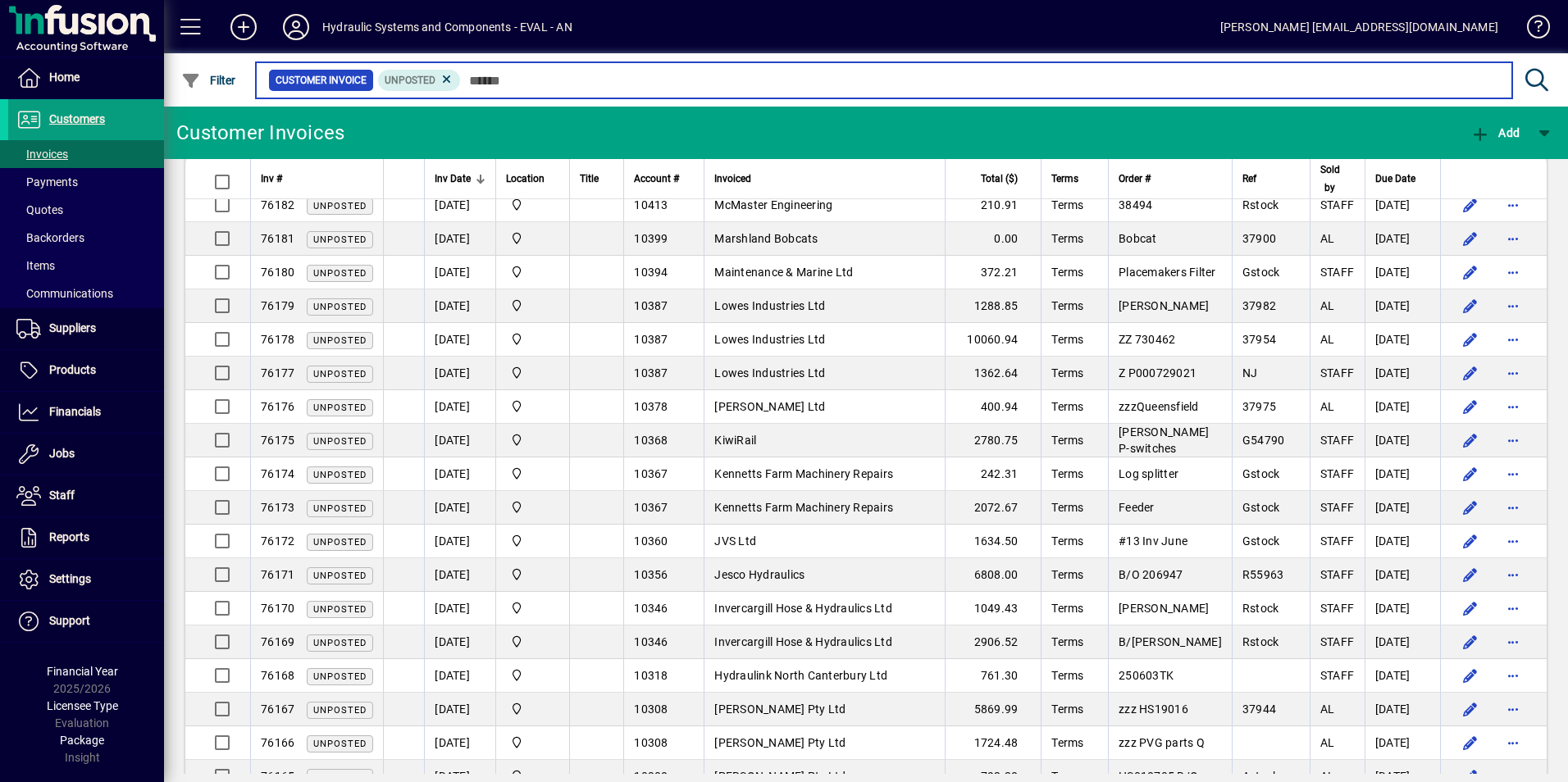
scroll to position [1476, 0]
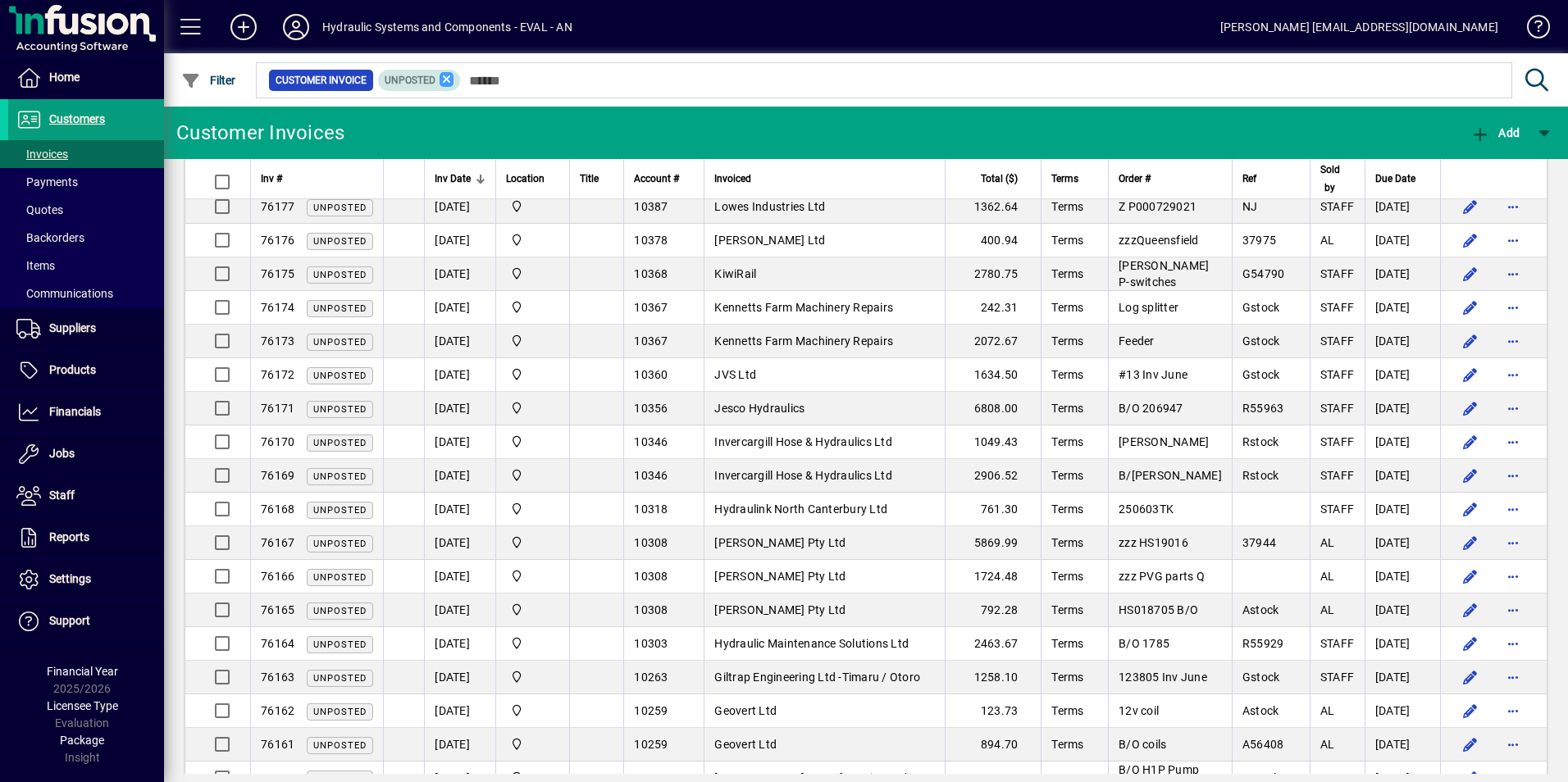
click at [442, 78] on icon at bounding box center [446, 79] width 15 height 15
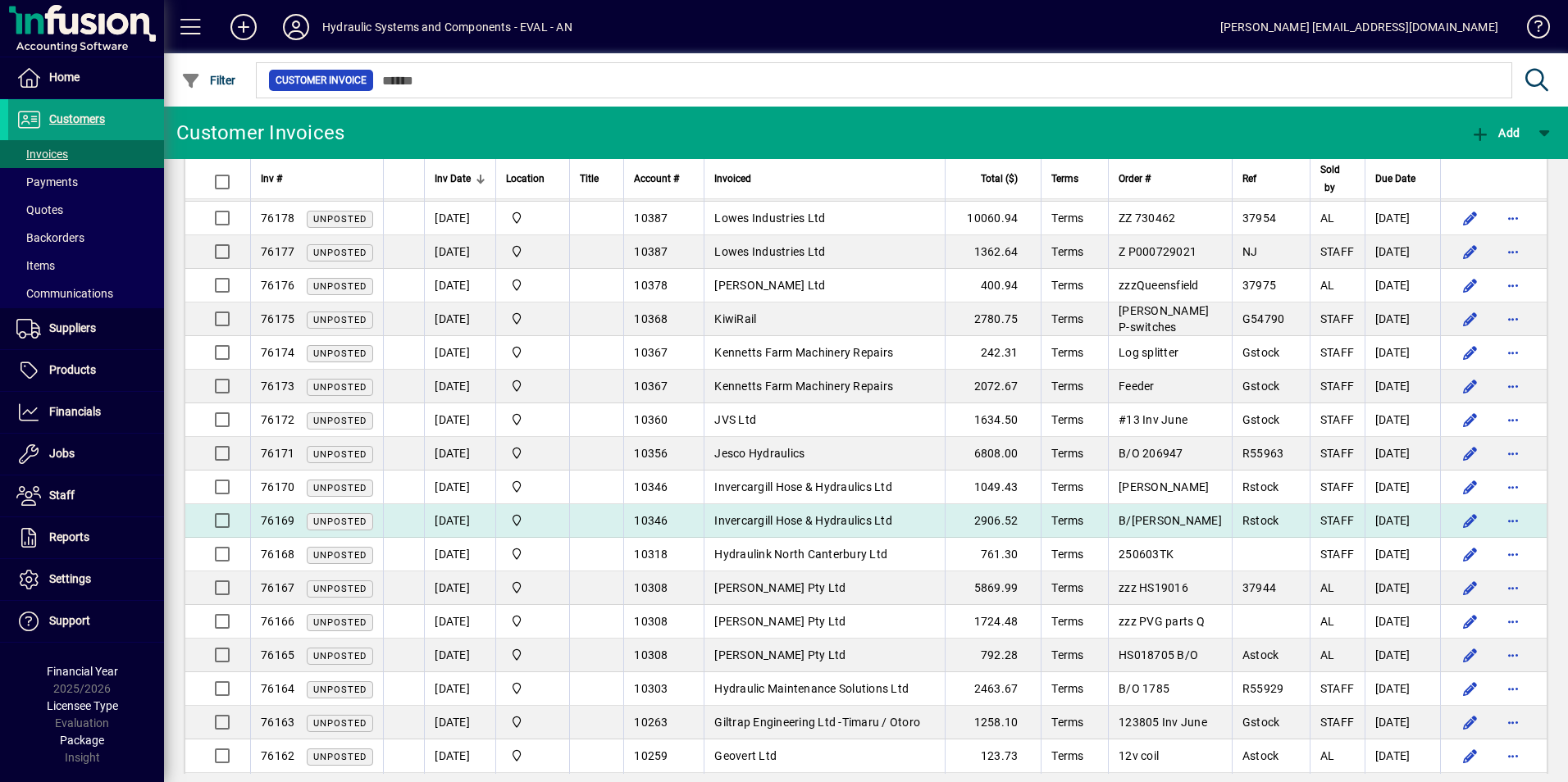
scroll to position [1235, 0]
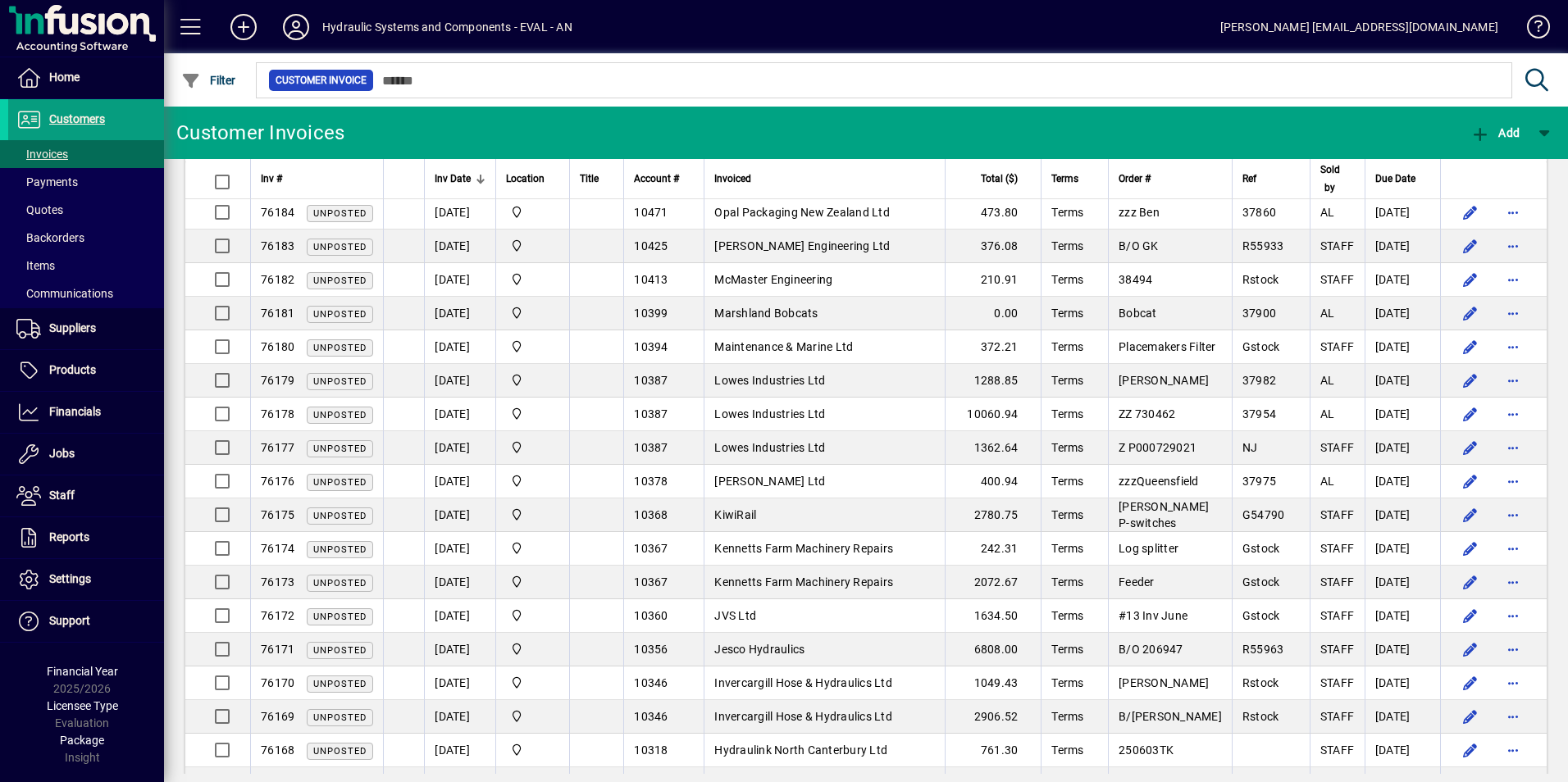
drag, startPoint x: 55, startPoint y: 152, endPoint x: 1391, endPoint y: 131, distance: 1336.2
click at [1392, 131] on mat-toolbar-row "Customer Invoices Add" at bounding box center [866, 133] width 1404 height 53
